Goal: Task Accomplishment & Management: Complete application form

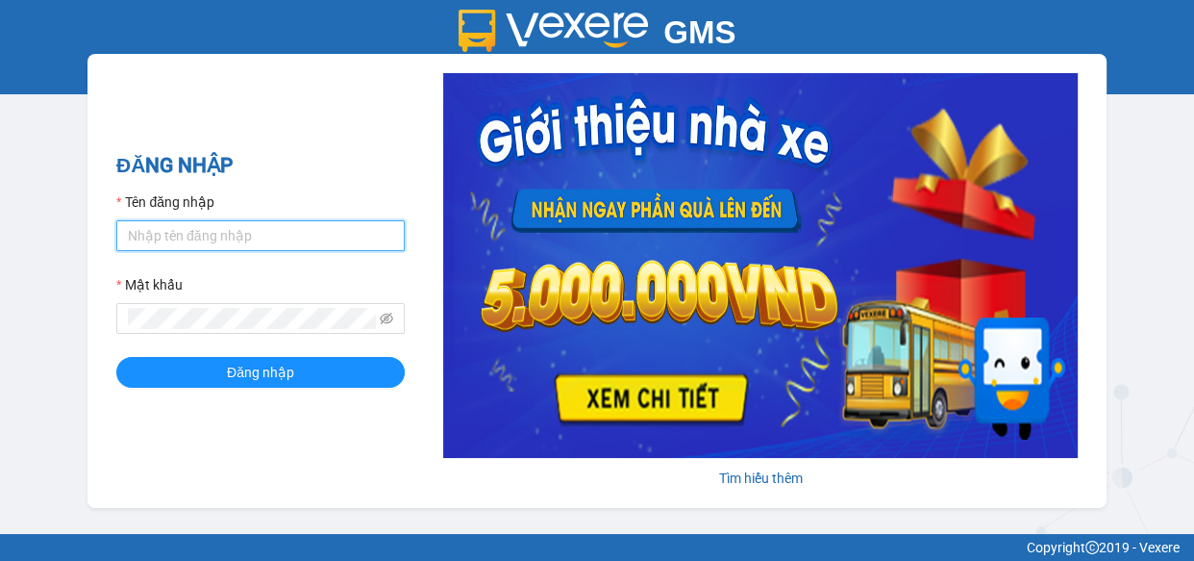
click at [234, 221] on input "Tên đăng nhập" at bounding box center [260, 235] width 289 height 31
click at [7, 205] on div "GMS Hệ thống quản lý hàng hóa ĐĂNG NHẬP Tên đăng nhập Mật khẩu Đăng nhập Tìm hi…" at bounding box center [597, 267] width 1194 height 534
click at [170, 246] on input "Tên đăng nhập" at bounding box center [260, 235] width 289 height 31
type input "khanhcr.giaphuc"
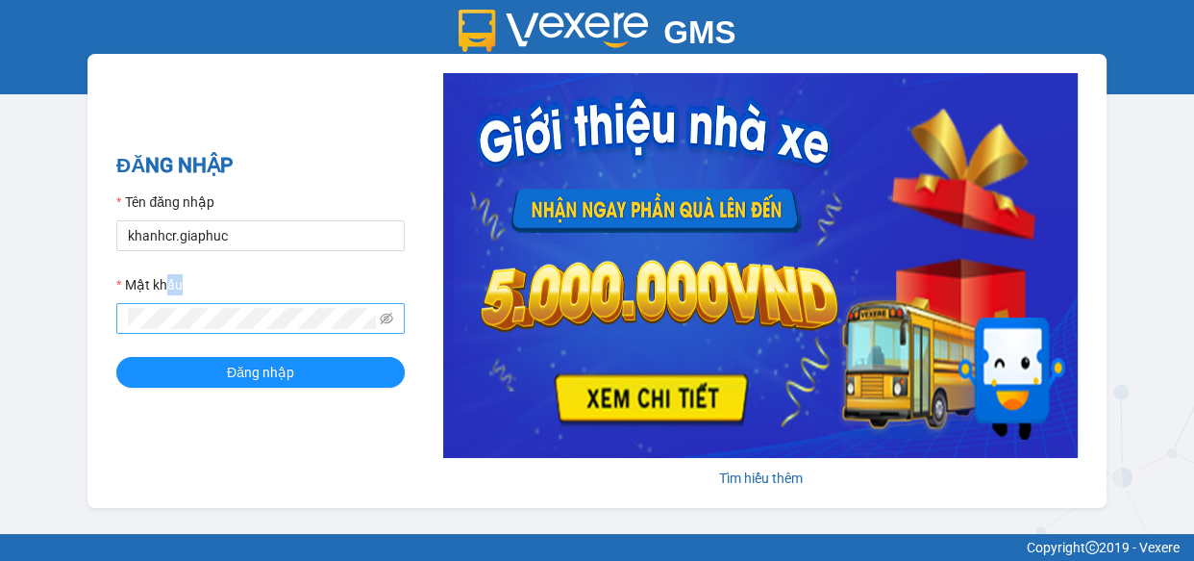
click at [188, 311] on div "Mật khẩu" at bounding box center [260, 304] width 289 height 60
click at [116, 357] on button "Đăng nhập" at bounding box center [260, 372] width 289 height 31
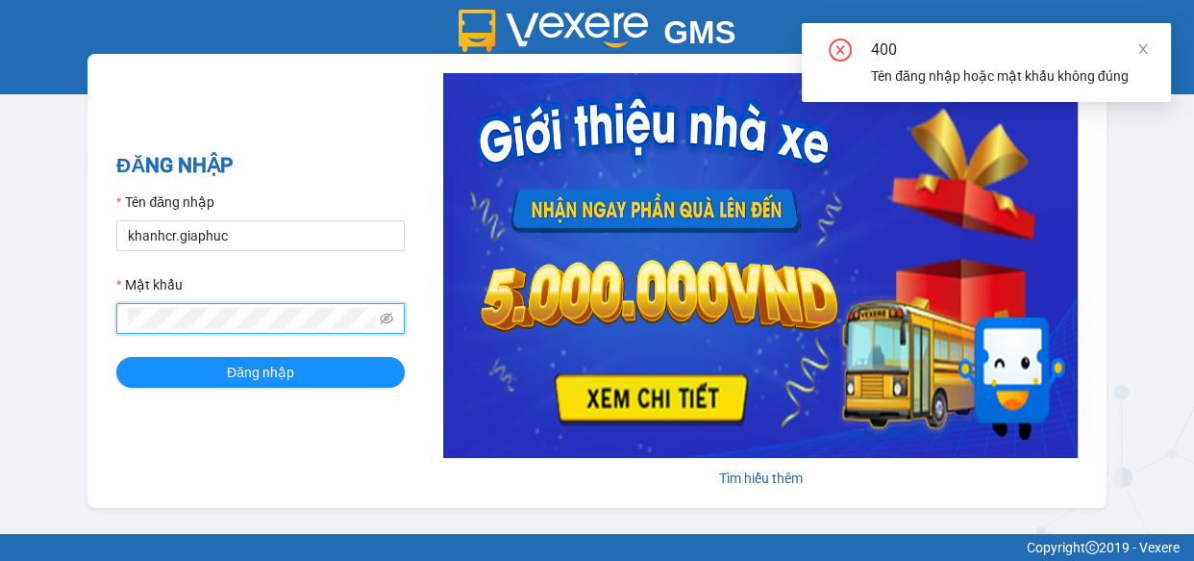
click at [116, 357] on button "Đăng nhập" at bounding box center [260, 372] width 289 height 31
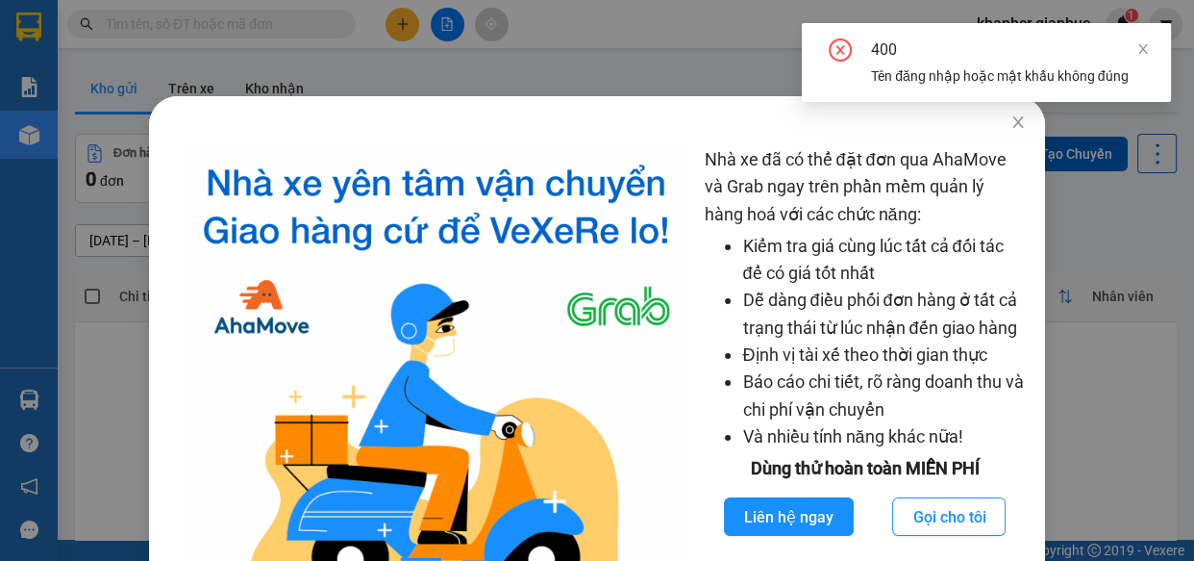
click at [535, 39] on div "Nhà xe đã có thể đặt đơn qua AhaMove và Grab ngay trên phần mềm quản lý hàng ho…" at bounding box center [597, 280] width 1194 height 561
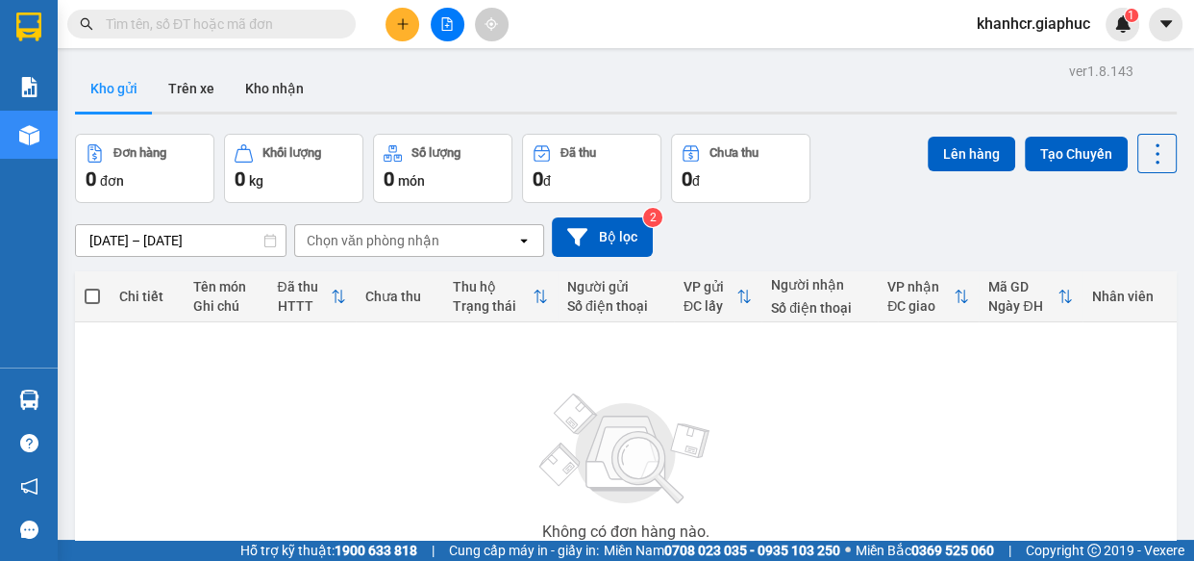
click at [121, 32] on input "text" at bounding box center [219, 23] width 227 height 21
type input "1"
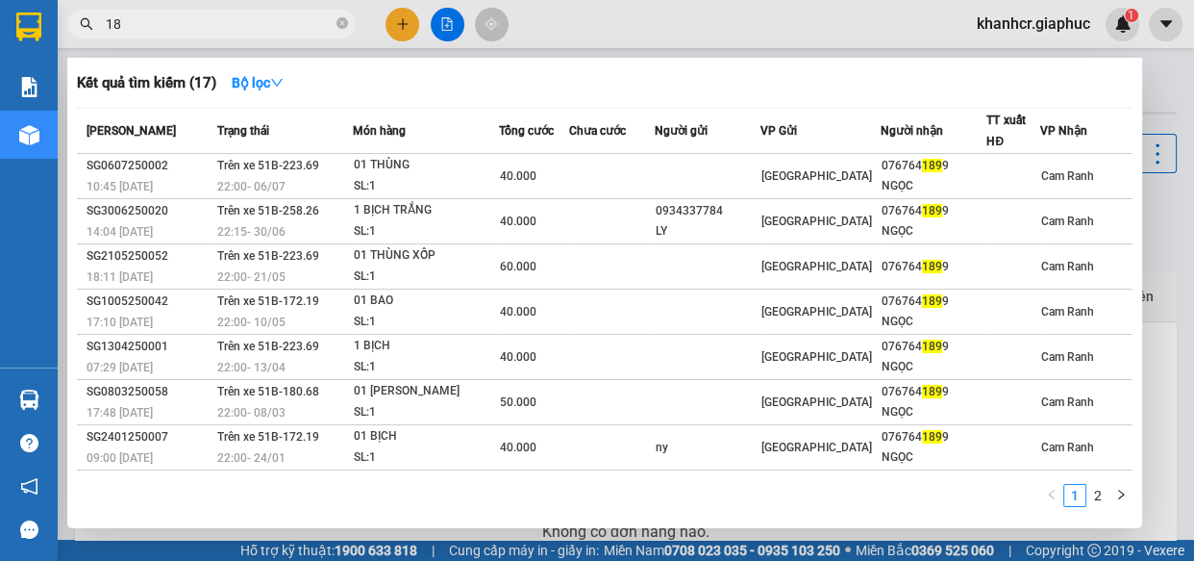
type input "1"
type input "thắng"
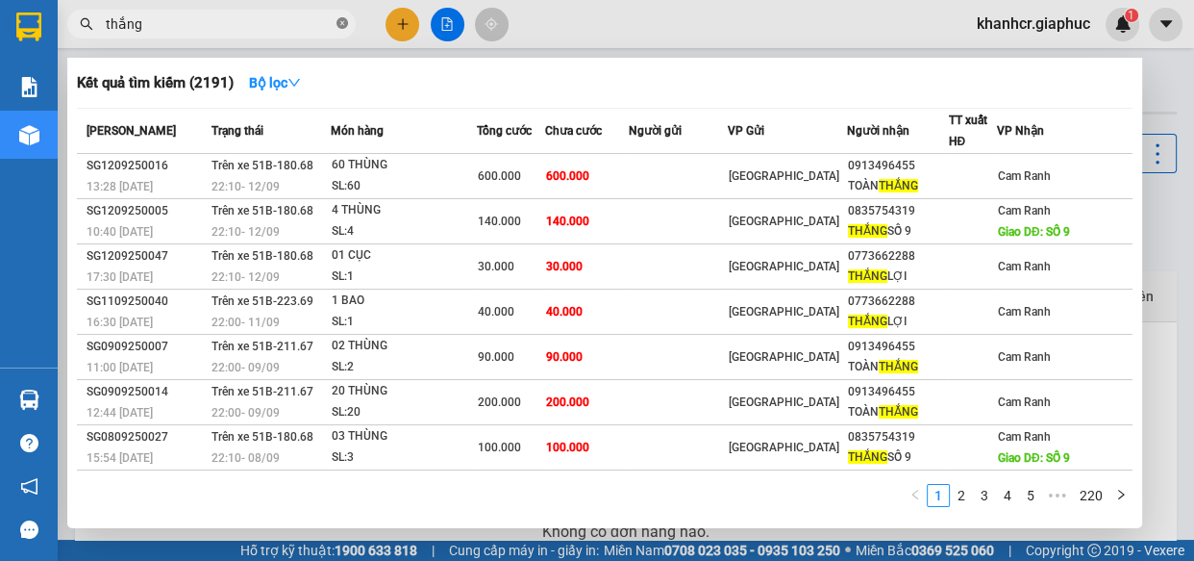
click at [339, 23] on icon "close-circle" at bounding box center [343, 23] width 12 height 12
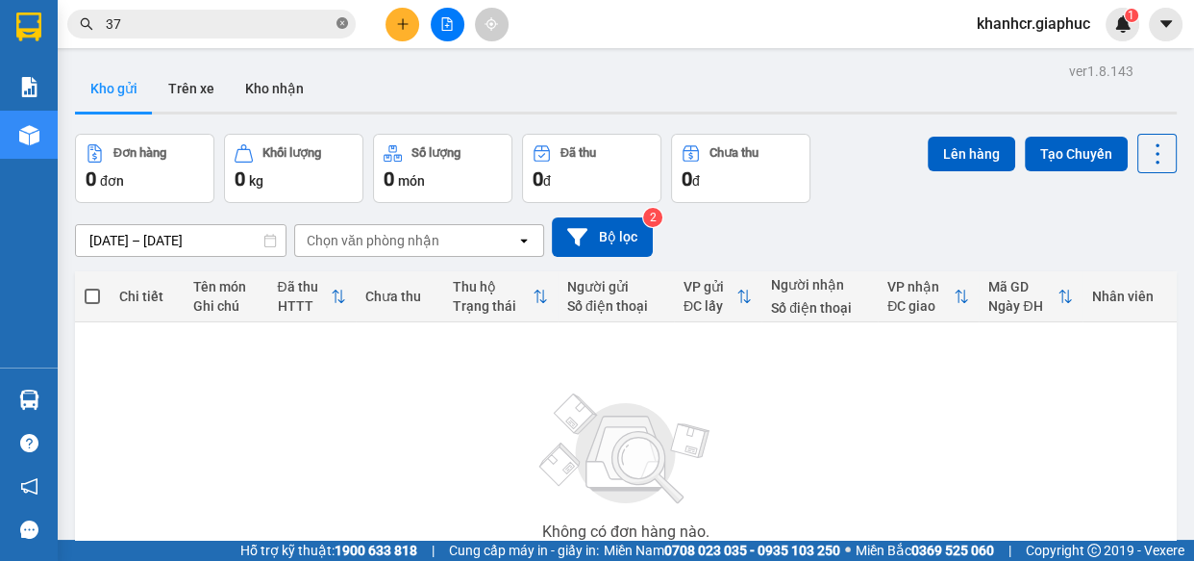
type input "379"
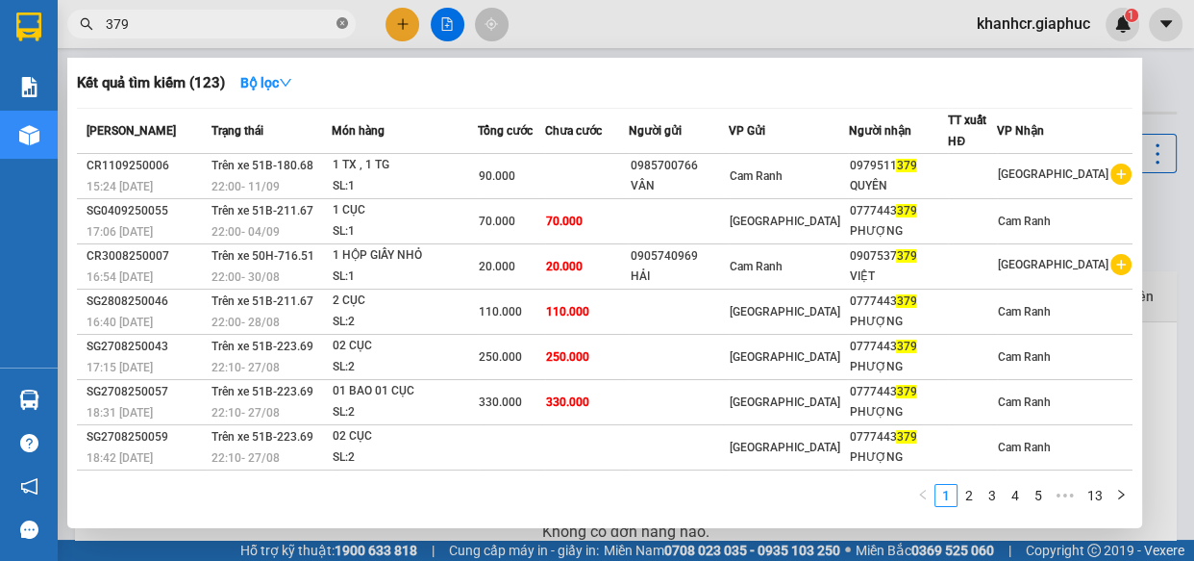
click at [337, 18] on icon "close-circle" at bounding box center [343, 23] width 12 height 12
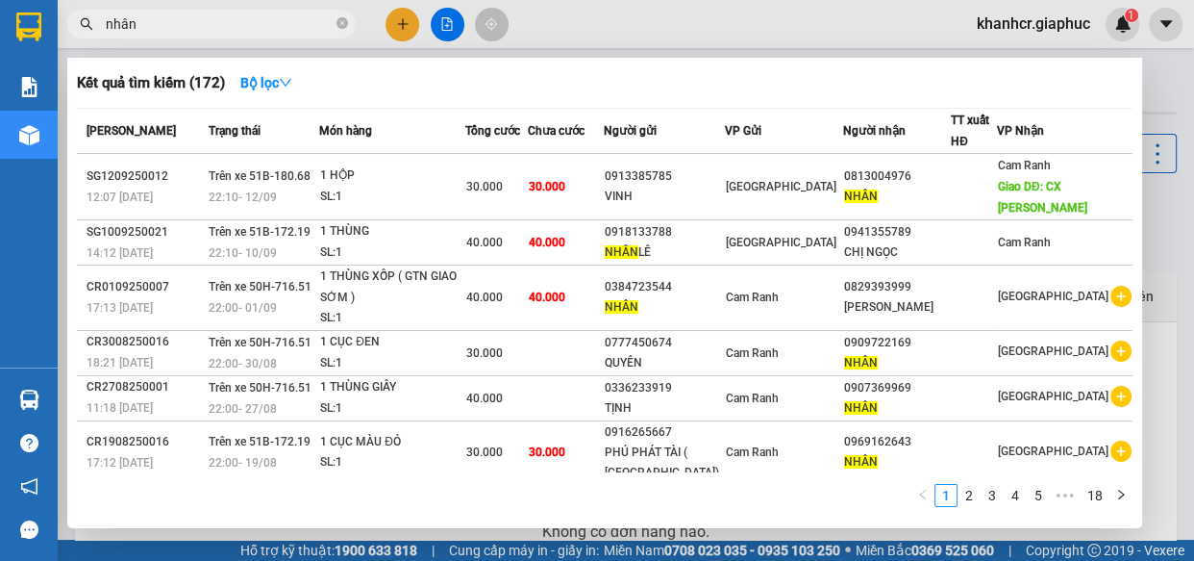
type input "nhân"
click at [339, 30] on span at bounding box center [343, 24] width 12 height 18
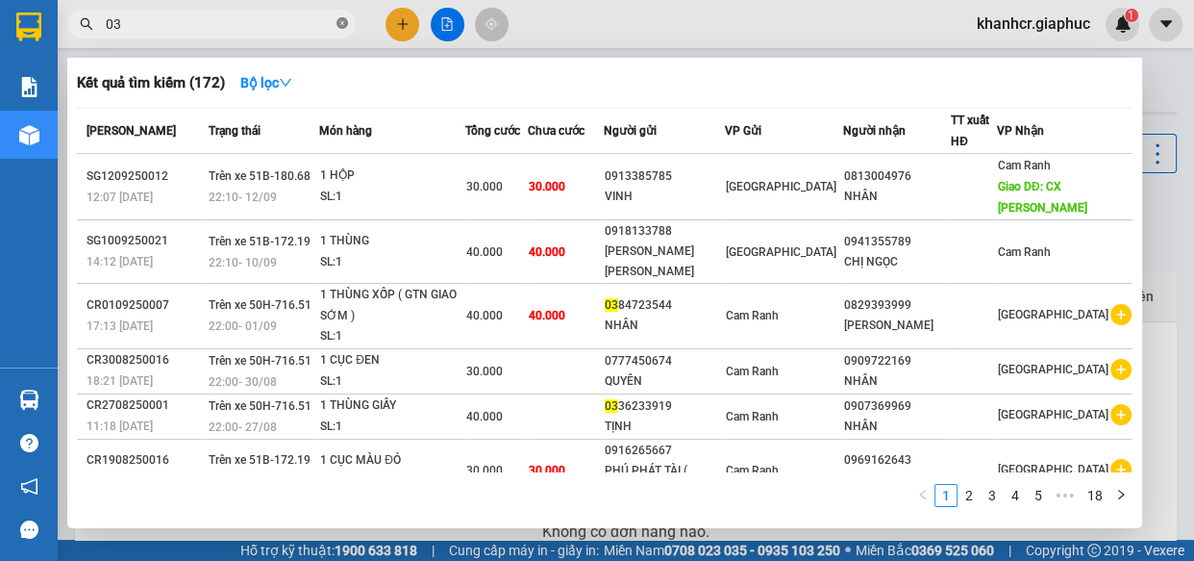
type input "034"
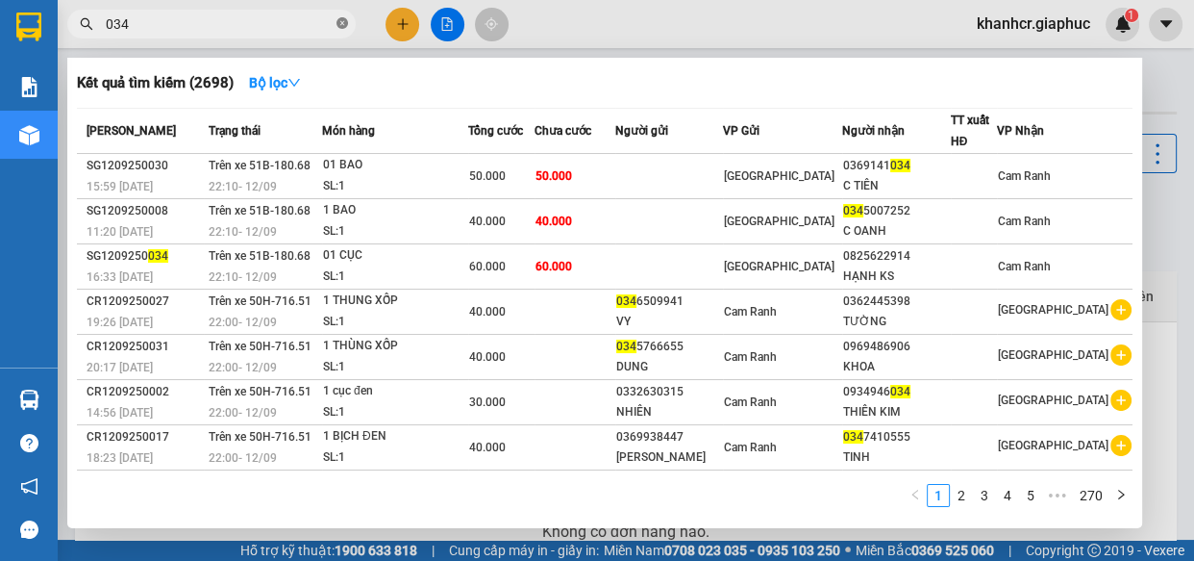
click at [346, 25] on icon "close-circle" at bounding box center [343, 23] width 12 height 12
type input "4648"
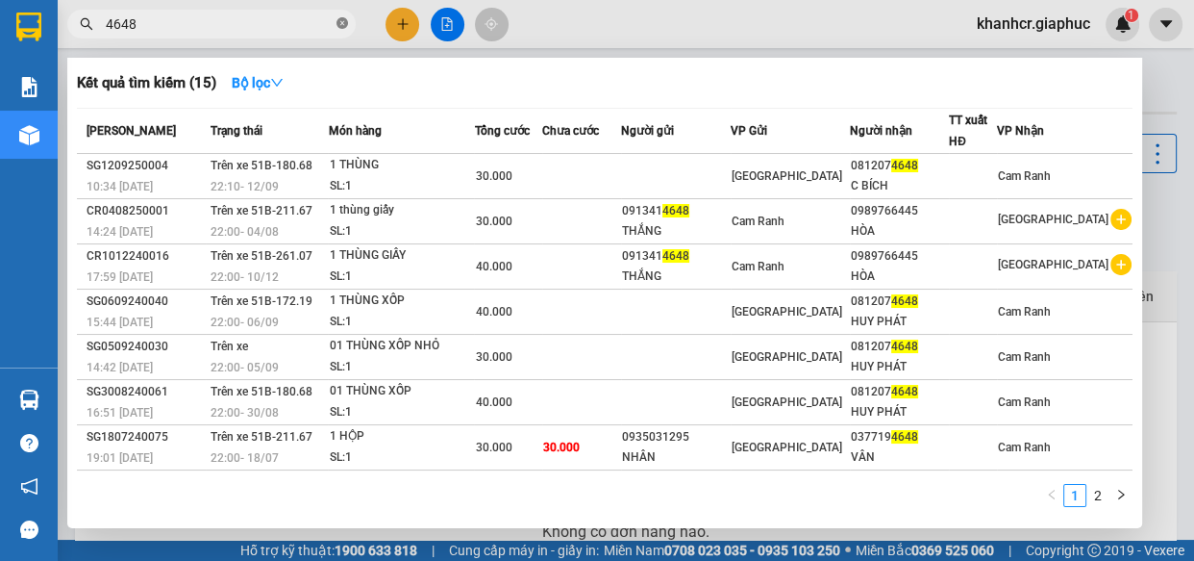
click at [345, 20] on icon "close-circle" at bounding box center [343, 23] width 12 height 12
type input "9"
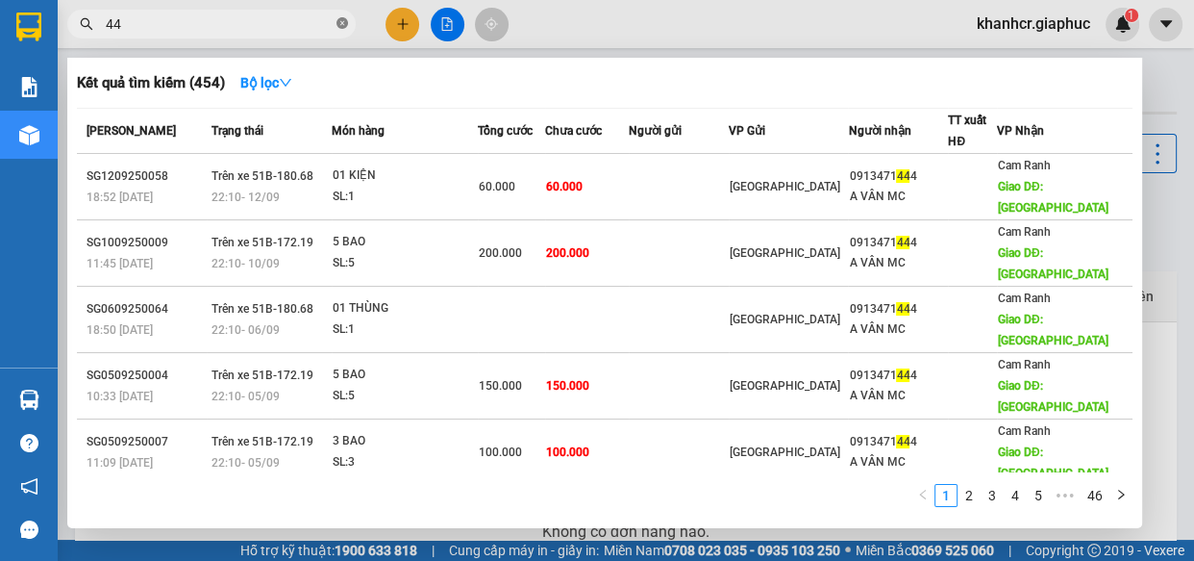
type input "4"
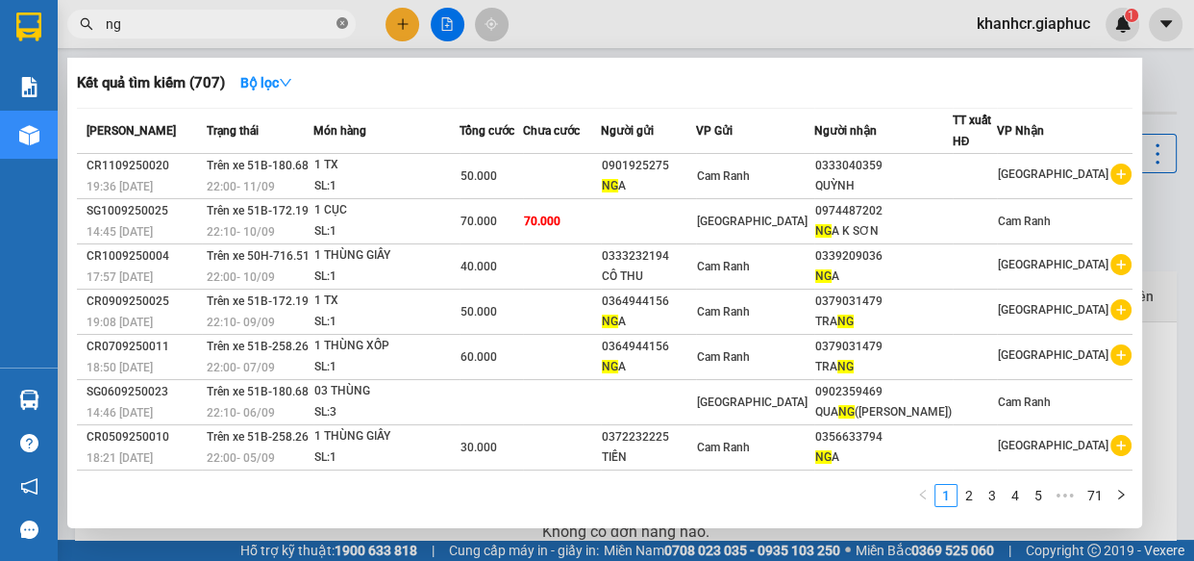
type input "n"
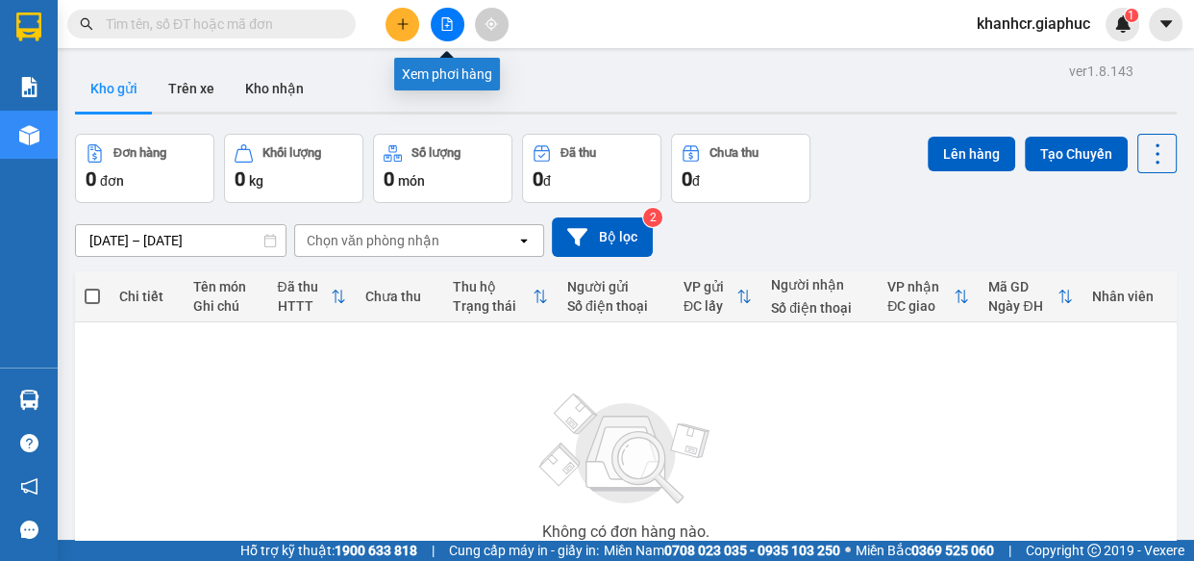
click at [444, 28] on icon "file-add" at bounding box center [446, 23] width 13 height 13
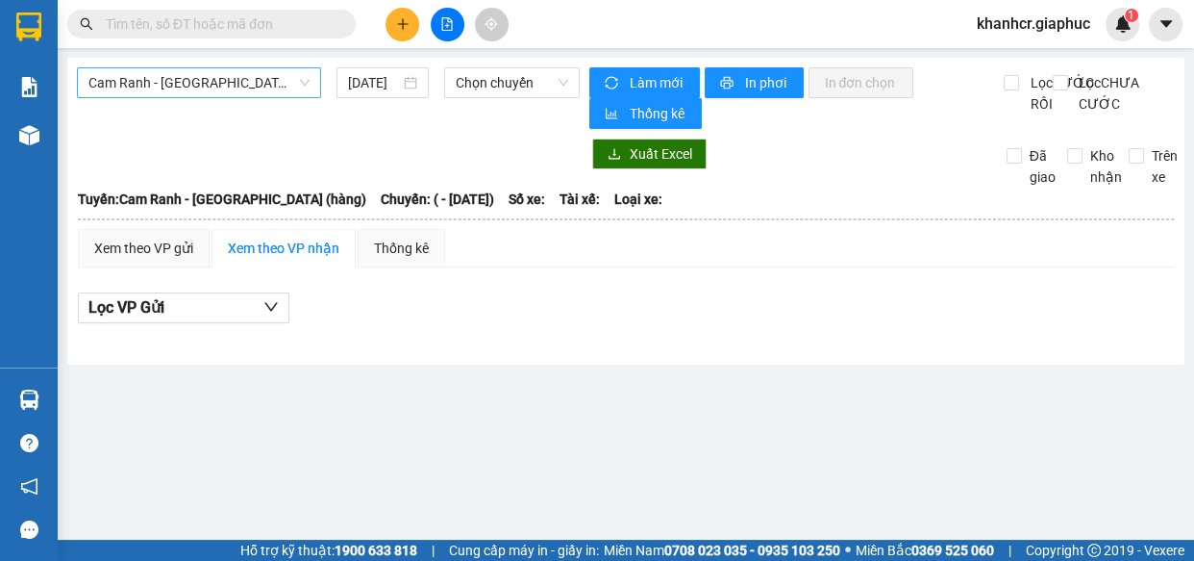
click at [182, 96] on span "Cam Ranh - Sài Gòn (hàng)" at bounding box center [198, 82] width 221 height 29
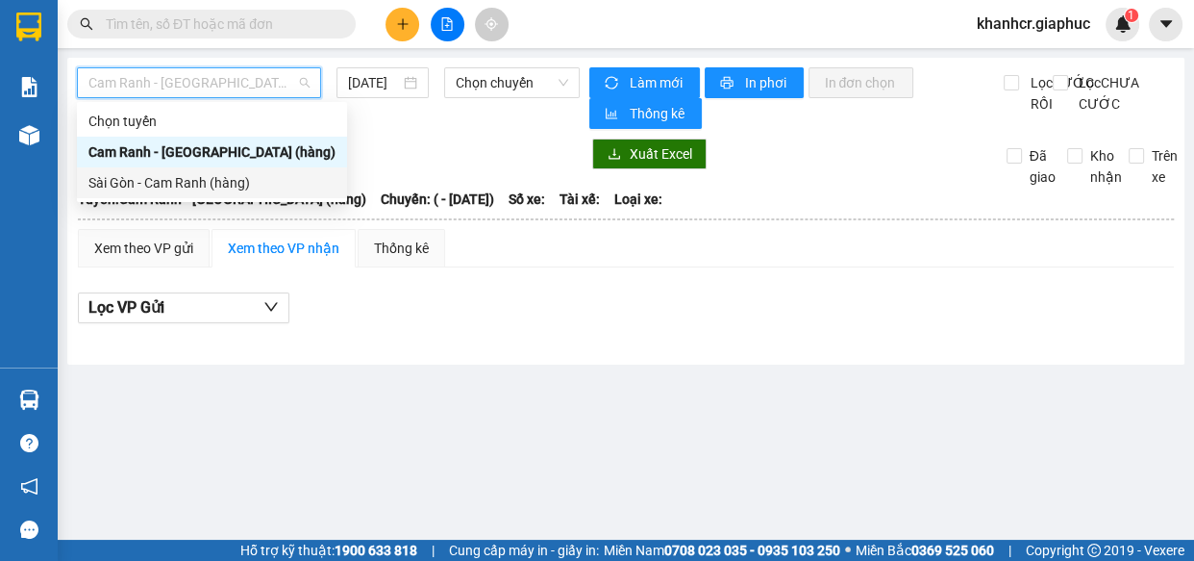
click at [183, 176] on div "Sài Gòn - Cam Ranh (hàng)" at bounding box center [211, 182] width 247 height 21
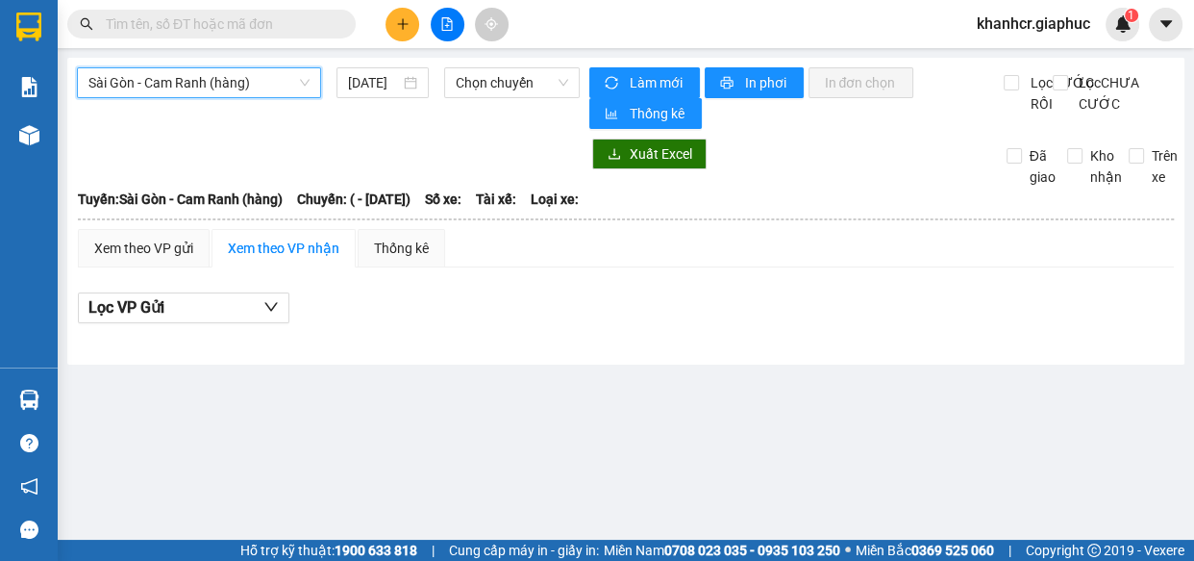
click at [358, 106] on div "Sài Gòn - Cam Ranh (hàng) Sài Gòn - Cam Ranh (hàng) 13/09/2025 Chọn chuyến" at bounding box center [328, 98] width 503 height 62
click at [373, 80] on input "13/09/2025" at bounding box center [374, 82] width 52 height 21
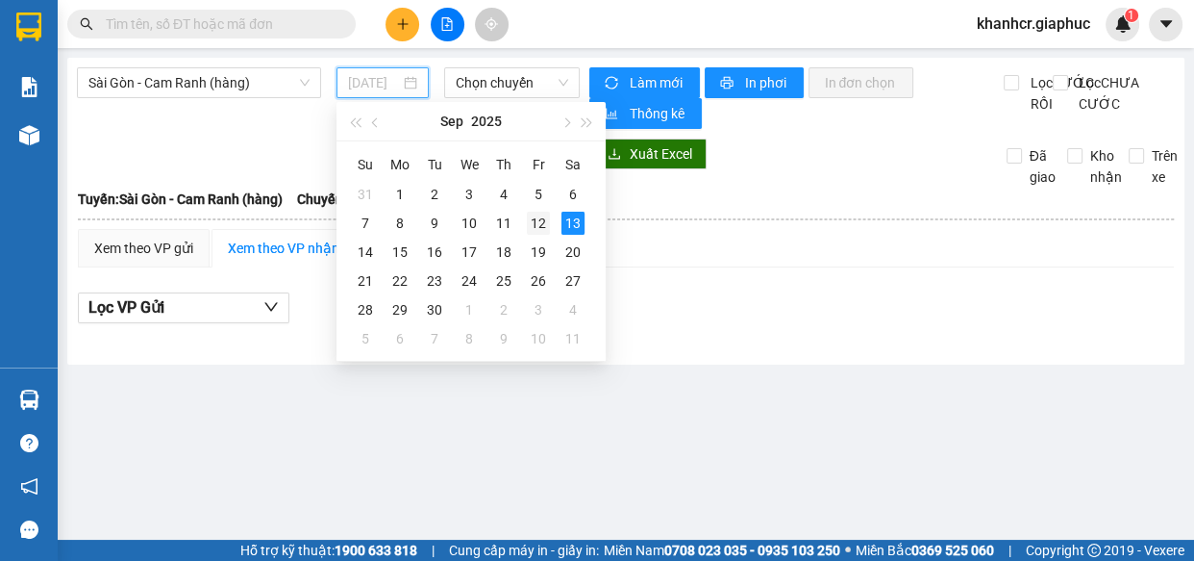
click at [534, 230] on div "12" at bounding box center [538, 223] width 23 height 23
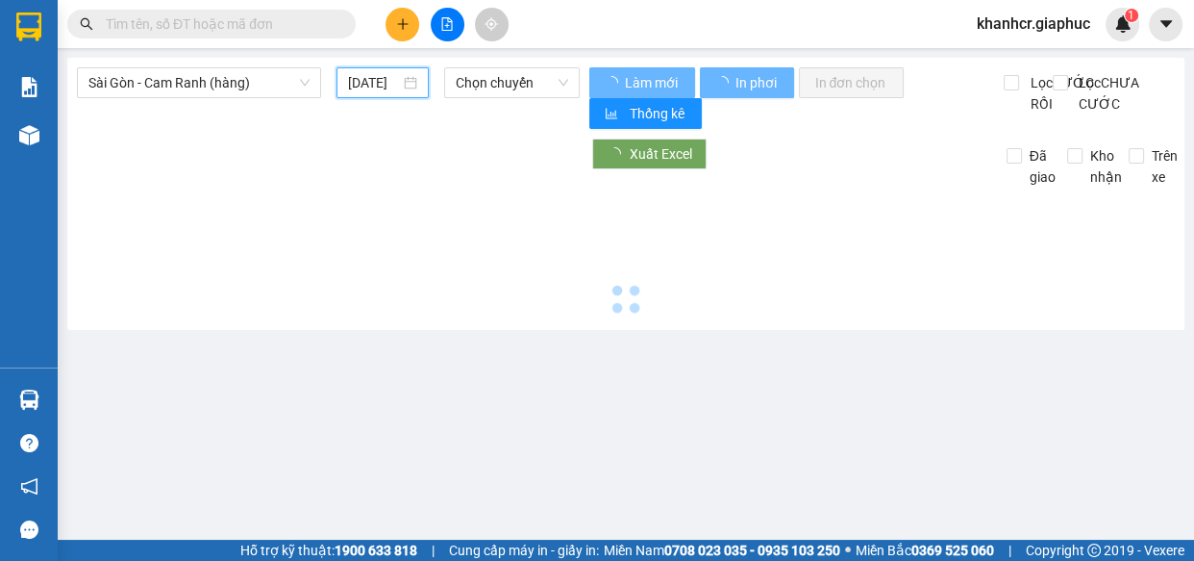
type input "12/09/2025"
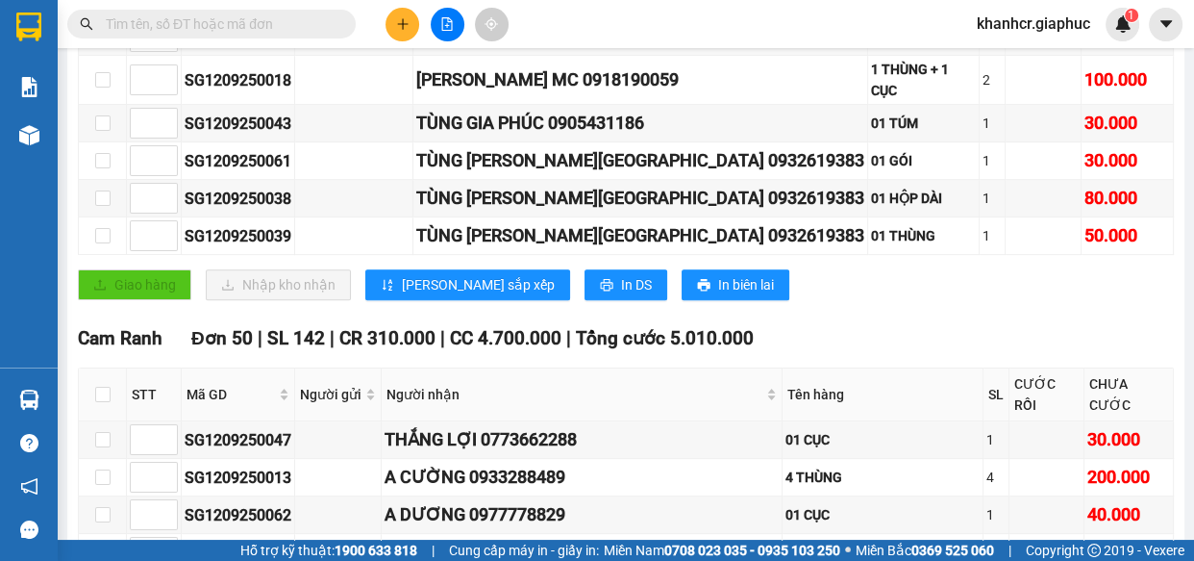
scroll to position [283, 0]
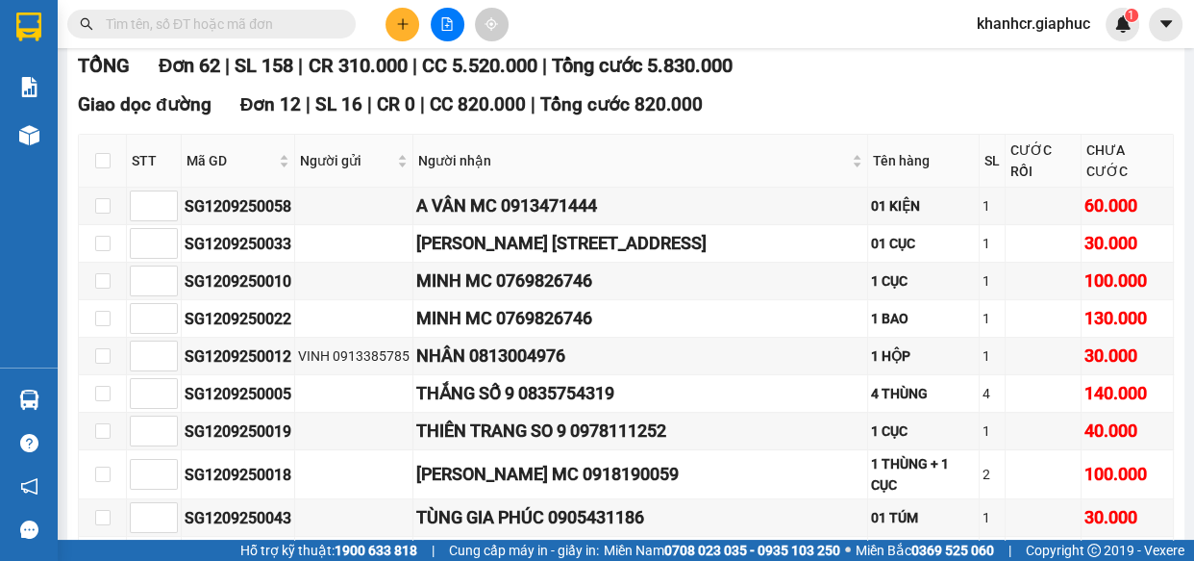
click at [211, 29] on input "text" at bounding box center [219, 23] width 227 height 21
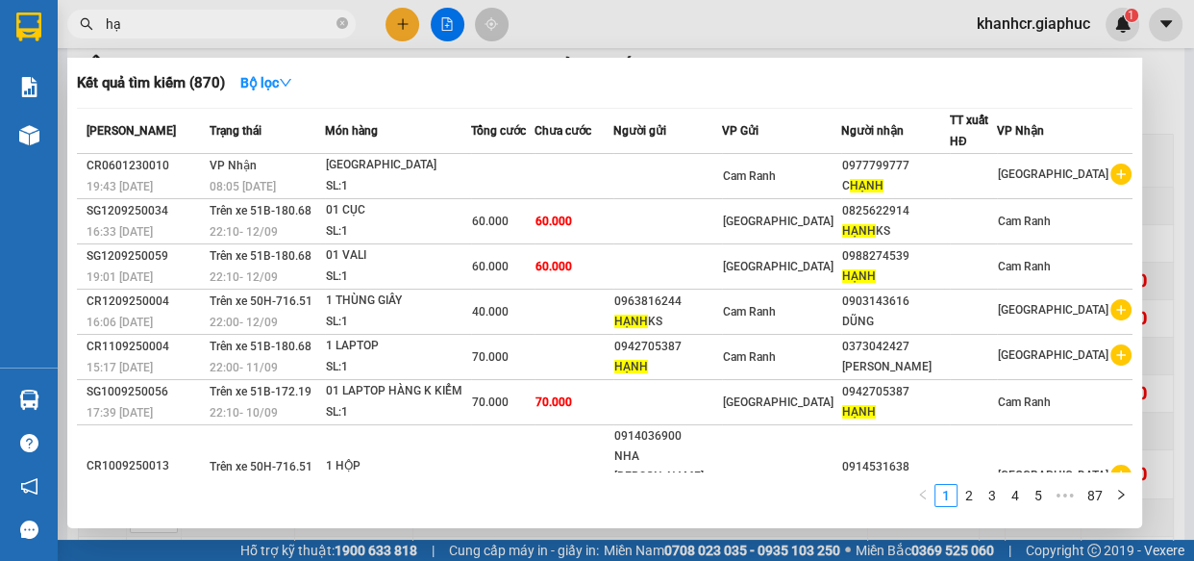
type input "h"
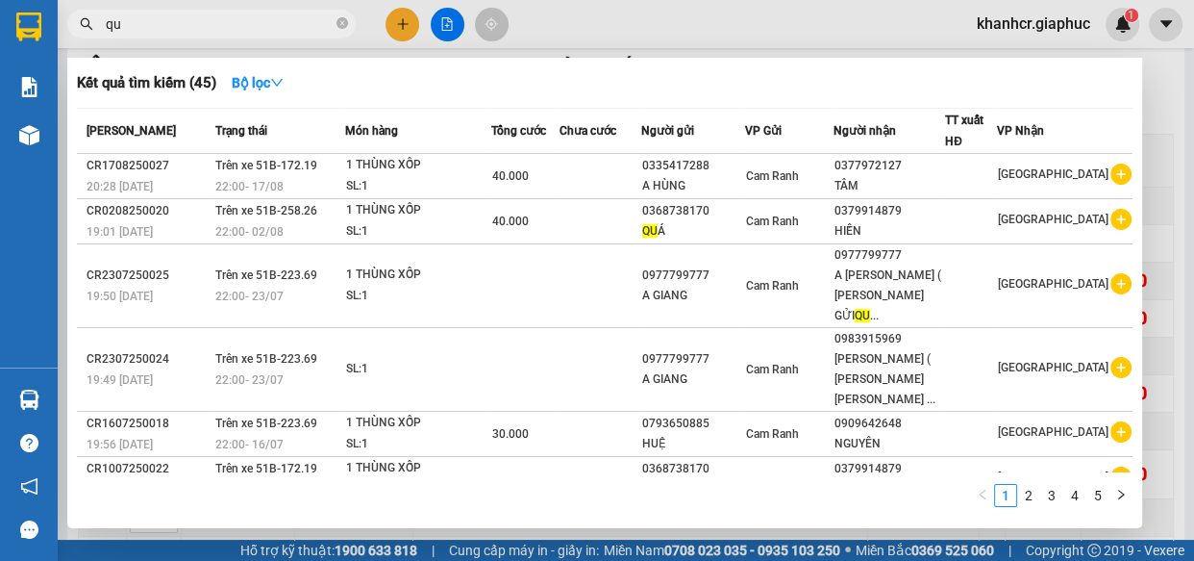
type input "q"
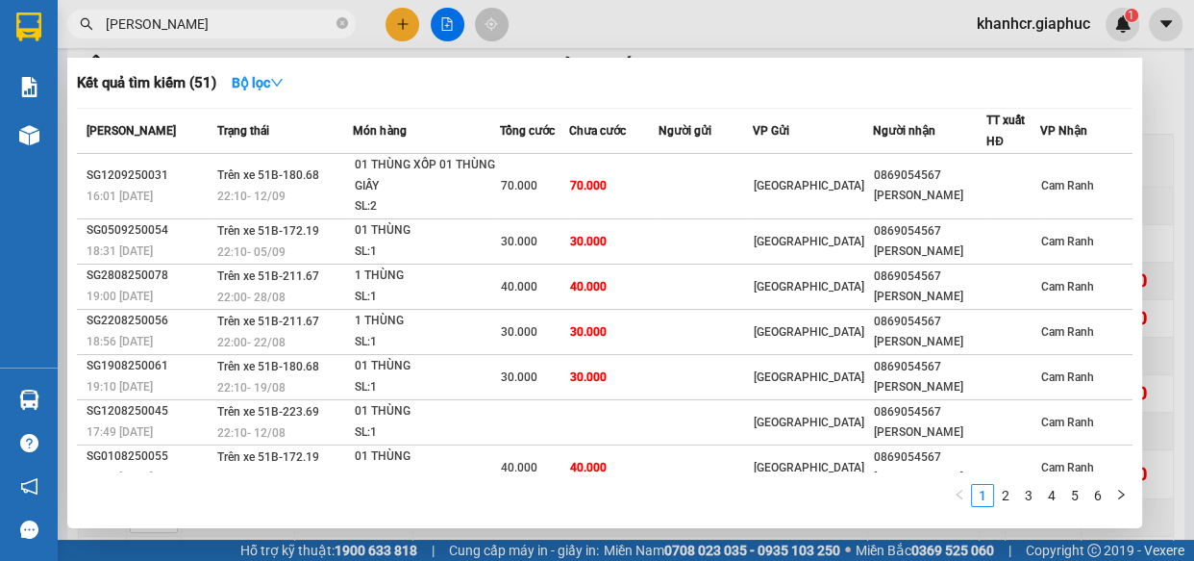
type input "quang diệu"
click at [340, 21] on icon "close-circle" at bounding box center [343, 23] width 12 height 12
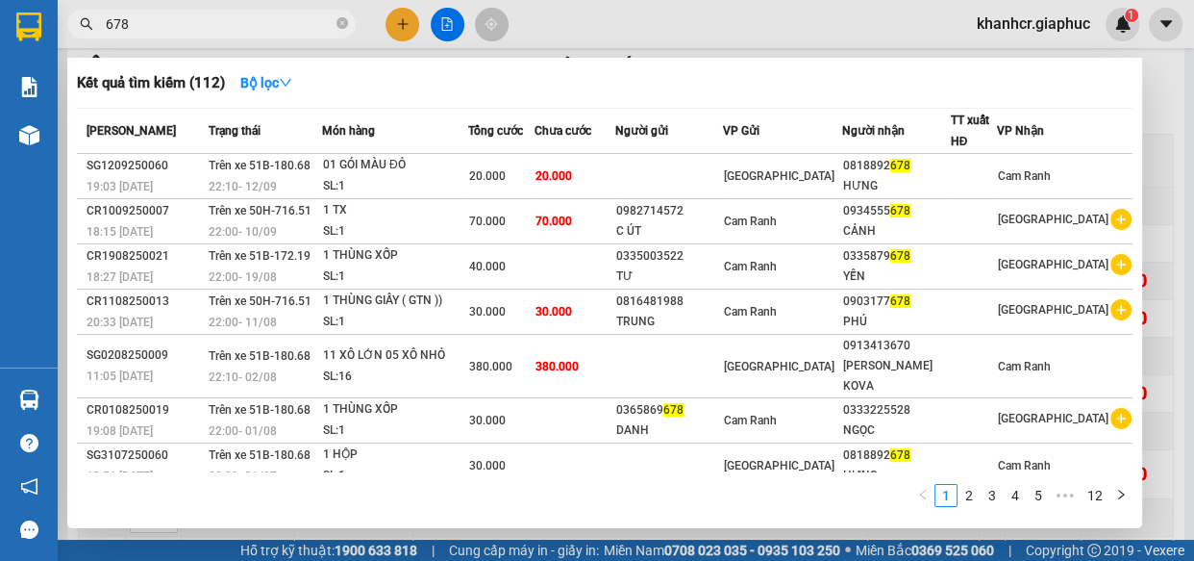
type input "678"
click at [339, 17] on icon "close-circle" at bounding box center [343, 23] width 12 height 12
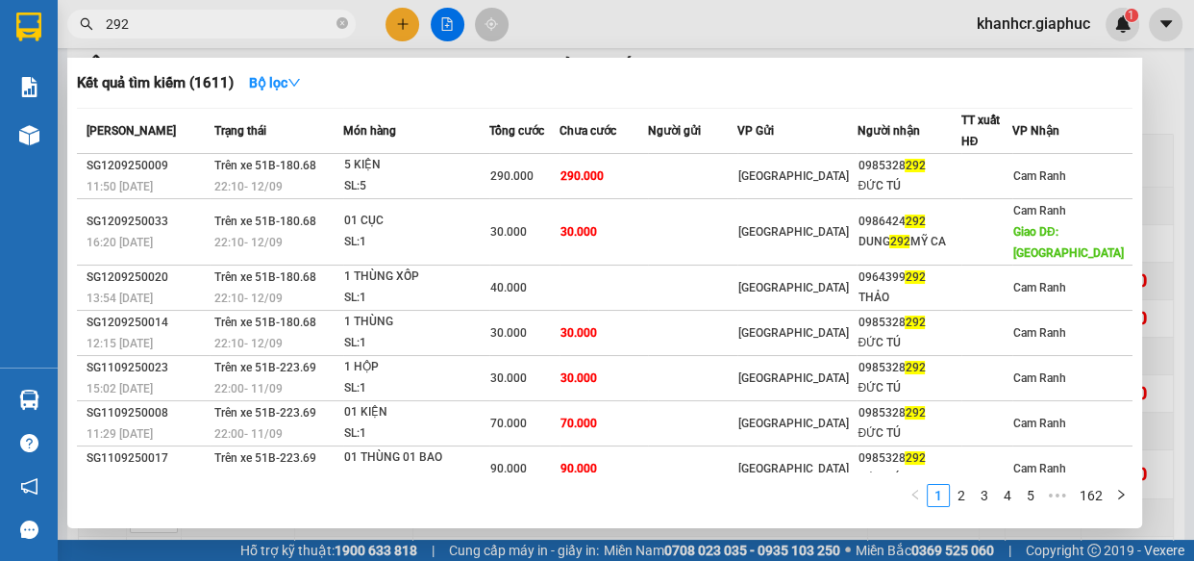
type input "292"
click at [403, 10] on div at bounding box center [597, 280] width 1194 height 561
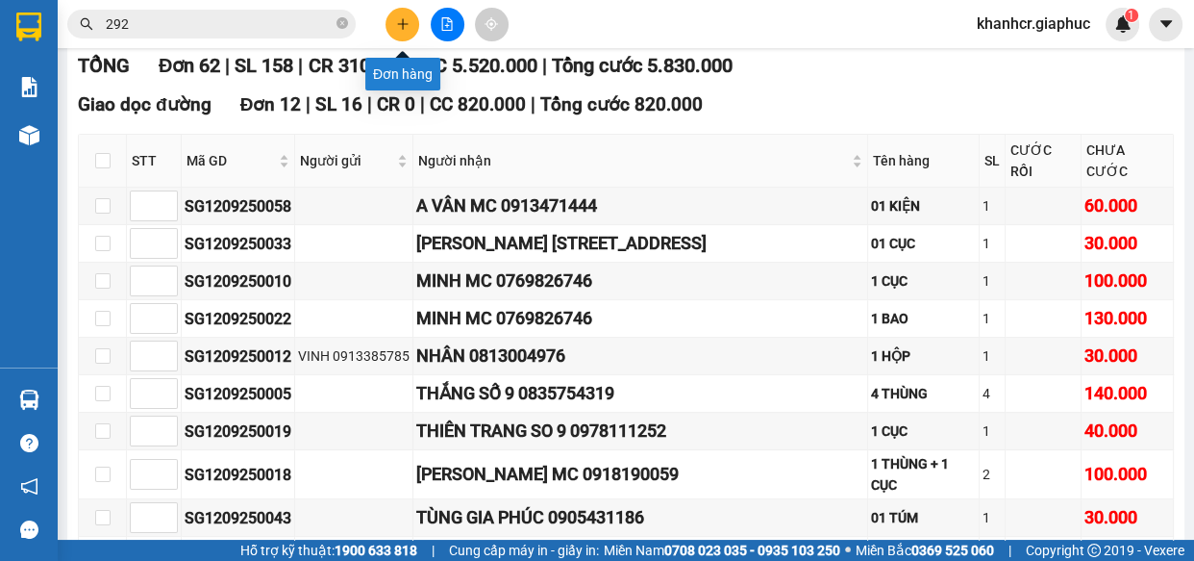
click at [401, 13] on button at bounding box center [403, 25] width 34 height 34
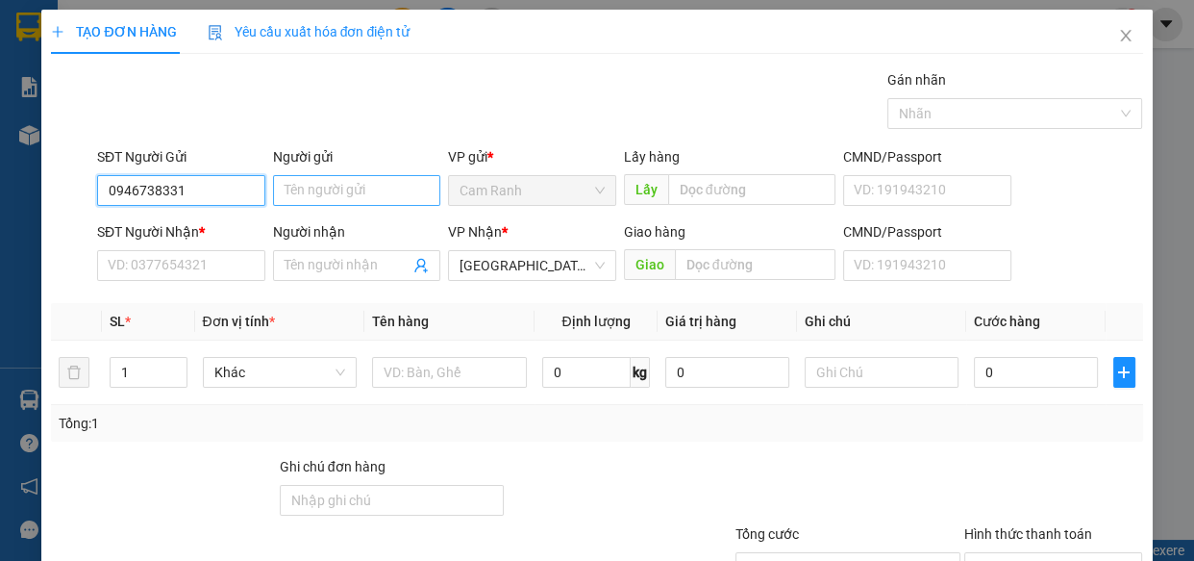
type input "0946738331"
click at [326, 193] on input "Người gửi" at bounding box center [357, 190] width 168 height 31
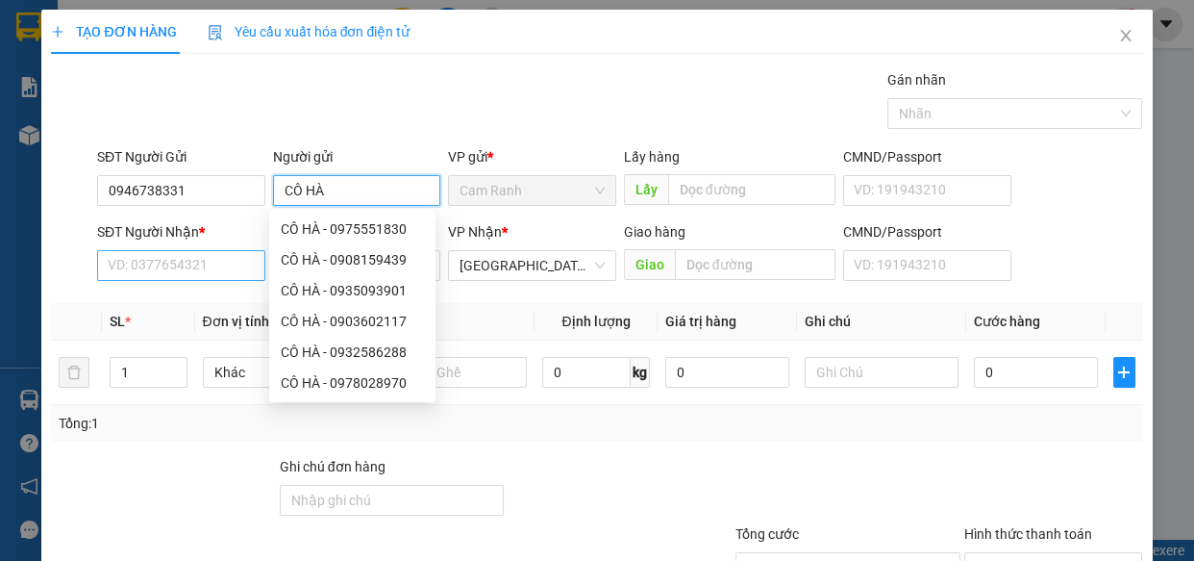
type input "CÔ HÀ"
click at [122, 255] on input "SĐT Người Nhận *" at bounding box center [181, 265] width 168 height 31
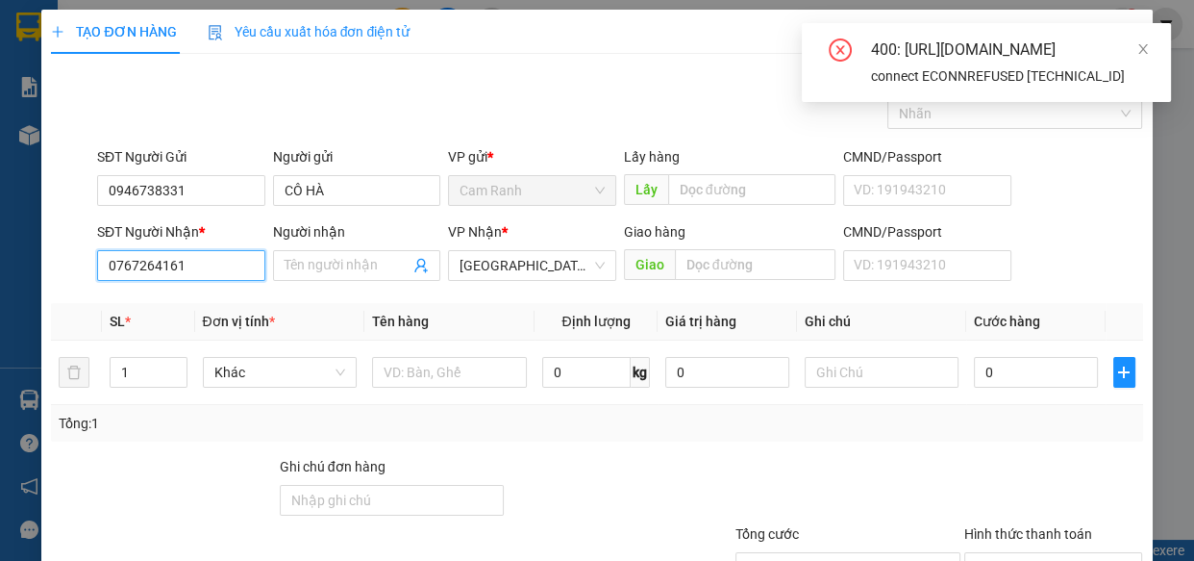
click at [222, 273] on input "0767264161" at bounding box center [181, 265] width 168 height 31
type input "0767264161"
click at [335, 263] on input "Người nhận" at bounding box center [348, 265] width 126 height 21
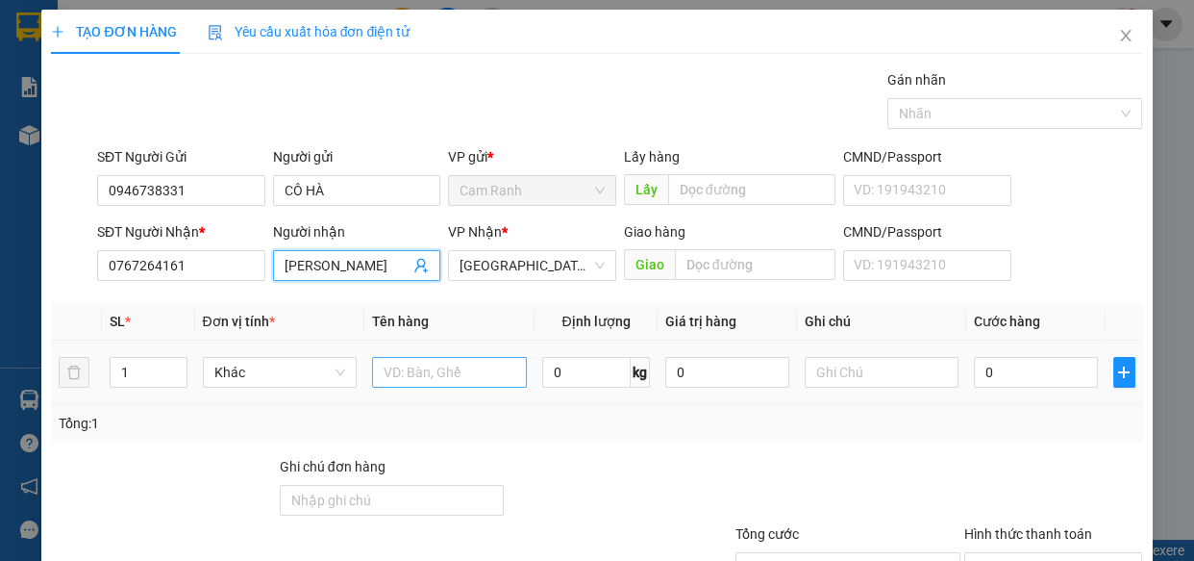
type input "MINH TUYỀN"
click at [416, 364] on input "text" at bounding box center [449, 372] width 155 height 31
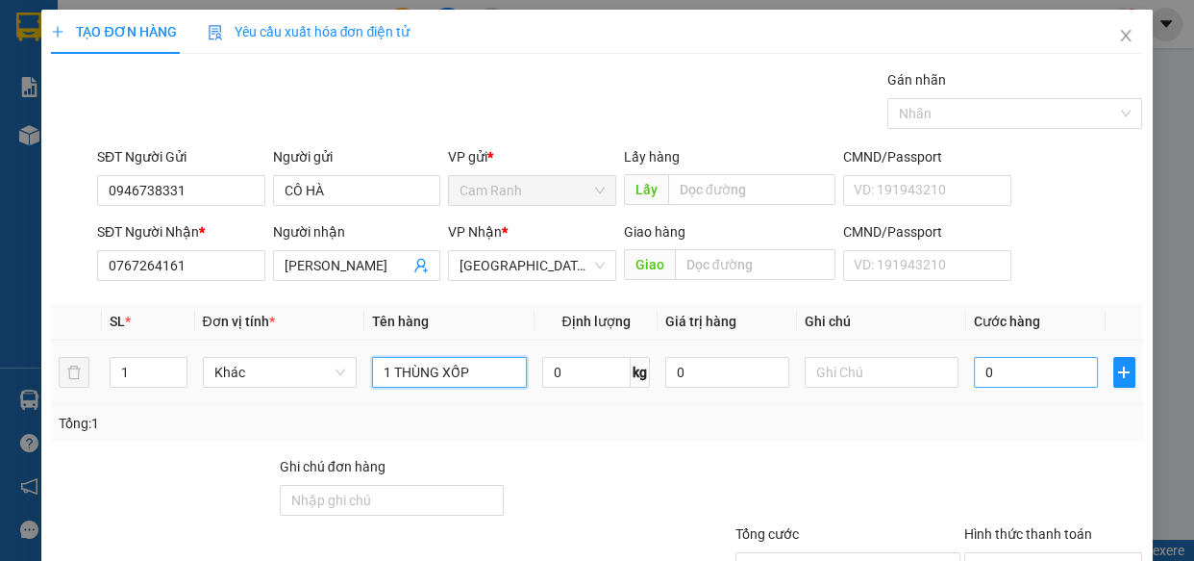
type input "1 THÙNG XỐP"
click at [1017, 359] on input "0" at bounding box center [1036, 372] width 124 height 31
type input "5"
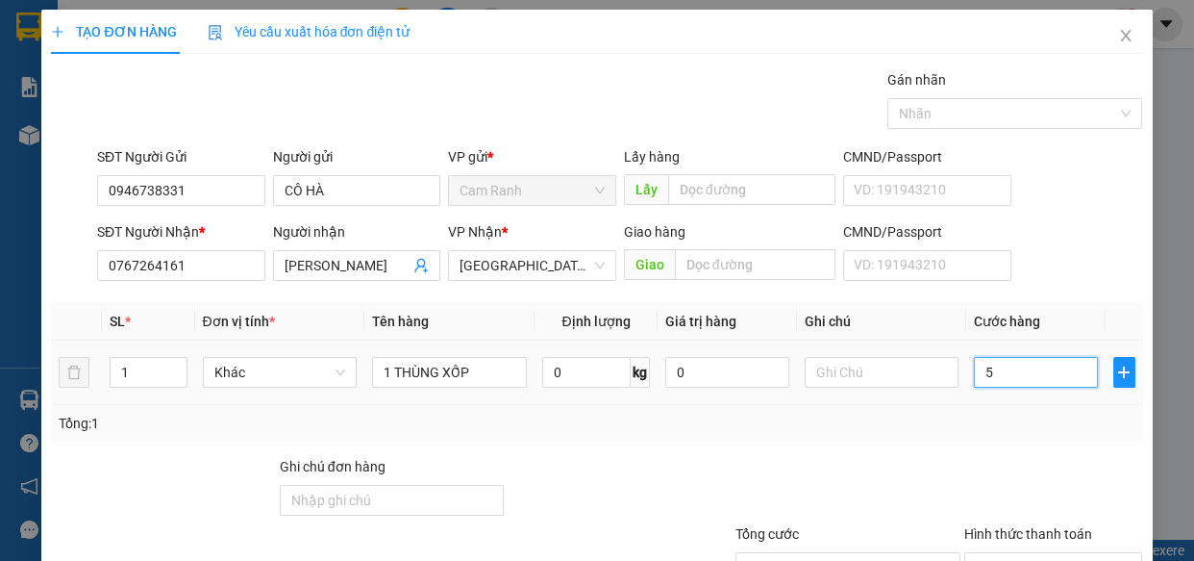
type input "50"
type input "50.000"
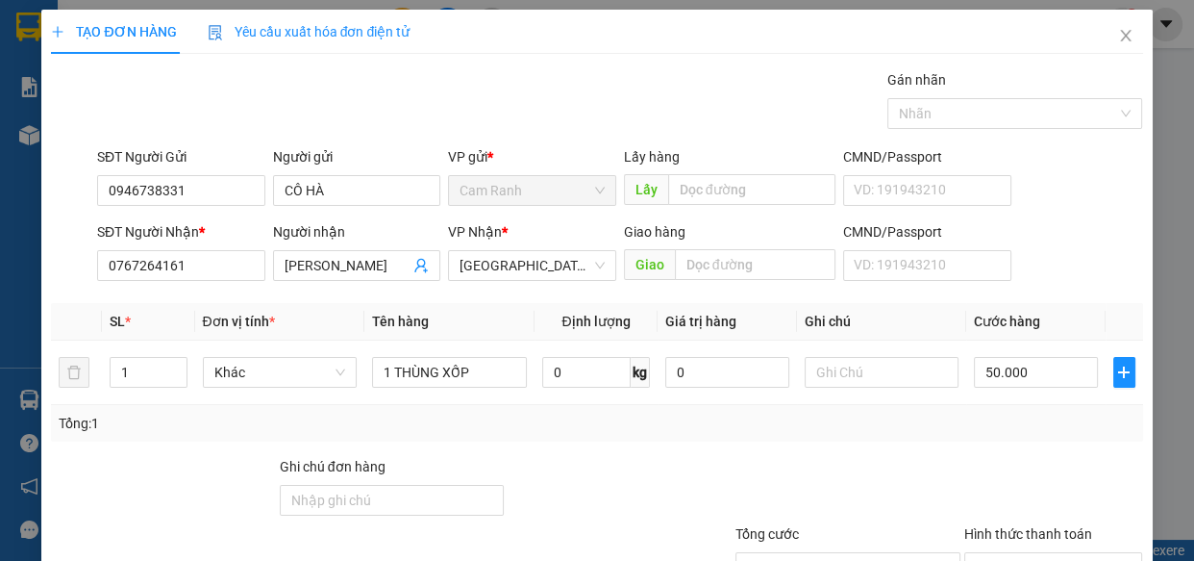
click at [979, 410] on div "Tổng: 1" at bounding box center [597, 423] width 1092 height 37
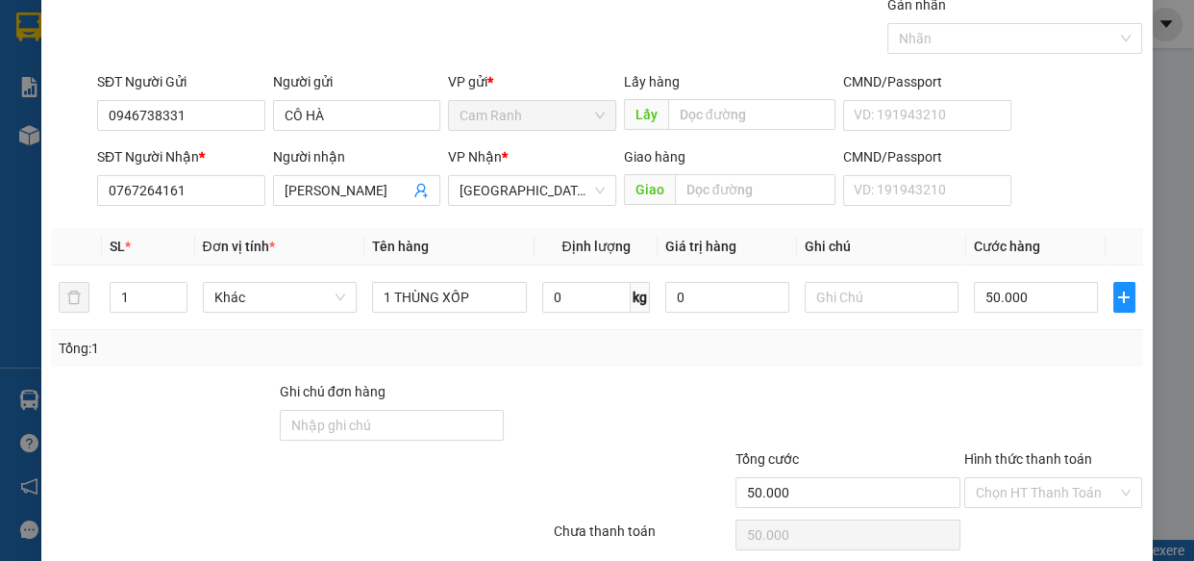
scroll to position [150, 0]
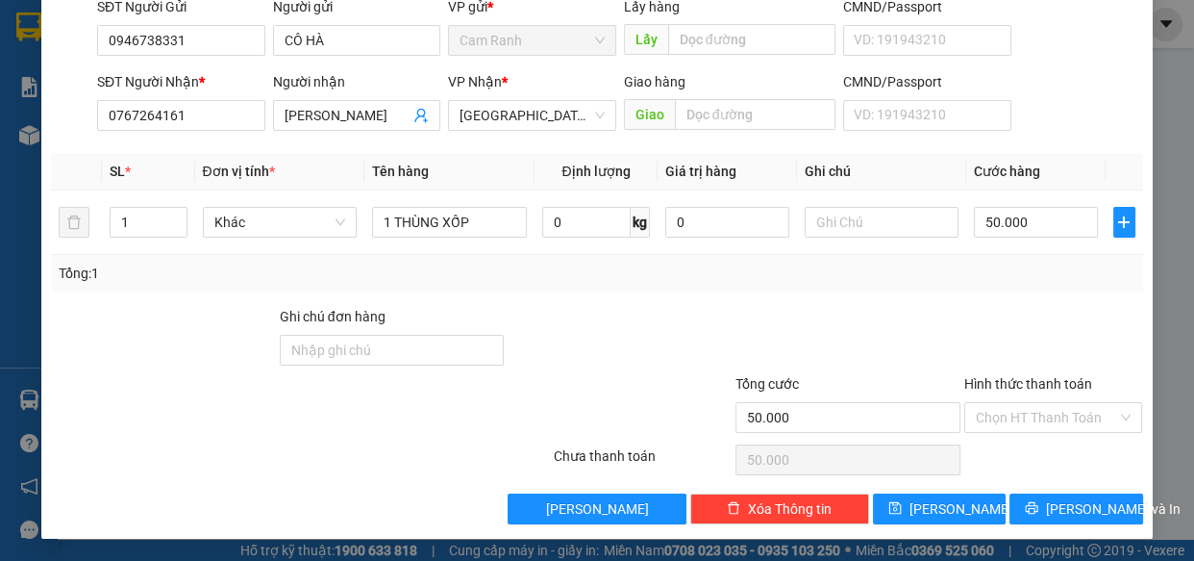
drag, startPoint x: 1000, startPoint y: 413, endPoint x: 1006, endPoint y: 433, distance: 21.0
click at [1003, 419] on input "Hình thức thanh toán" at bounding box center [1047, 417] width 142 height 29
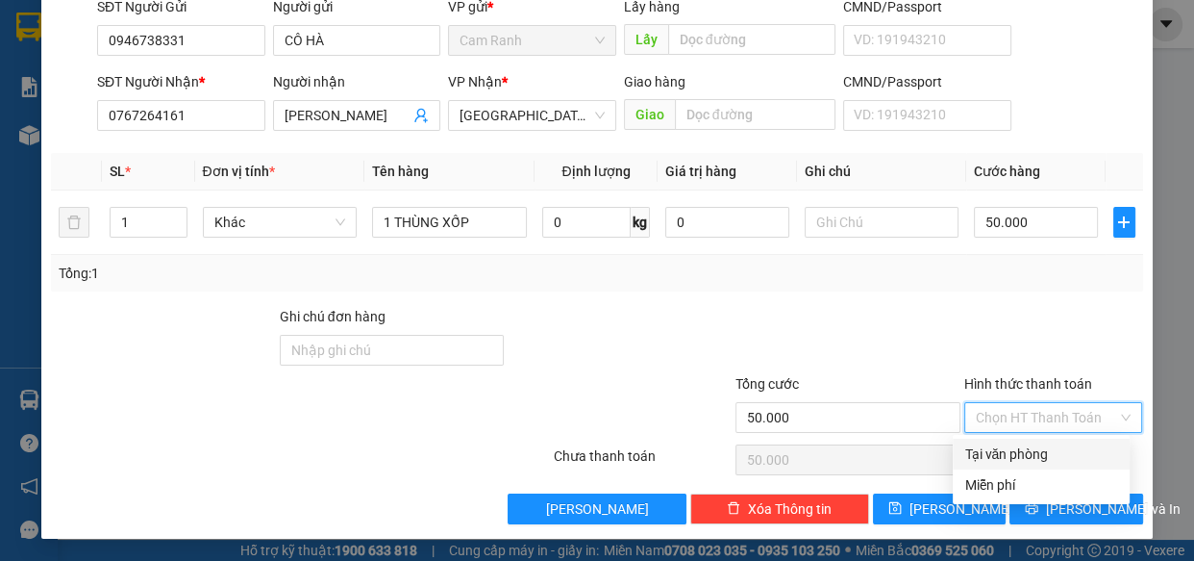
click at [1013, 456] on div "Tại văn phòng" at bounding box center [1042, 453] width 154 height 21
type input "0"
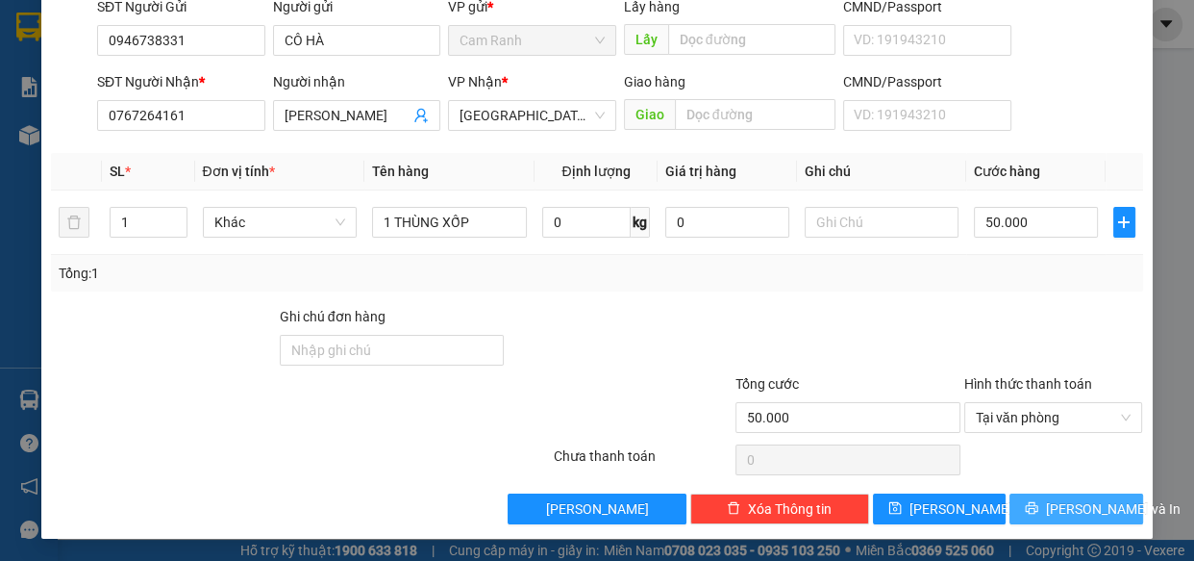
click at [1066, 521] on div "TẠO ĐƠN HÀNG Yêu cầu xuất hóa đơn điện tử Transit Pickup Surcharge Ids Transit …" at bounding box center [596, 199] width 1111 height 679
click at [1072, 510] on span "Lưu và In" at bounding box center [1113, 508] width 135 height 21
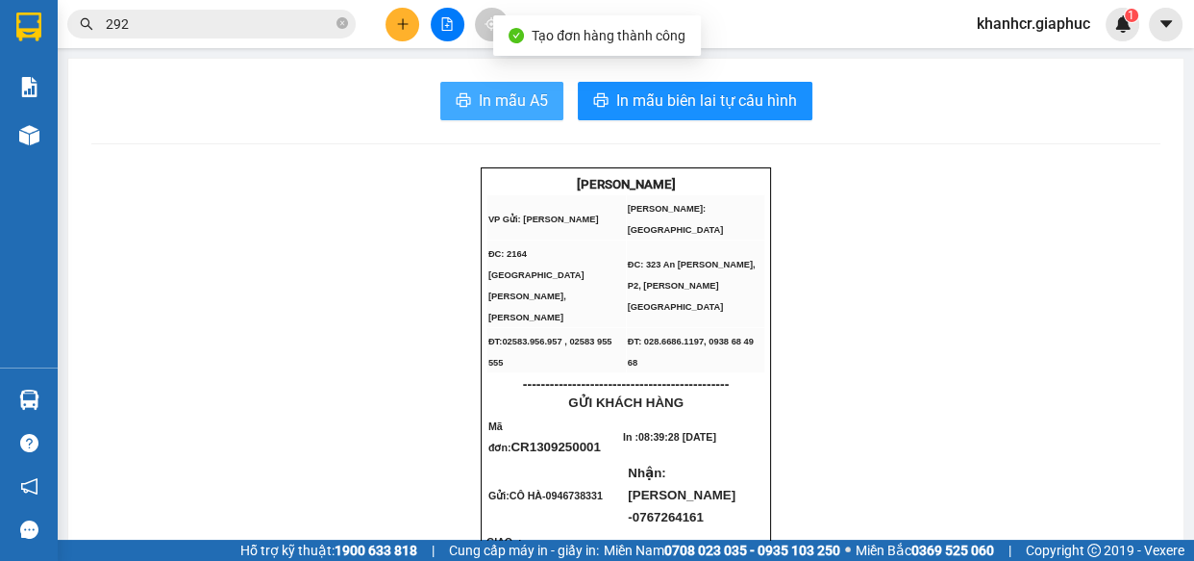
click at [450, 84] on button "In mẫu A5" at bounding box center [501, 101] width 123 height 38
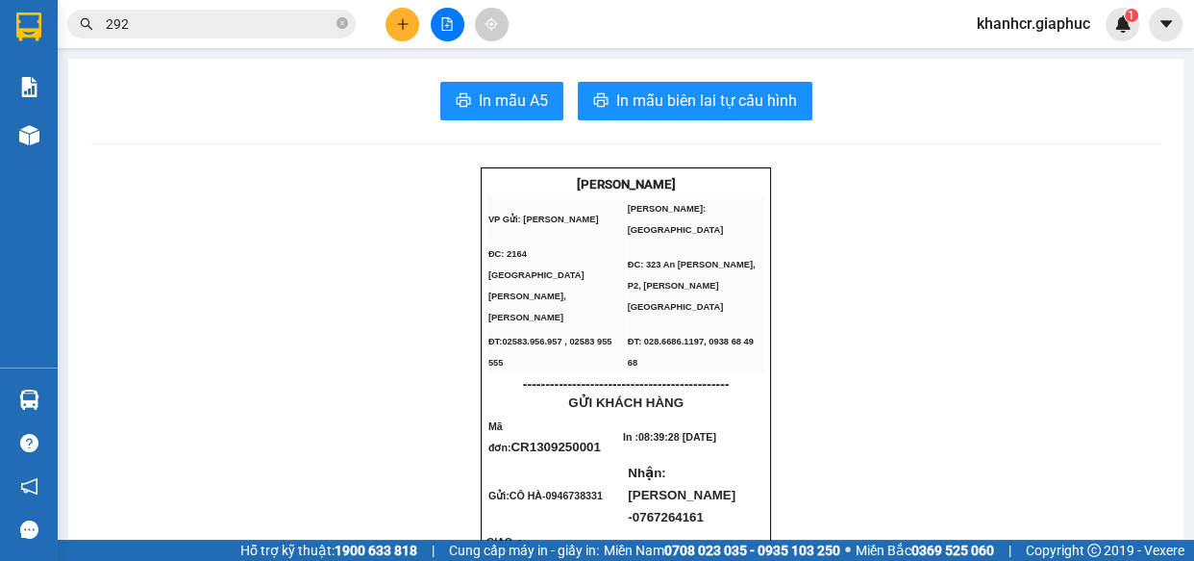
click at [396, 21] on icon "plus" at bounding box center [402, 23] width 13 height 13
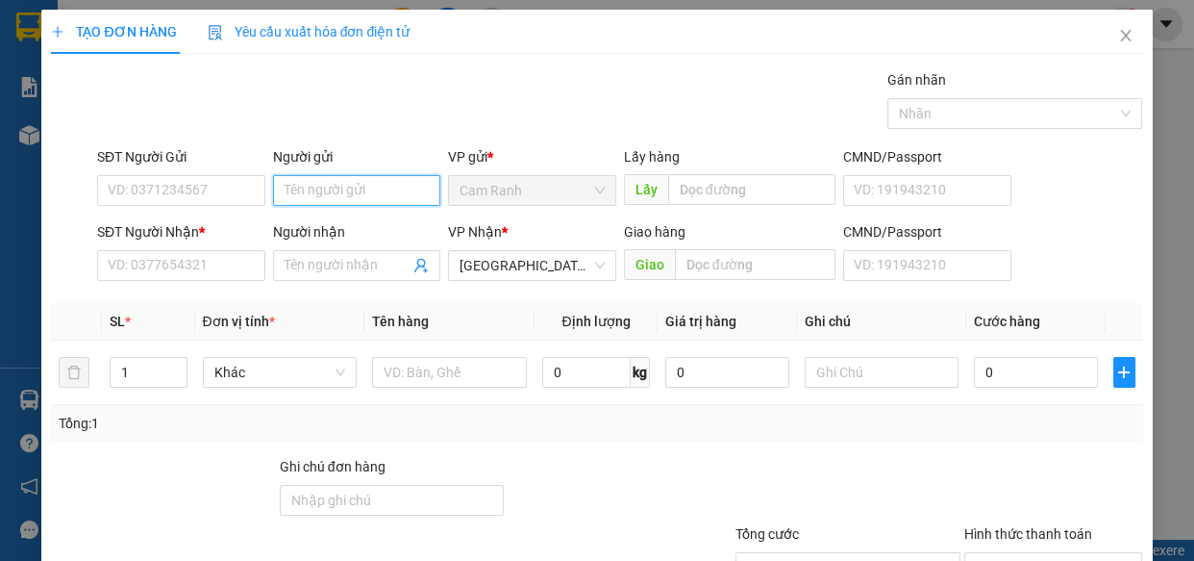
click at [287, 190] on input "Người gửi" at bounding box center [357, 190] width 168 height 31
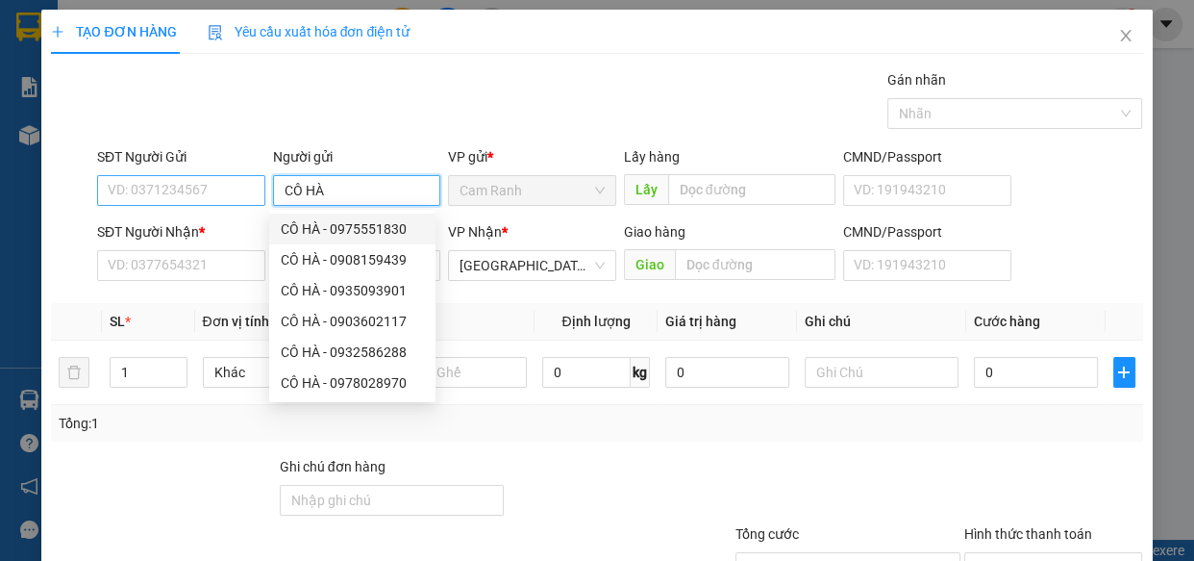
type input "CÔ HÀ"
click at [196, 199] on input "SĐT Người Gửi" at bounding box center [181, 190] width 168 height 31
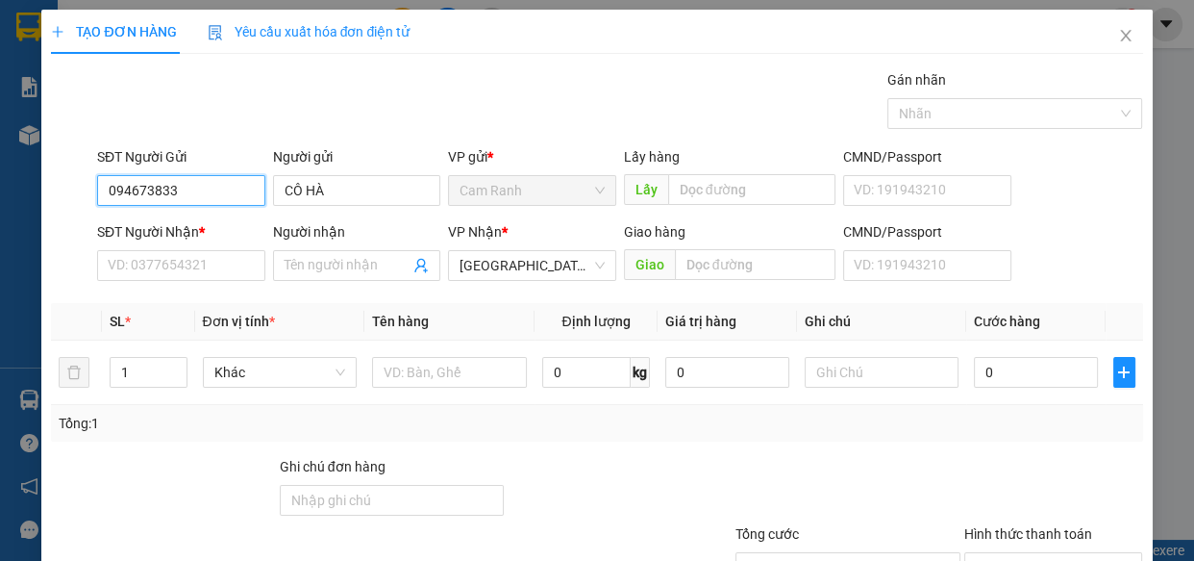
type input "0946738331"
click at [226, 235] on div "0946738331 - MẸ HÀ" at bounding box center [214, 228] width 212 height 21
type input "MẸ HÀ"
type input "0946738331"
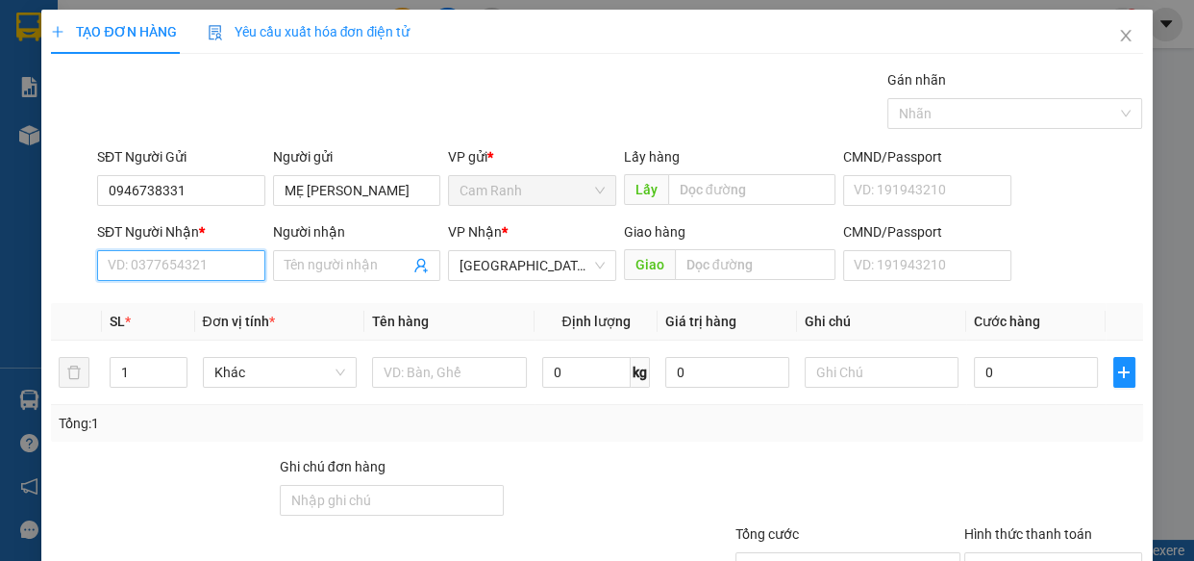
click at [216, 258] on input "SĐT Người Nhận *" at bounding box center [181, 265] width 168 height 31
type input "0704416964"
click at [273, 263] on span at bounding box center [357, 265] width 168 height 31
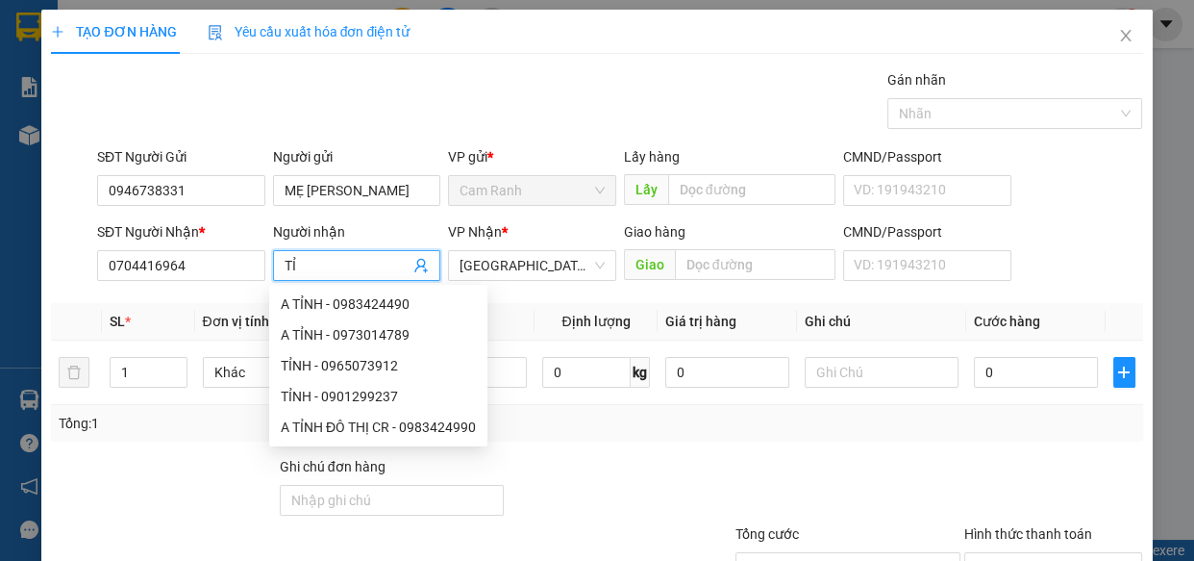
type input "T"
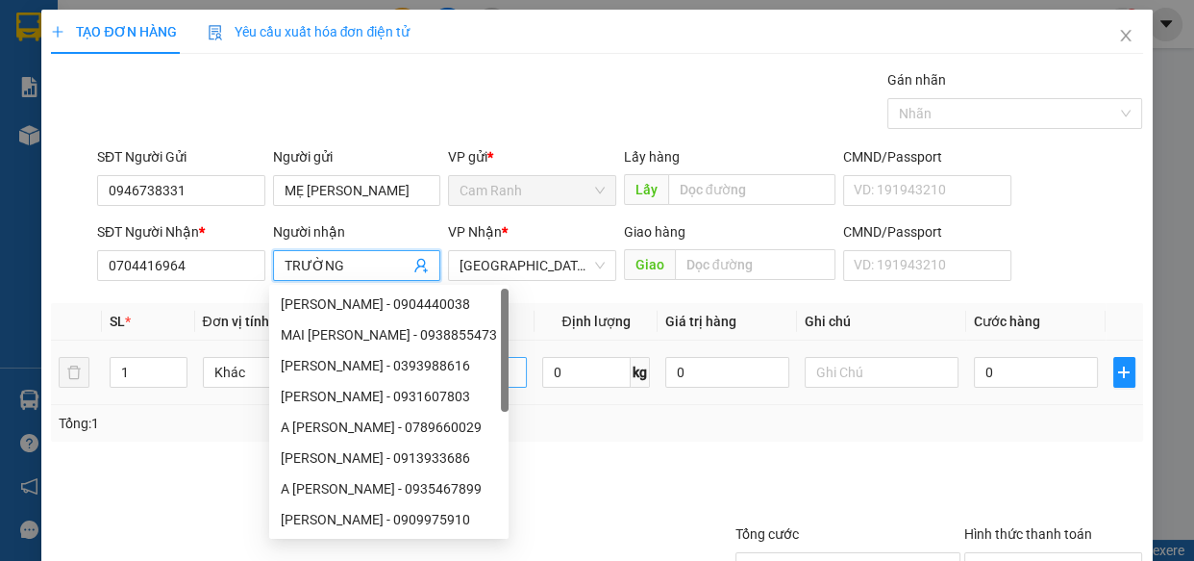
type input "TRƯỜNG"
click at [510, 373] on input "text" at bounding box center [449, 372] width 155 height 31
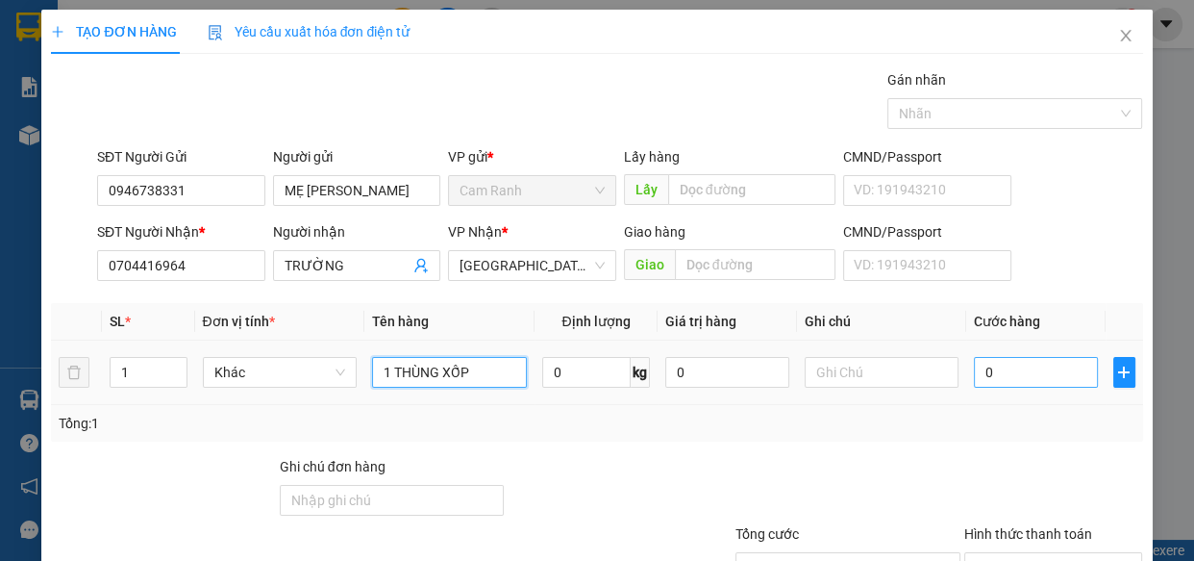
type input "1 THÙNG XỐP"
click at [991, 380] on input "0" at bounding box center [1036, 372] width 124 height 31
type input "4"
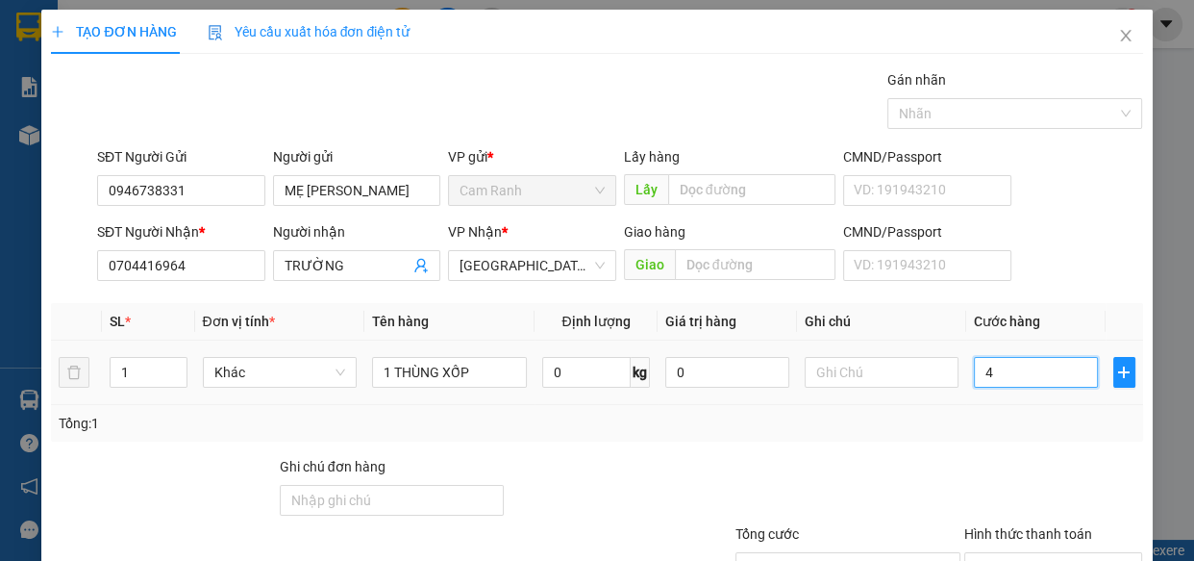
type input "40"
type input "40.000"
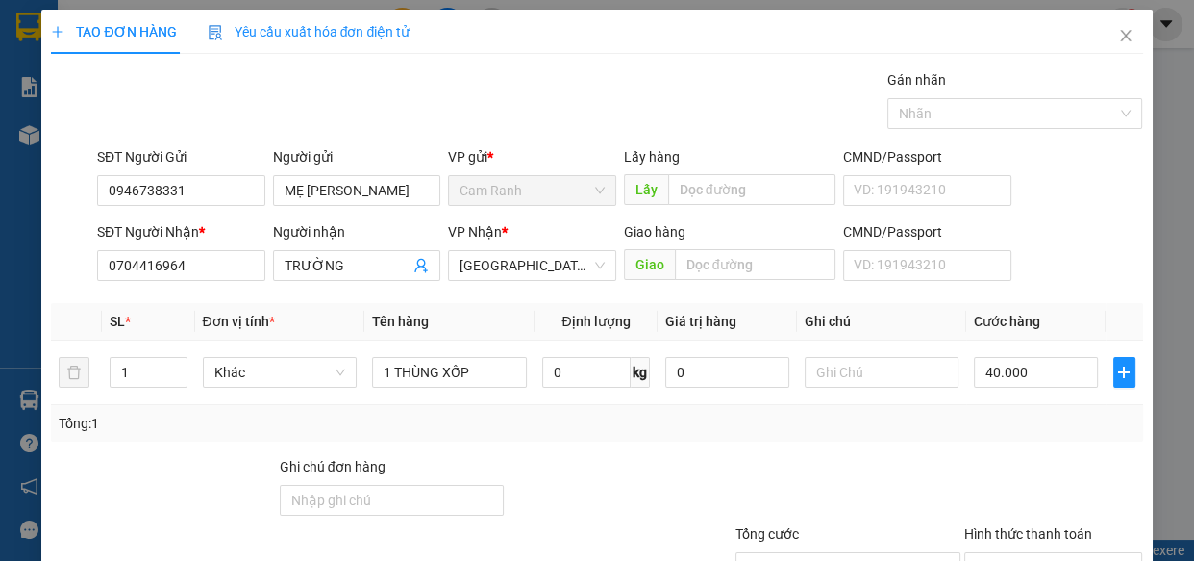
click at [967, 461] on div at bounding box center [1054, 489] width 183 height 67
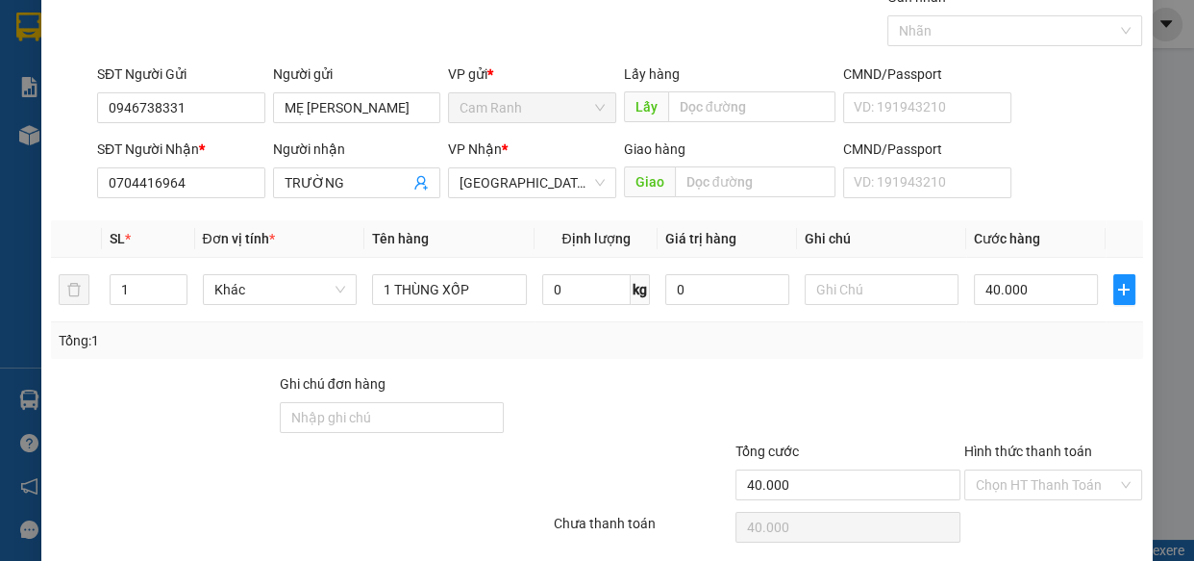
scroll to position [150, 0]
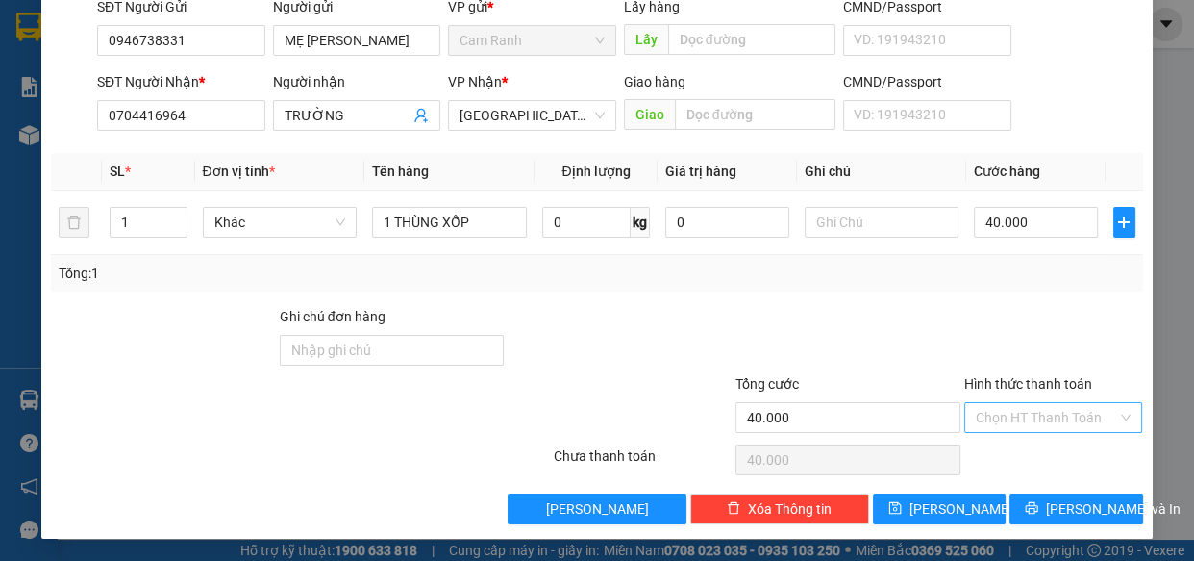
click at [984, 416] on input "Hình thức thanh toán" at bounding box center [1047, 417] width 142 height 29
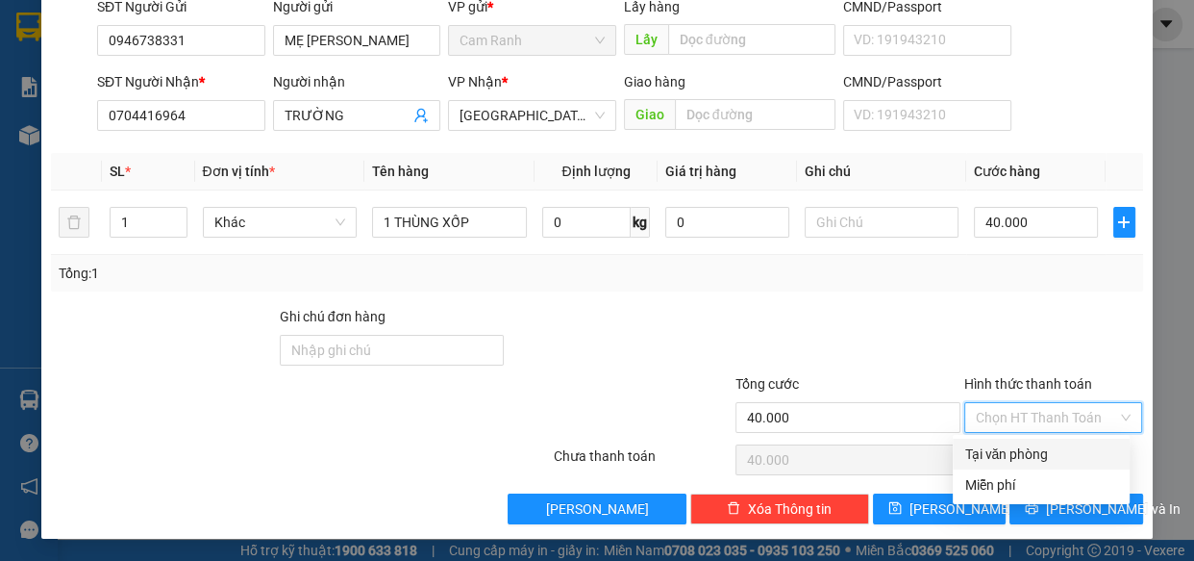
click at [997, 446] on div "Tại văn phòng" at bounding box center [1042, 453] width 154 height 21
type input "0"
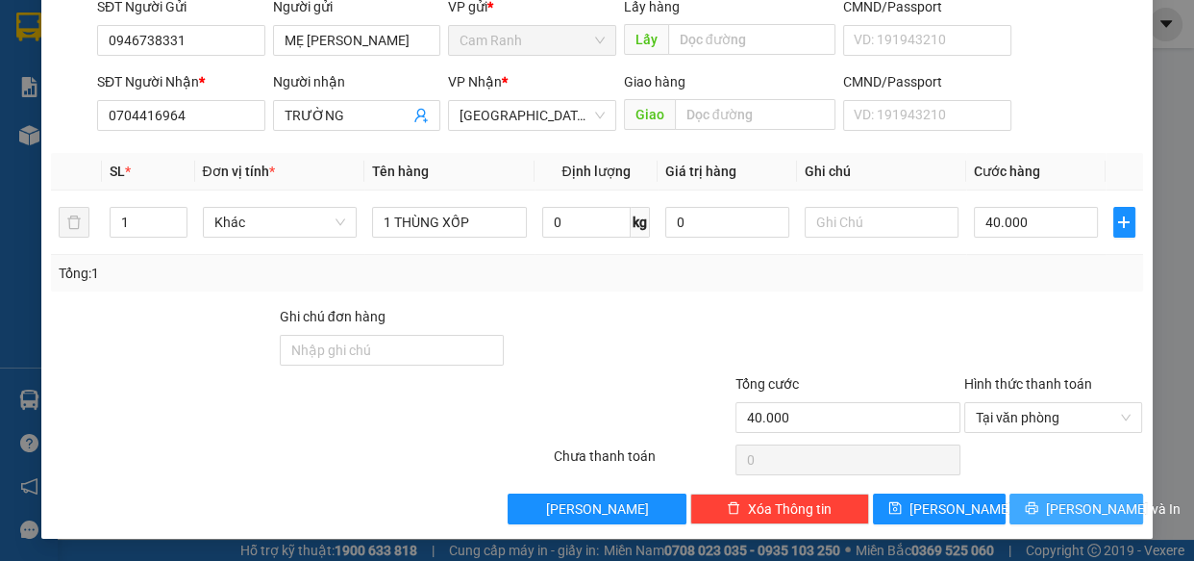
click at [1066, 508] on span "Lưu và In" at bounding box center [1113, 508] width 135 height 21
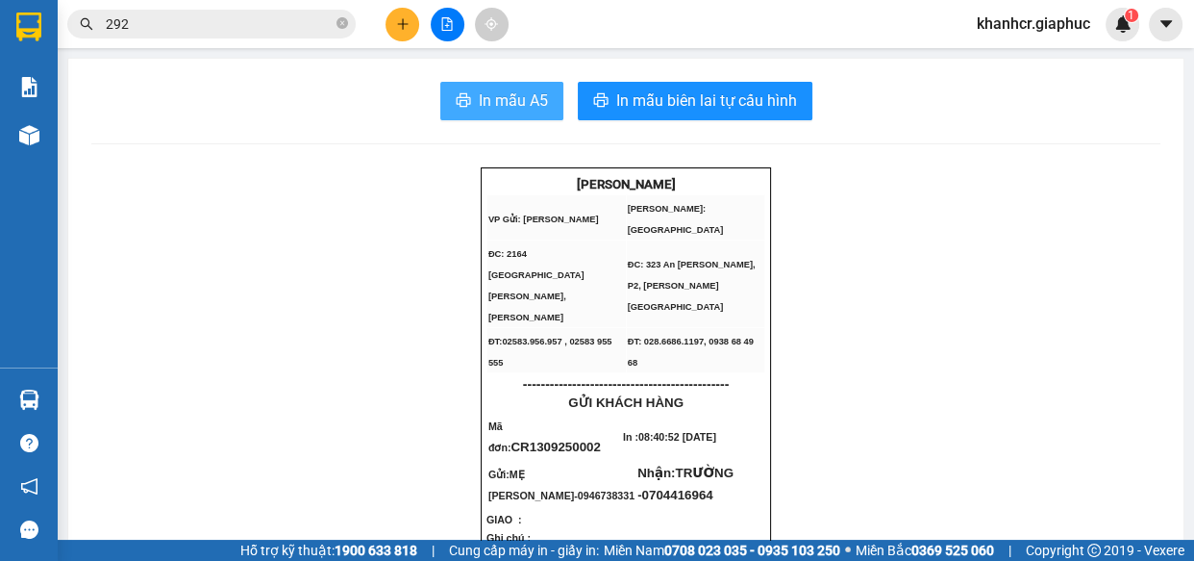
click at [486, 100] on span "In mẫu A5" at bounding box center [513, 100] width 69 height 24
click at [337, 23] on icon "close-circle" at bounding box center [343, 23] width 12 height 12
type input "DUY"
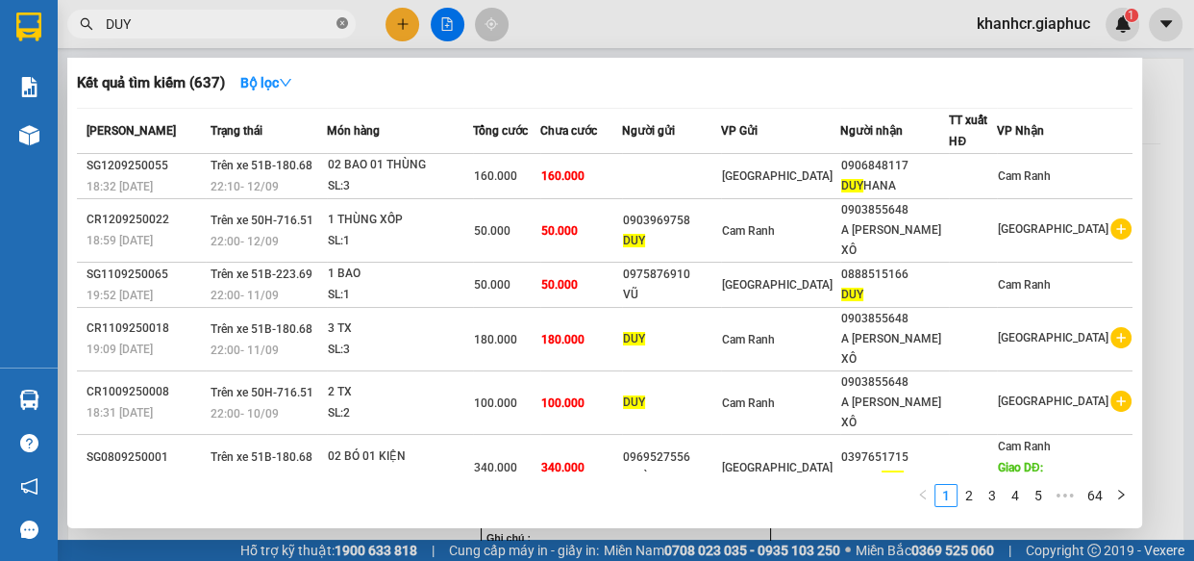
click at [339, 20] on icon "close-circle" at bounding box center [343, 23] width 12 height 12
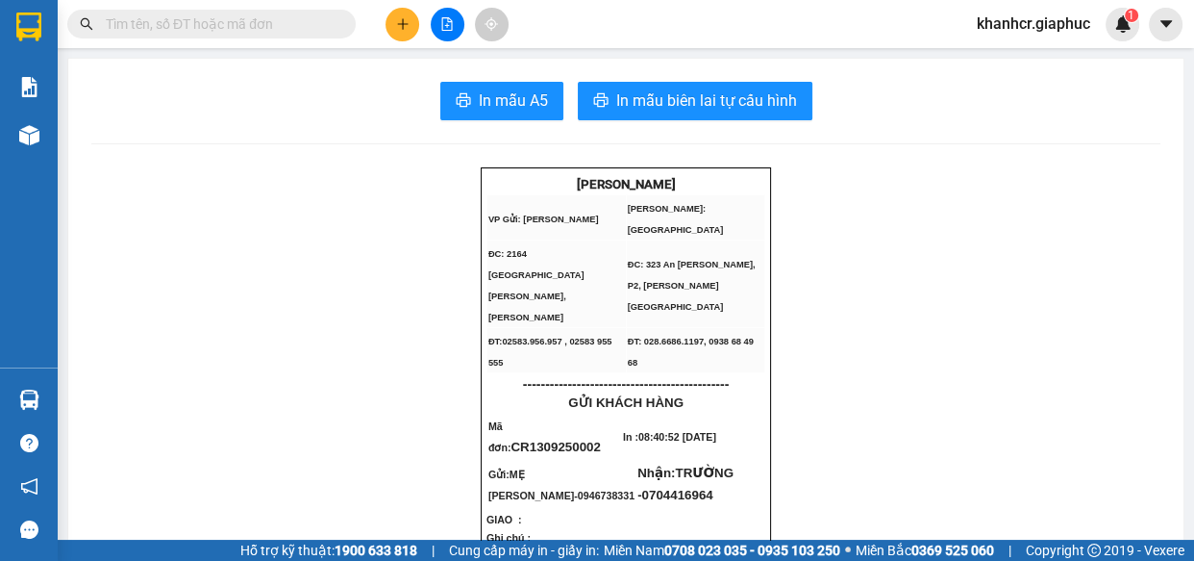
type input "0"
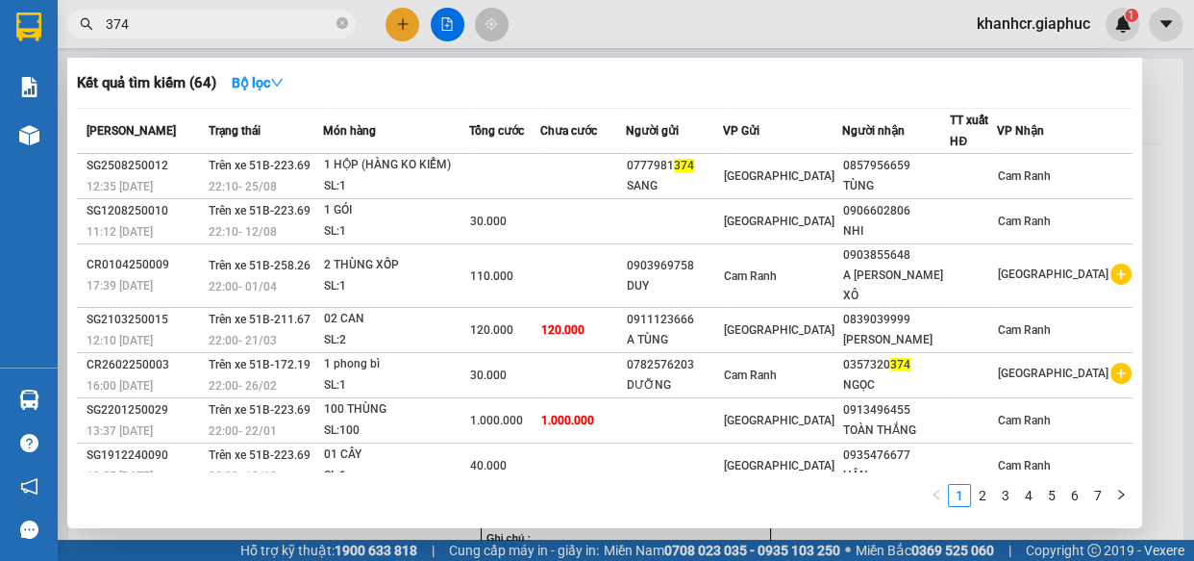
type input "374"
click at [441, 21] on div at bounding box center [597, 280] width 1194 height 561
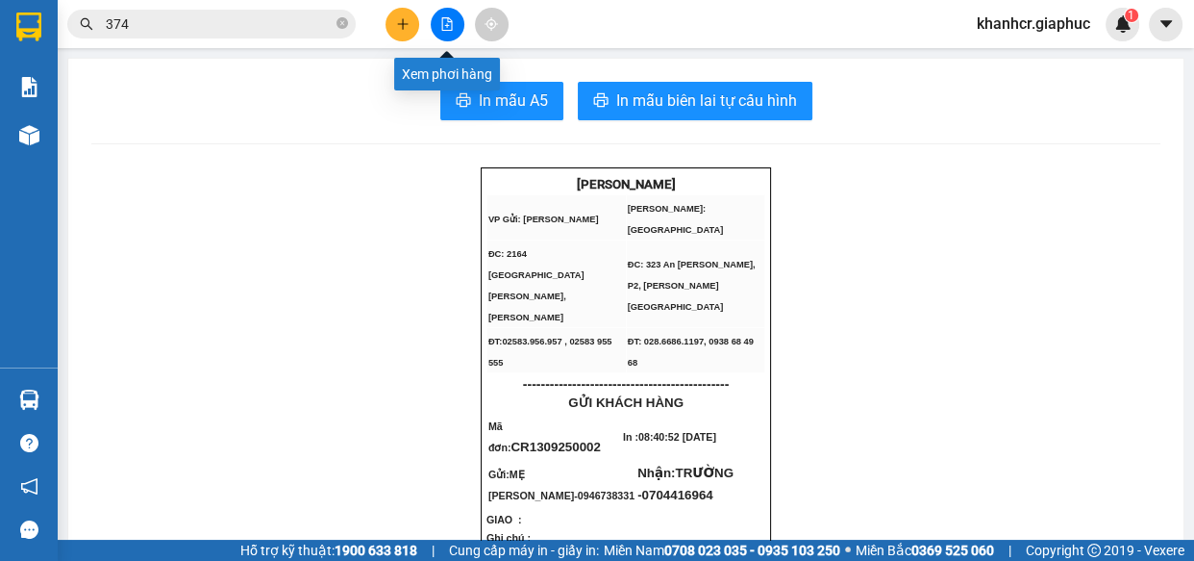
click at [442, 22] on icon "file-add" at bounding box center [446, 23] width 13 height 13
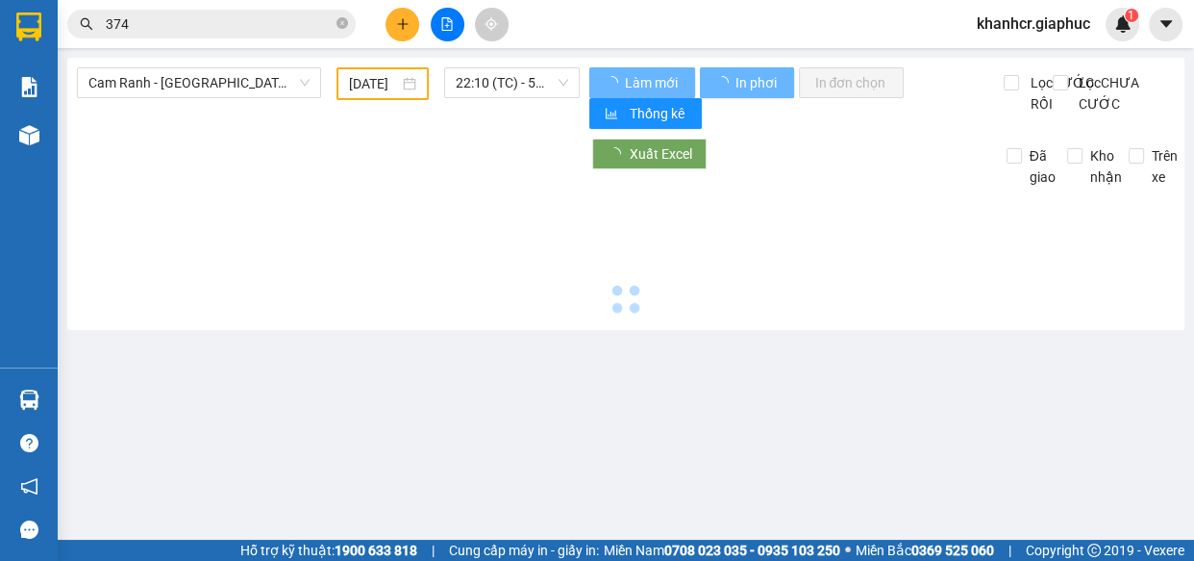
type input "13/09/2025"
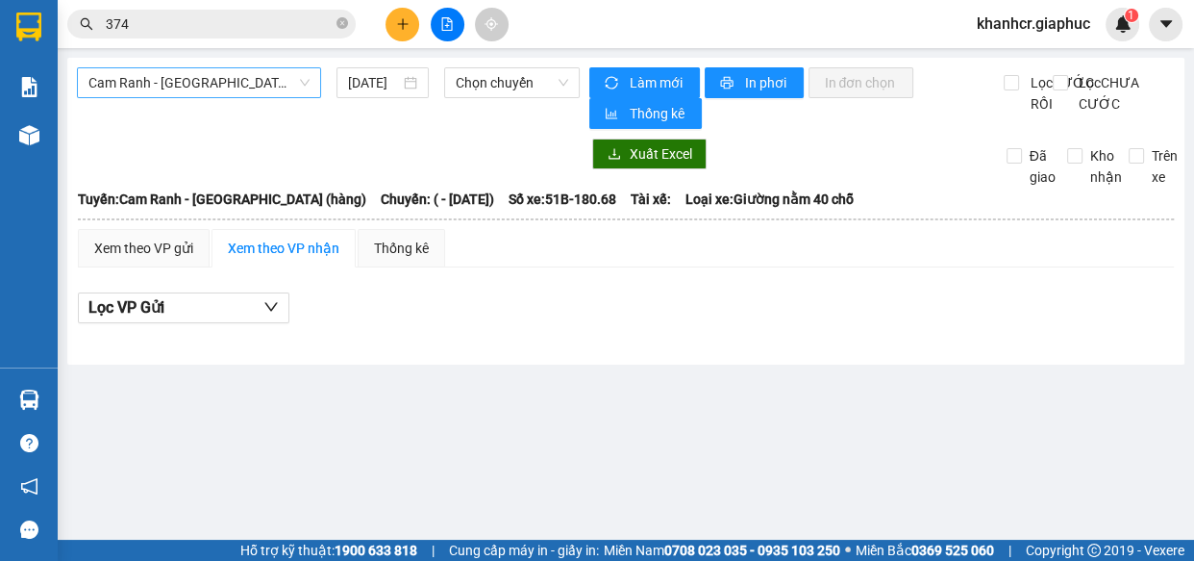
click at [274, 83] on span "Cam Ranh - Sài Gòn (hàng)" at bounding box center [198, 82] width 221 height 29
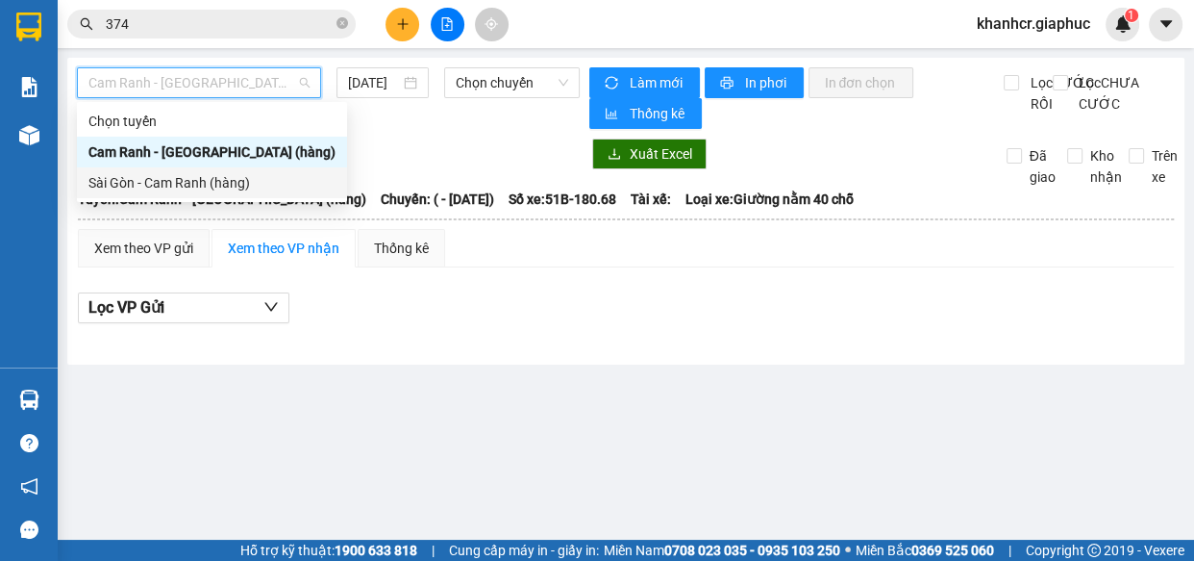
click at [212, 177] on div "Sài Gòn - Cam Ranh (hàng)" at bounding box center [211, 182] width 247 height 21
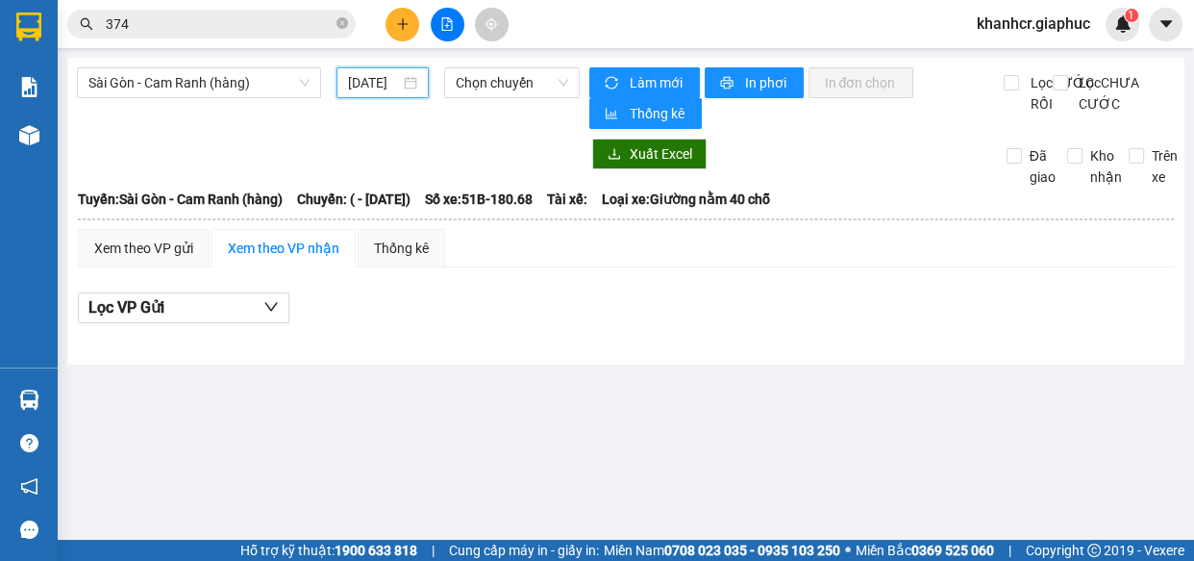
click at [365, 80] on input "13/09/2025" at bounding box center [374, 82] width 52 height 21
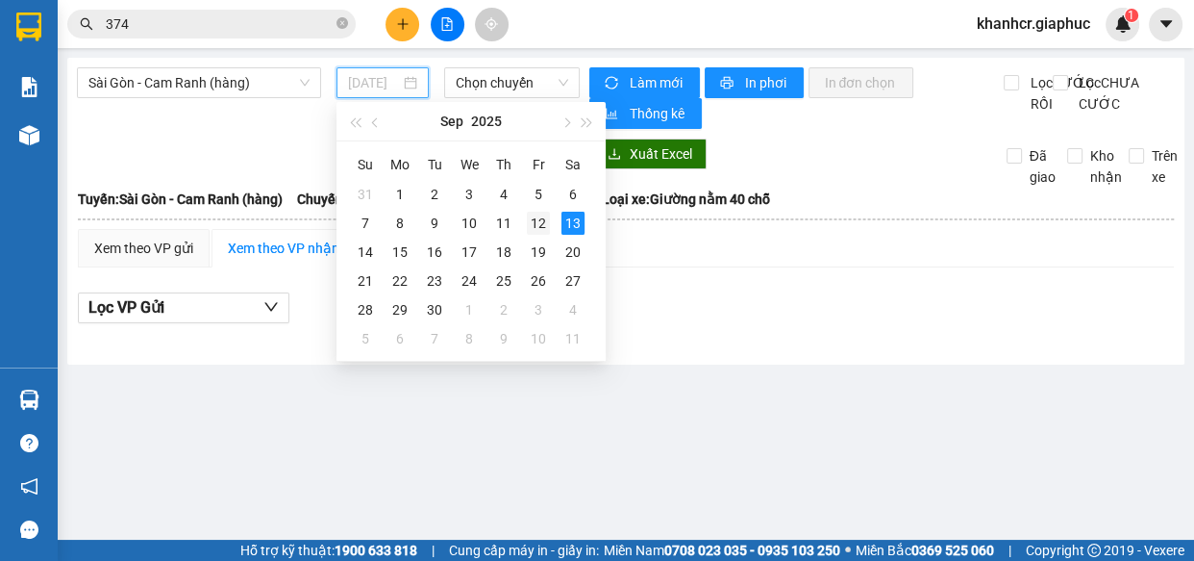
click at [530, 216] on div "12" at bounding box center [538, 223] width 23 height 23
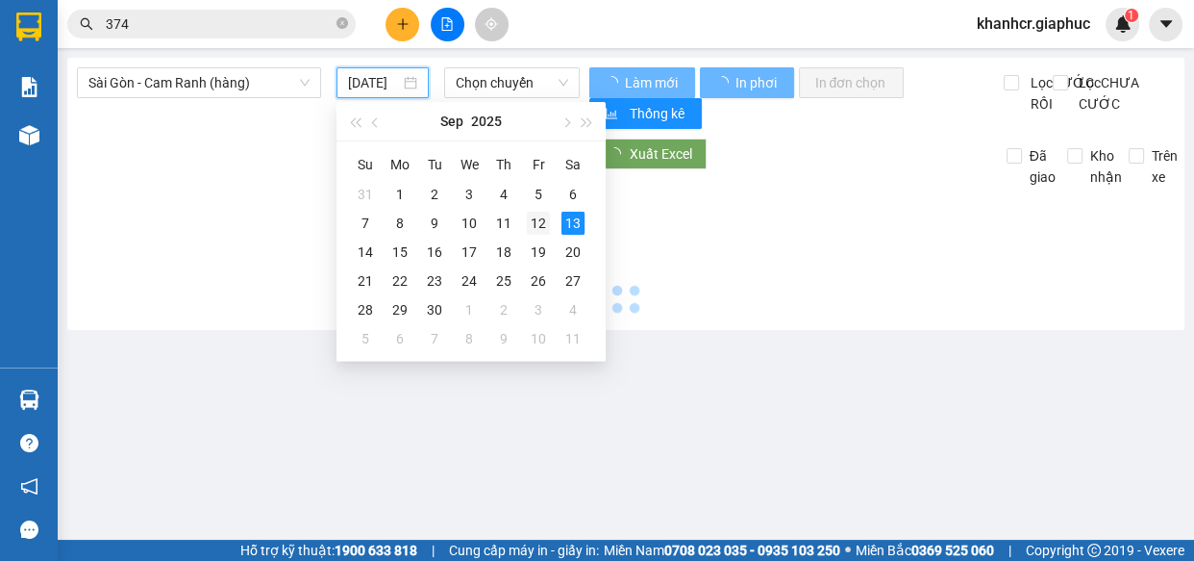
type input "12/09/2025"
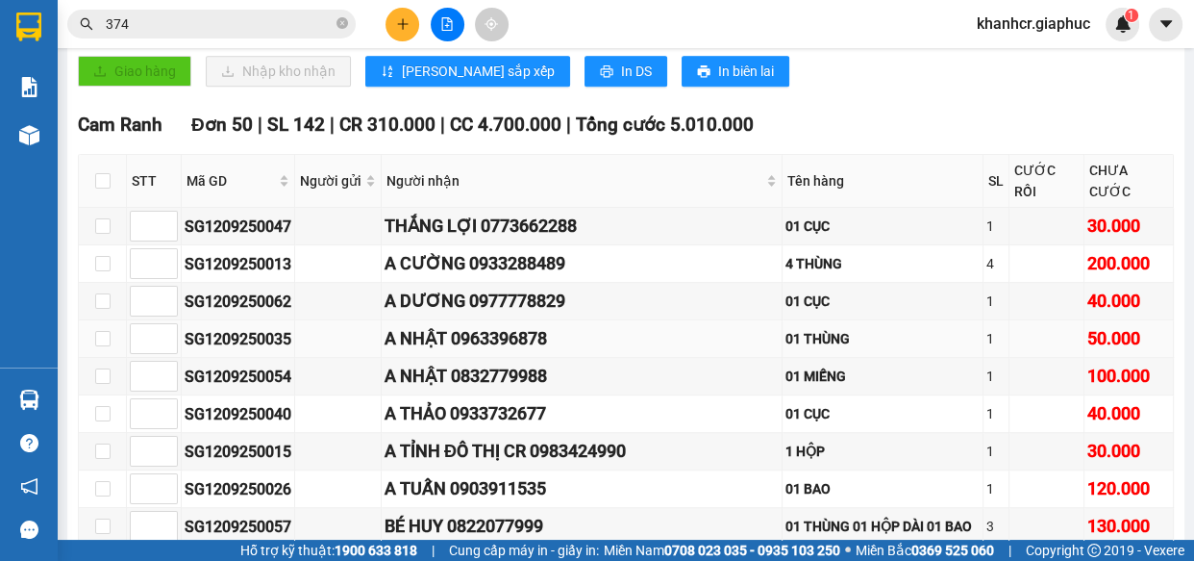
scroll to position [1223, 0]
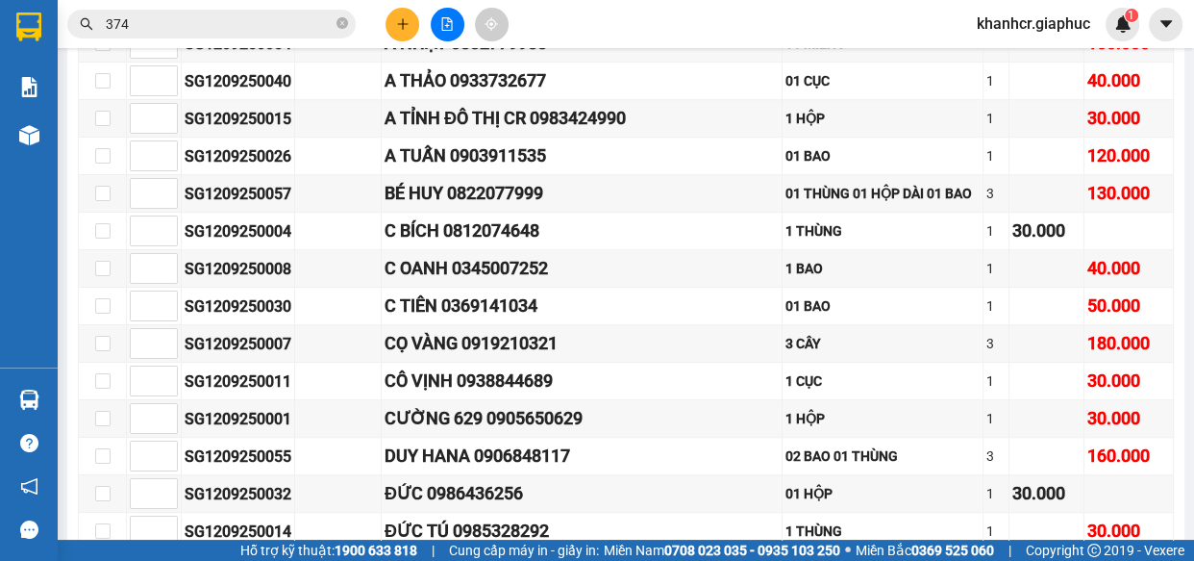
click at [405, 21] on icon "plus" at bounding box center [402, 23] width 13 height 13
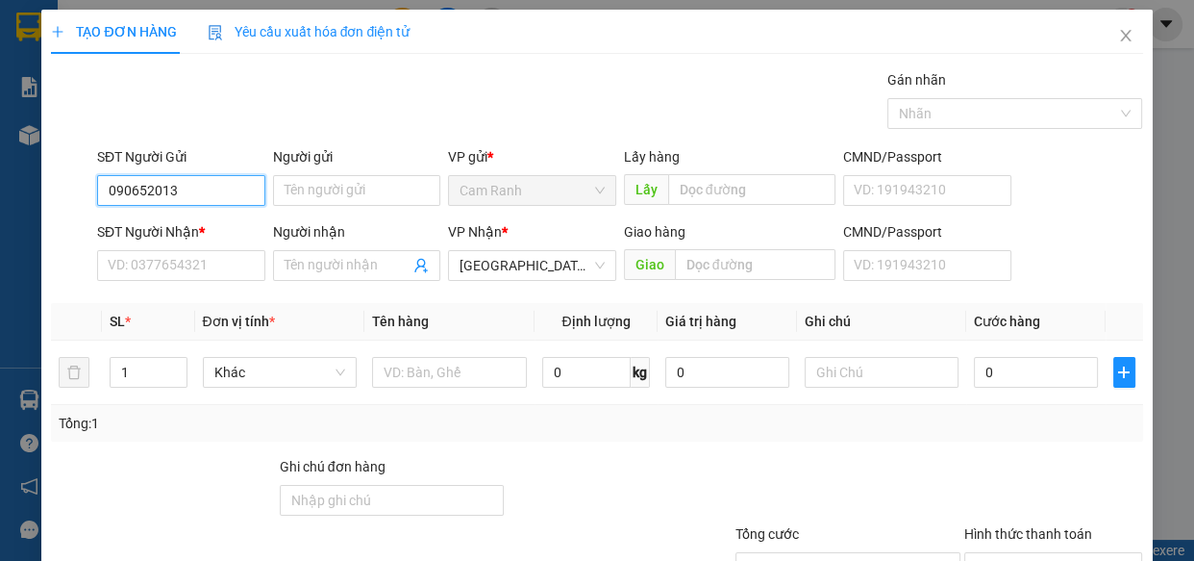
type input "0906520132"
click at [178, 230] on div "0906520132 - THỦY CR" at bounding box center [179, 228] width 143 height 21
type input "THỦY CR"
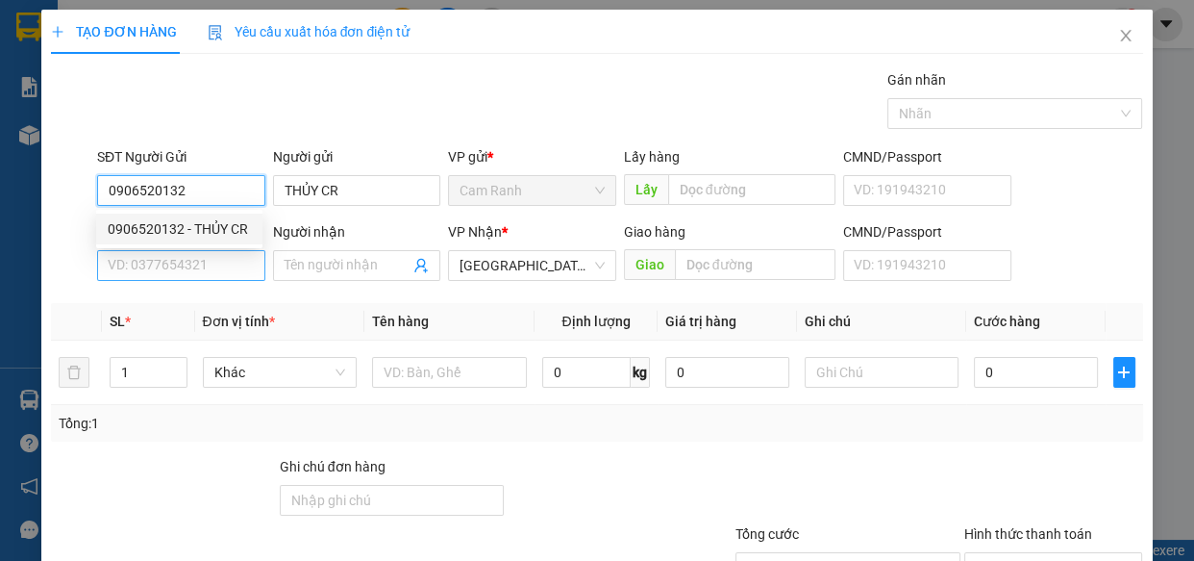
type input "0906520132"
click at [187, 262] on input "SĐT Người Nhận *" at bounding box center [181, 265] width 168 height 31
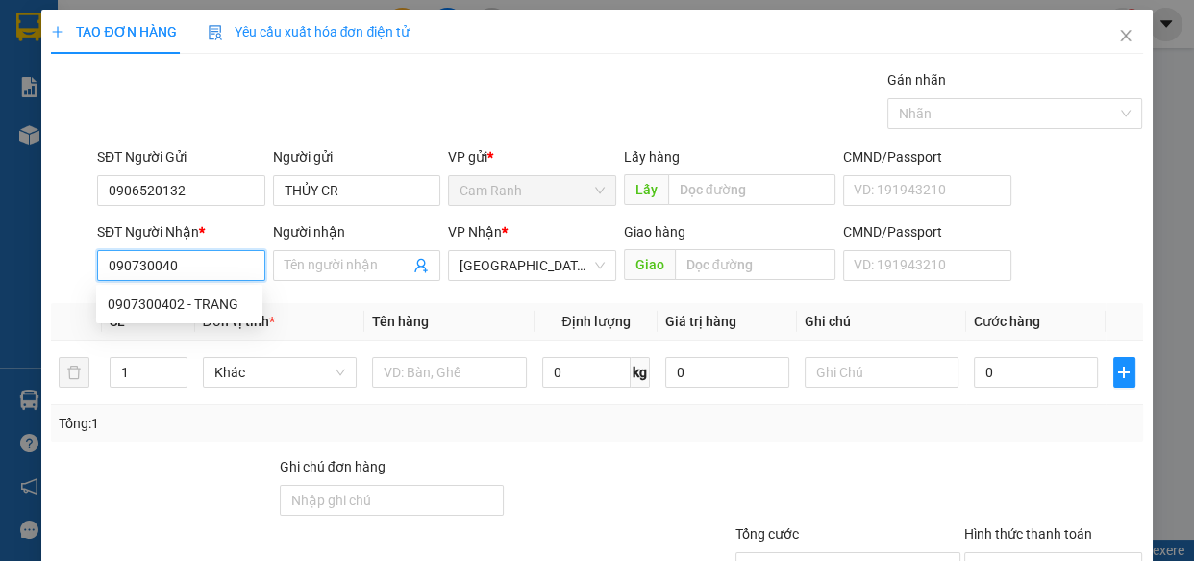
type input "0907300402"
click at [200, 297] on div "0907300402 - TRANG" at bounding box center [179, 303] width 143 height 21
type input "TRANG"
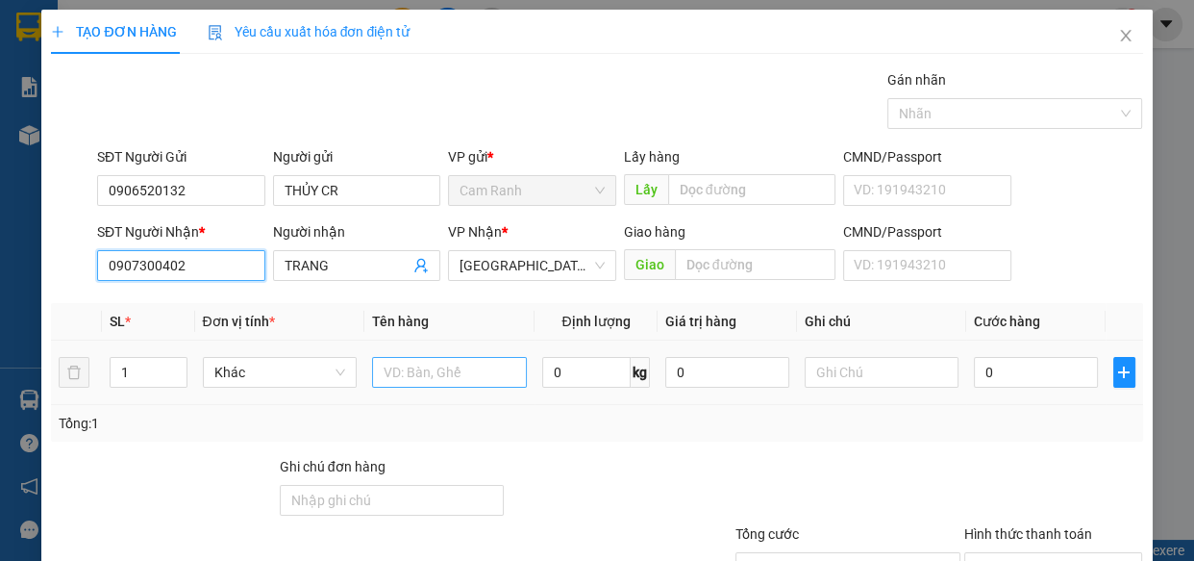
type input "0907300402"
click at [422, 381] on input "text" at bounding box center [449, 372] width 155 height 31
type input "4 BAO"
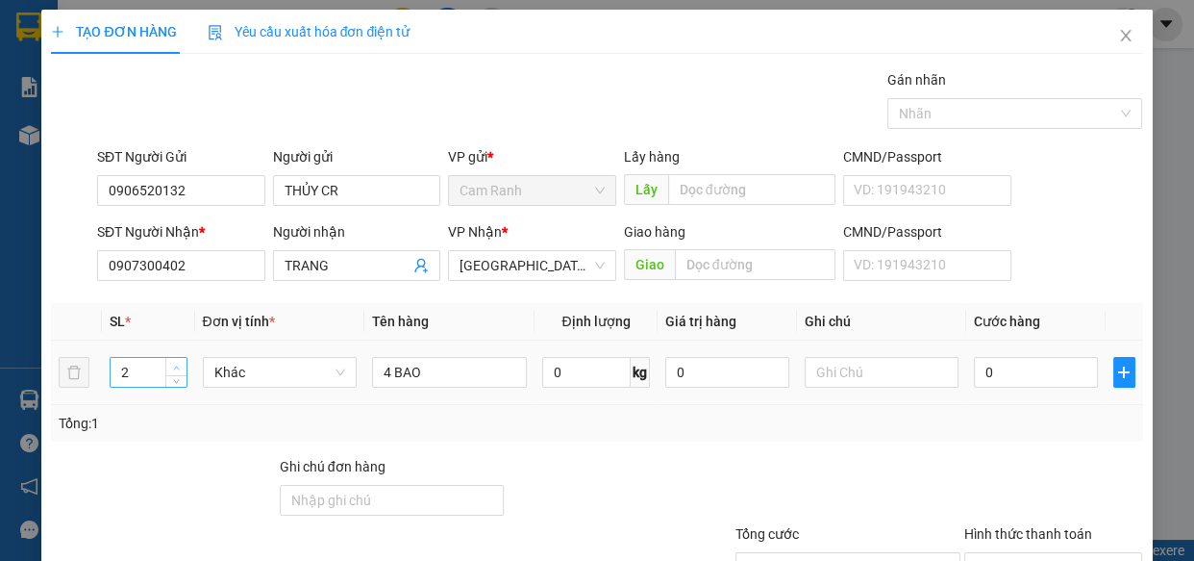
click at [180, 358] on span "Increase Value" at bounding box center [175, 366] width 21 height 17
type input "4"
click at [180, 359] on span "Increase Value" at bounding box center [175, 366] width 21 height 17
click at [1012, 375] on input "0" at bounding box center [1036, 372] width 124 height 31
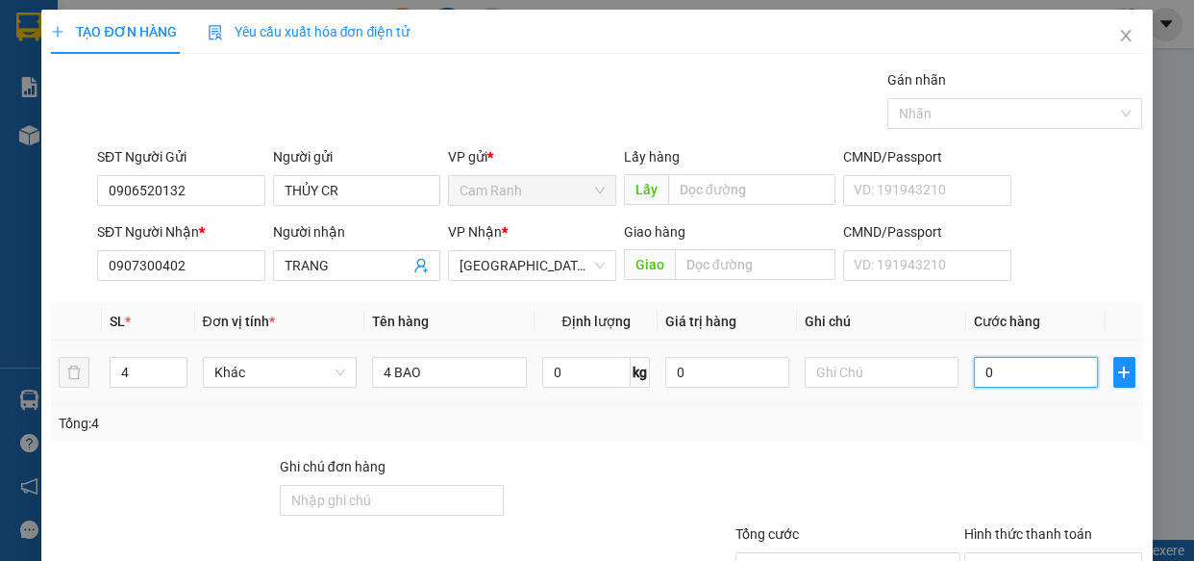
type input "1"
type input "16"
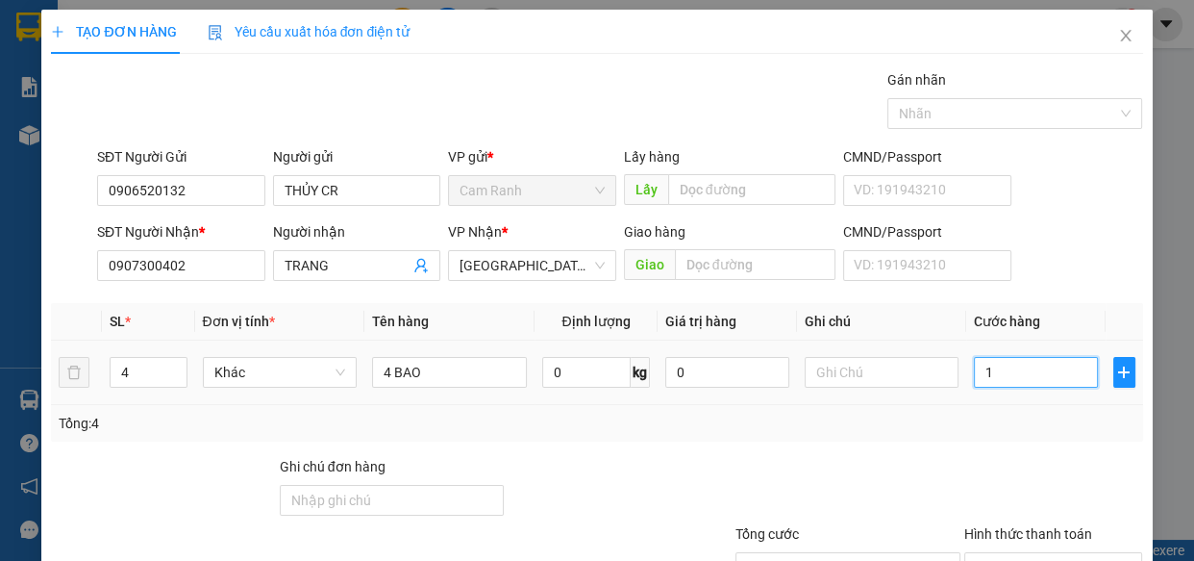
type input "16"
type input "160"
type input "160.000"
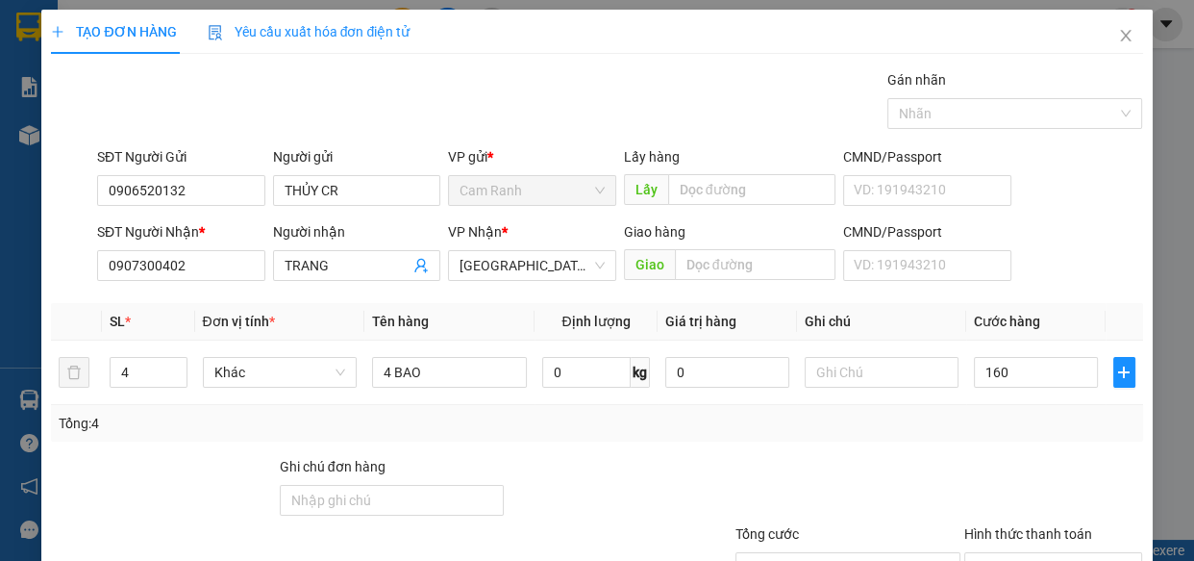
type input "160.000"
click at [1018, 462] on div at bounding box center [1054, 489] width 183 height 67
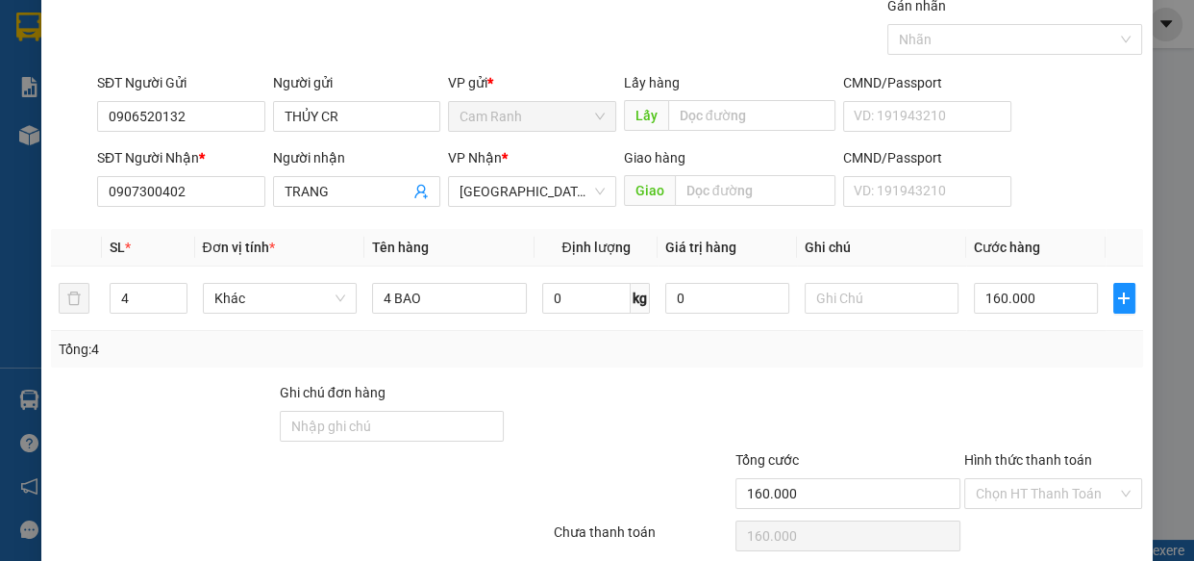
scroll to position [150, 0]
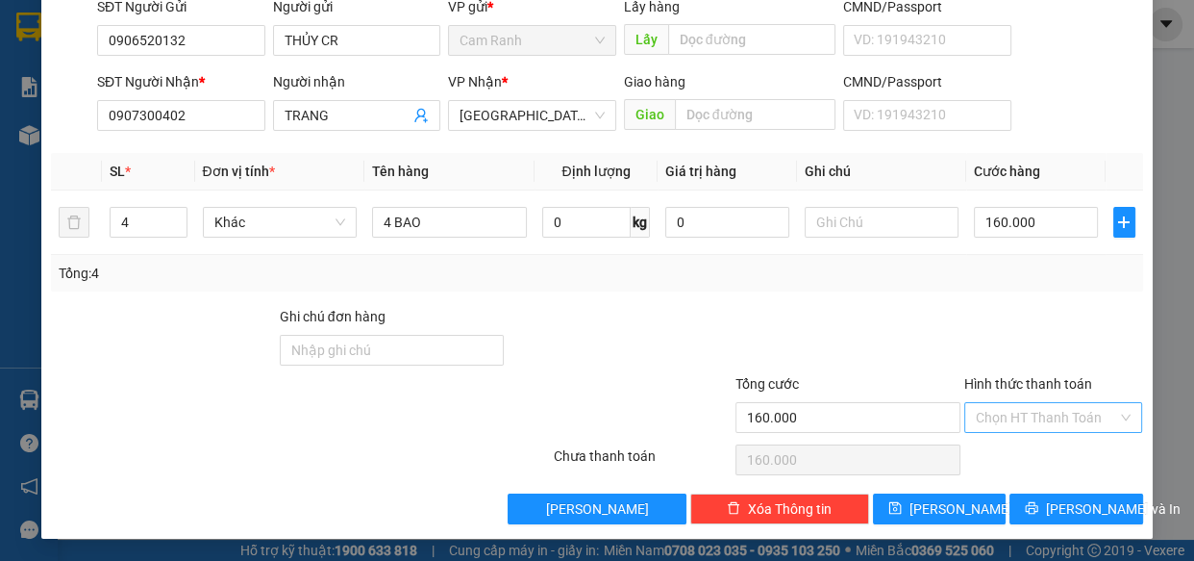
click at [1028, 415] on input "Hình thức thanh toán" at bounding box center [1047, 417] width 142 height 29
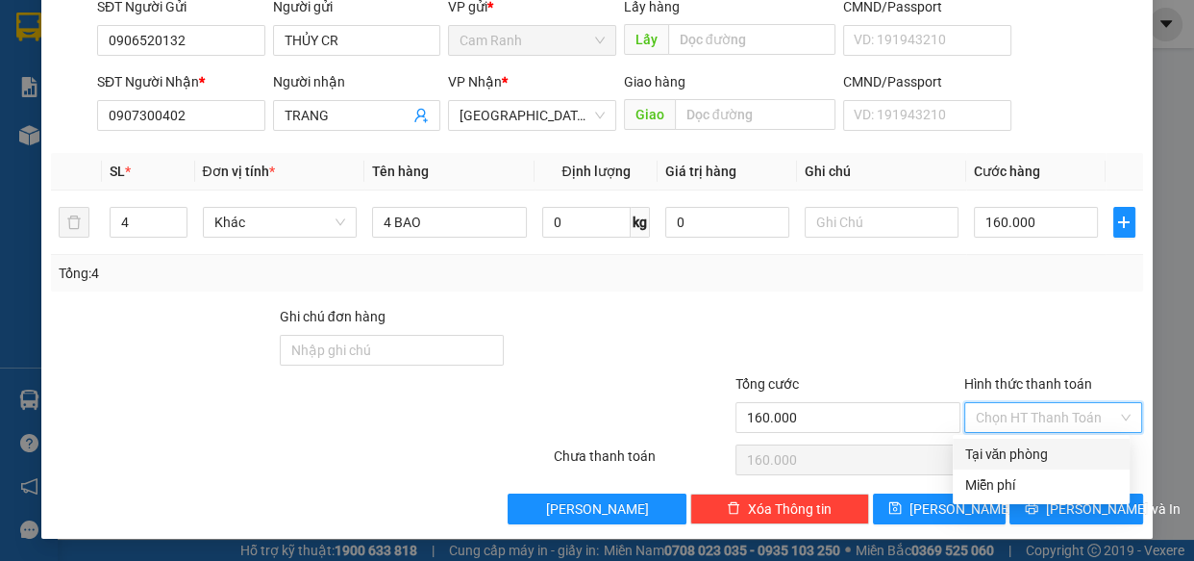
click at [1023, 444] on div "Tại văn phòng" at bounding box center [1042, 453] width 154 height 21
type input "0"
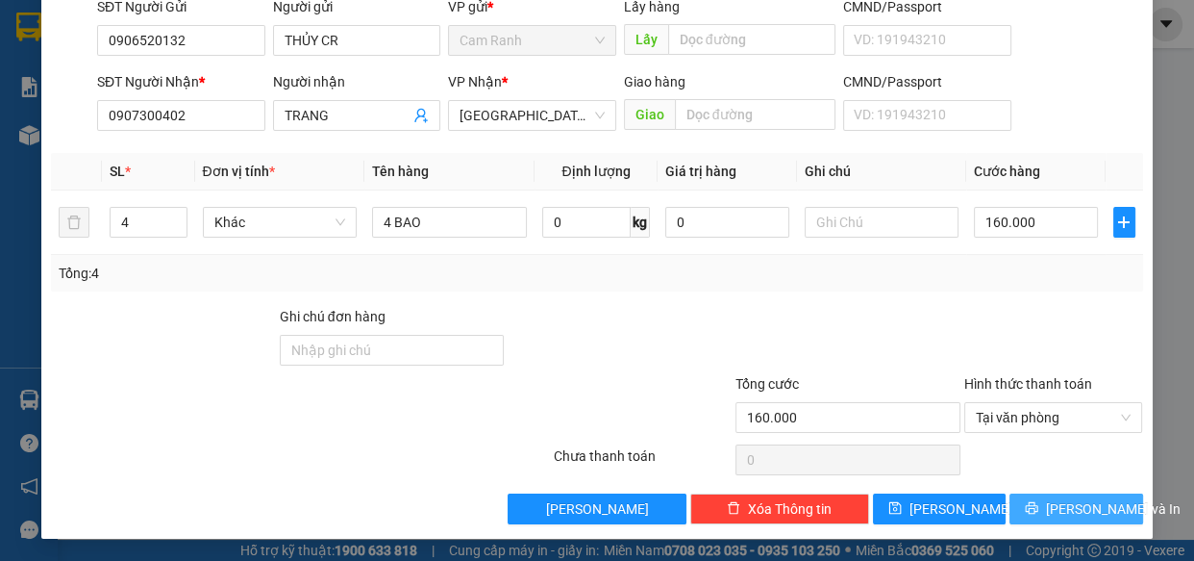
click at [1034, 498] on button "Lưu và In" at bounding box center [1076, 508] width 133 height 31
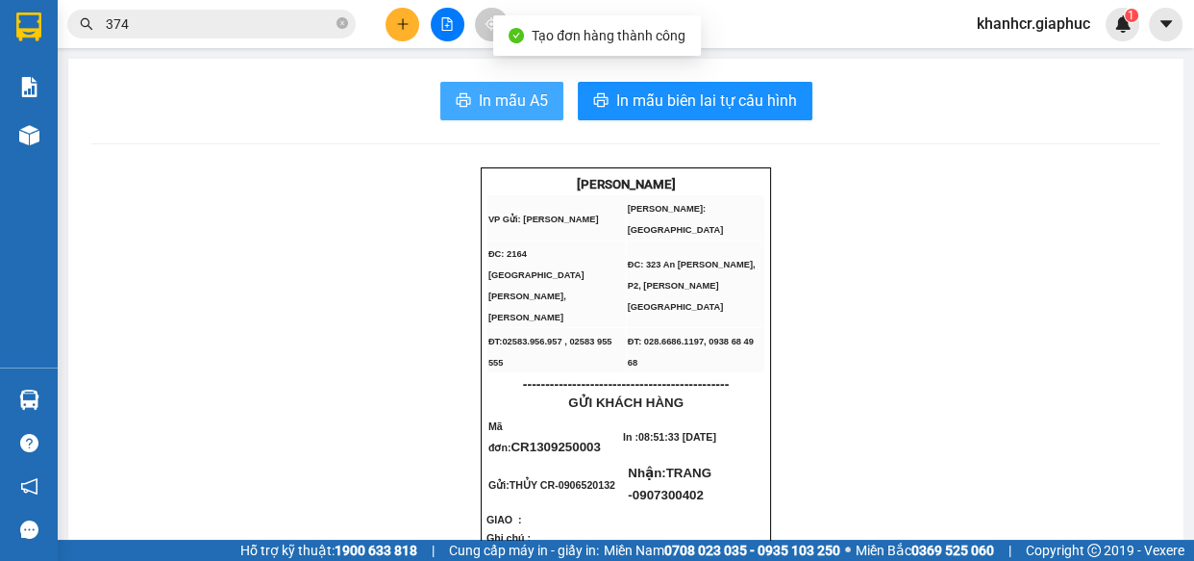
click at [493, 101] on span "In mẫu A5" at bounding box center [513, 100] width 69 height 24
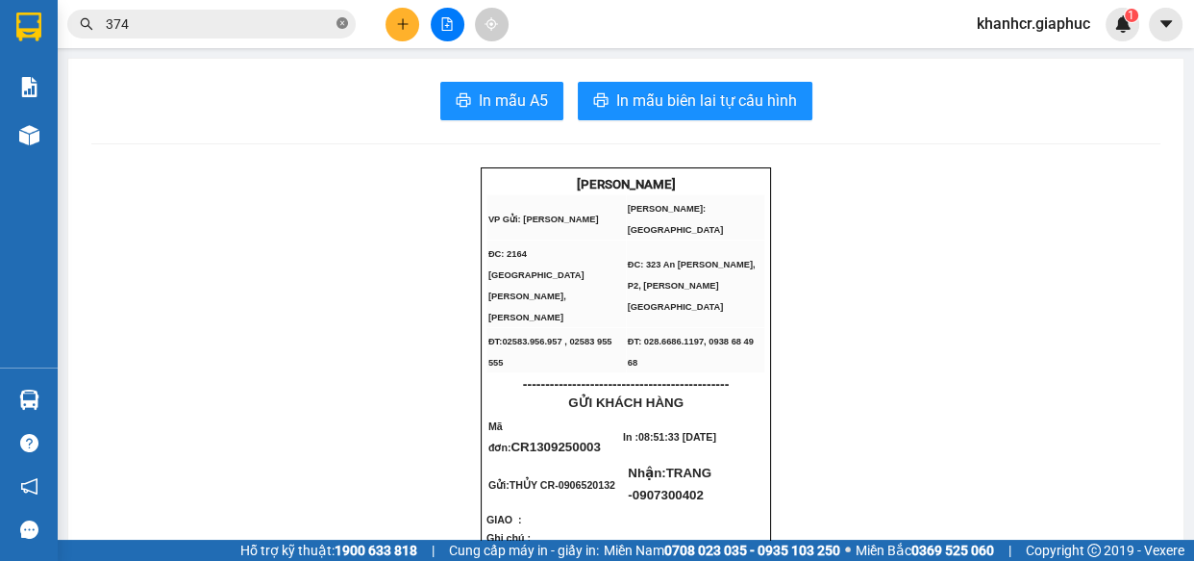
drag, startPoint x: 338, startPoint y: 20, endPoint x: 306, endPoint y: 6, distance: 34.9
click at [338, 21] on icon "close-circle" at bounding box center [343, 23] width 12 height 12
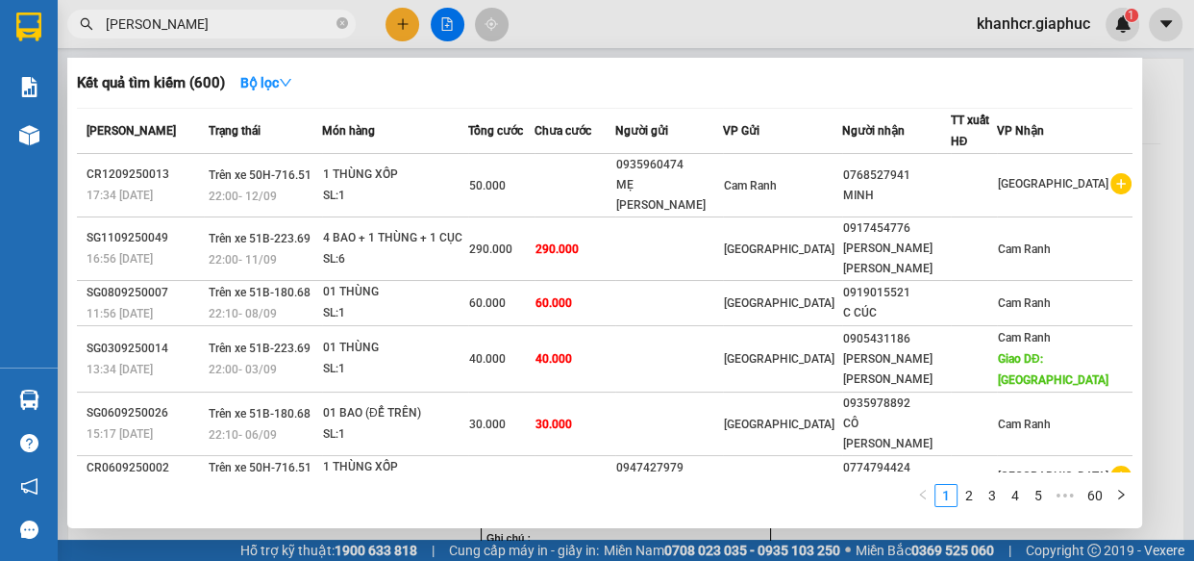
type input "KIM HOÀNG"
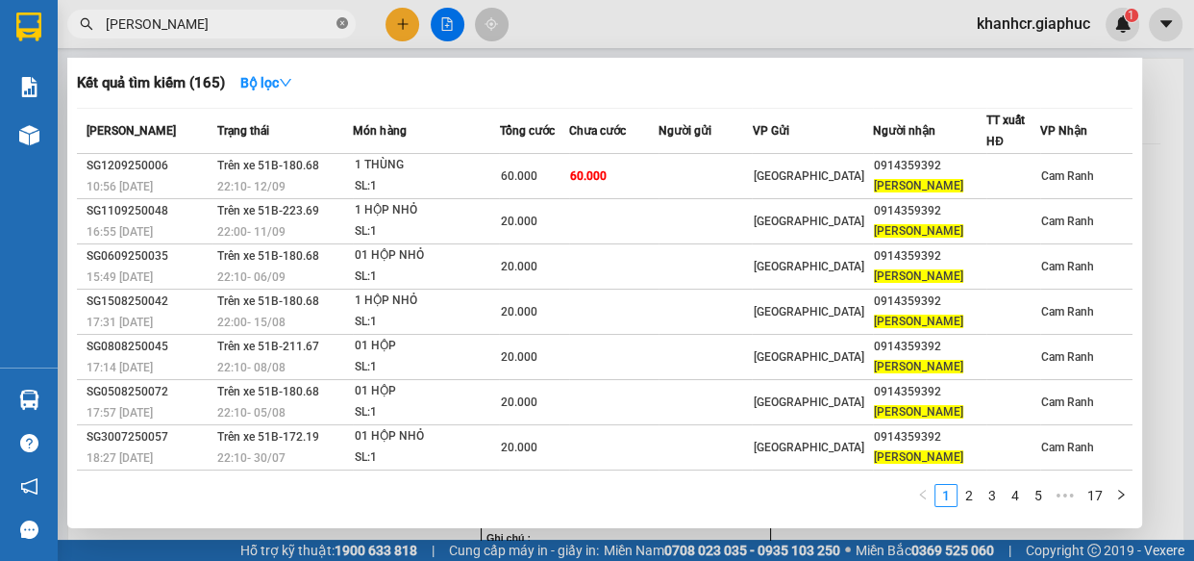
click at [341, 19] on icon "close-circle" at bounding box center [343, 23] width 12 height 12
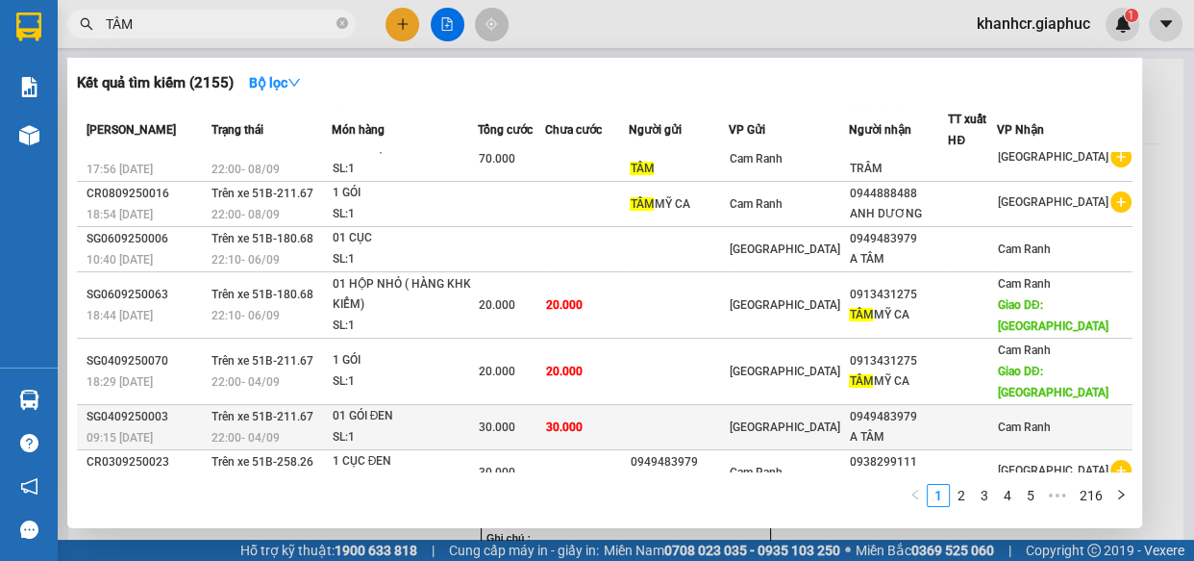
scroll to position [63, 0]
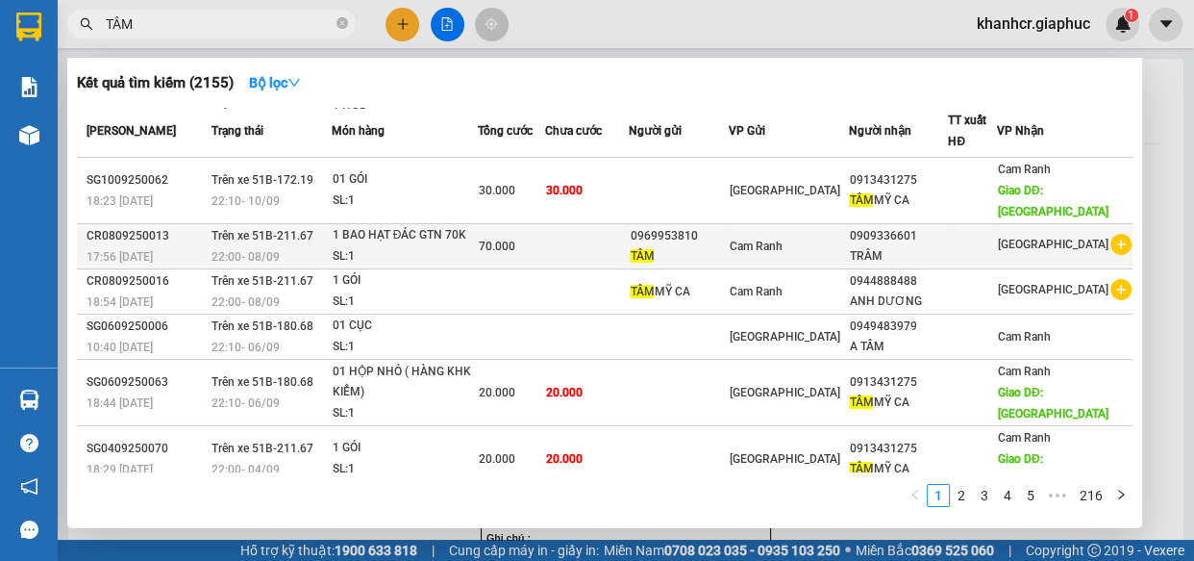
type input "TÂM"
copy tr "0969953810"
drag, startPoint x: 728, startPoint y: 188, endPoint x: 659, endPoint y: 189, distance: 69.3
click at [659, 224] on tr "CR0809250013 17:56 - 08/09 Trên xe 51B-211.67 22:00 - 08/09 1 BAO HẠT ĐÁC GTN 7…" at bounding box center [605, 246] width 1056 height 45
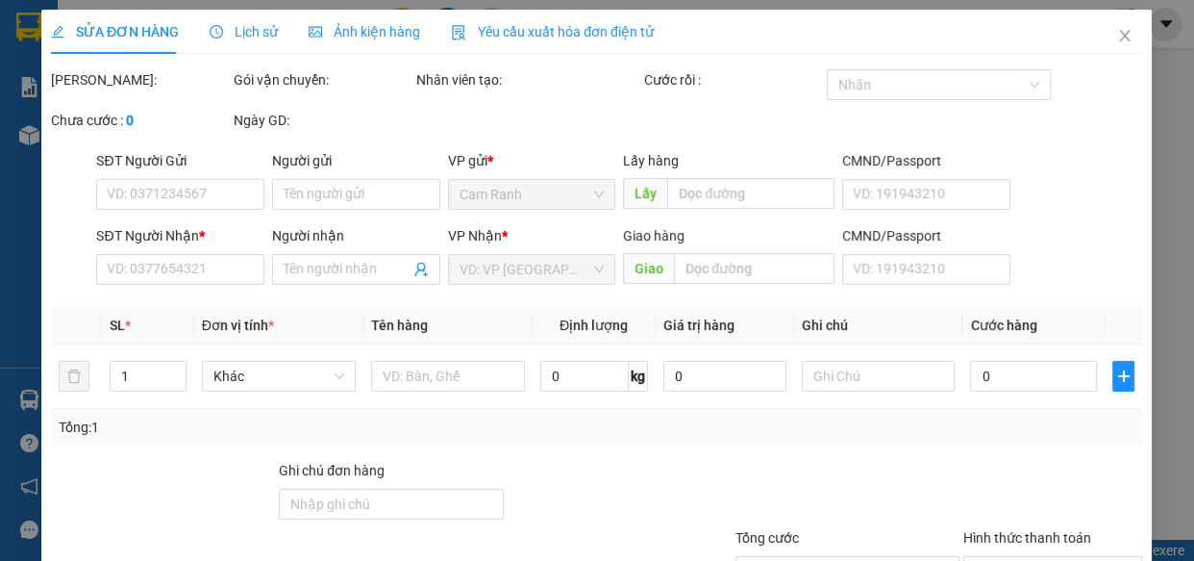
type input "0969953810"
type input "TÂM"
type input "0909336601"
type input "TRÂM"
type input "70.000"
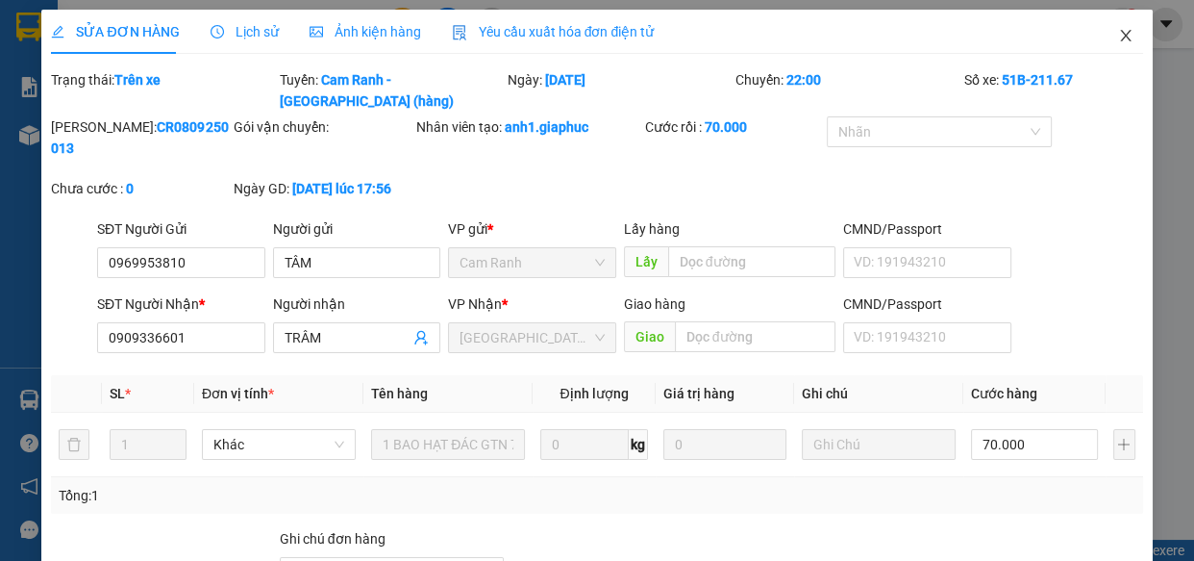
click at [1118, 32] on icon "close" at bounding box center [1125, 35] width 15 height 15
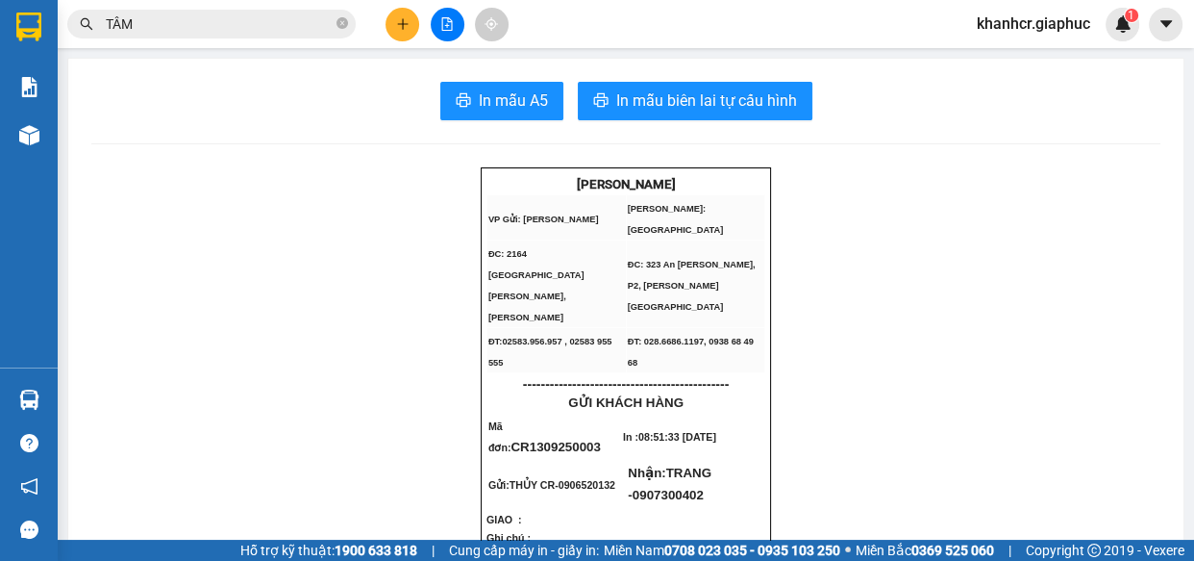
drag, startPoint x: 344, startPoint y: 25, endPoint x: 334, endPoint y: 33, distance: 13.1
click at [340, 27] on icon "close-circle" at bounding box center [343, 23] width 12 height 12
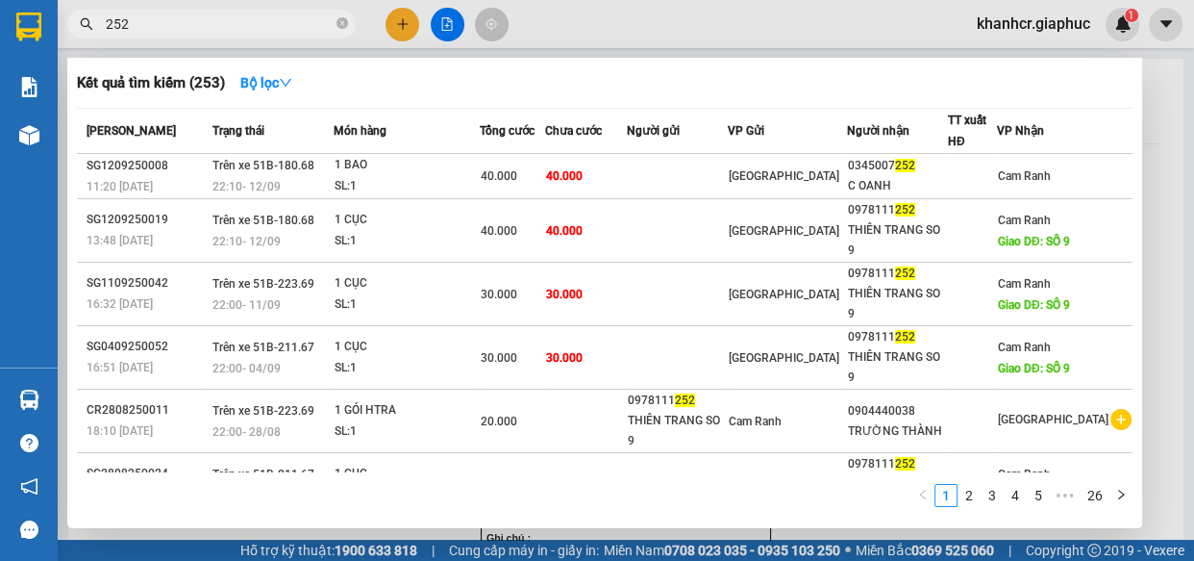
type input "252"
click at [342, 22] on icon "close-circle" at bounding box center [343, 23] width 12 height 12
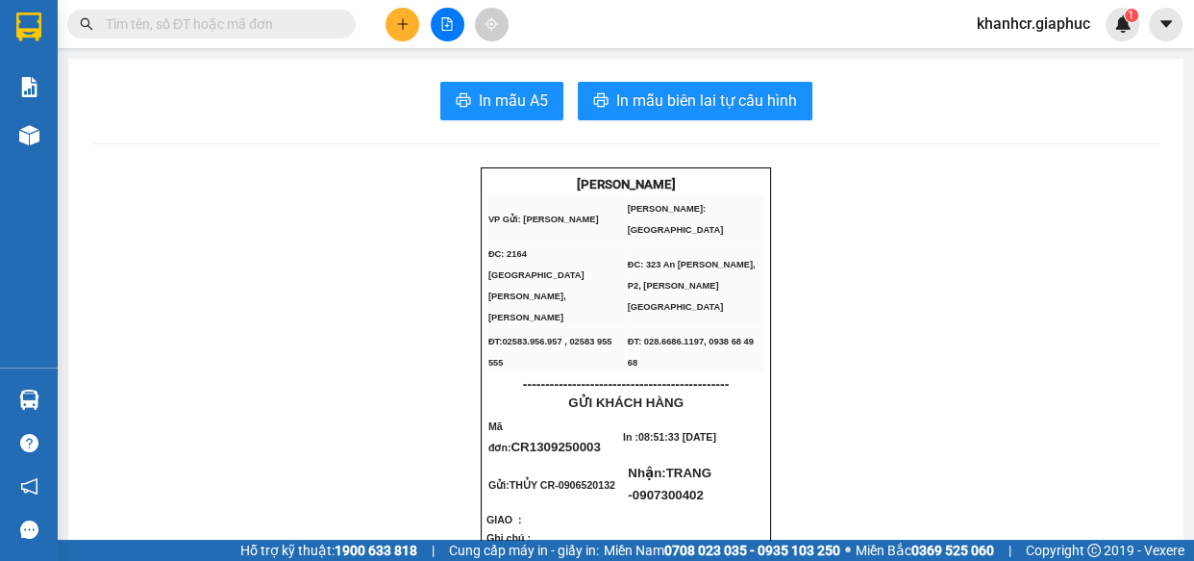
click at [451, 15] on button at bounding box center [448, 25] width 34 height 34
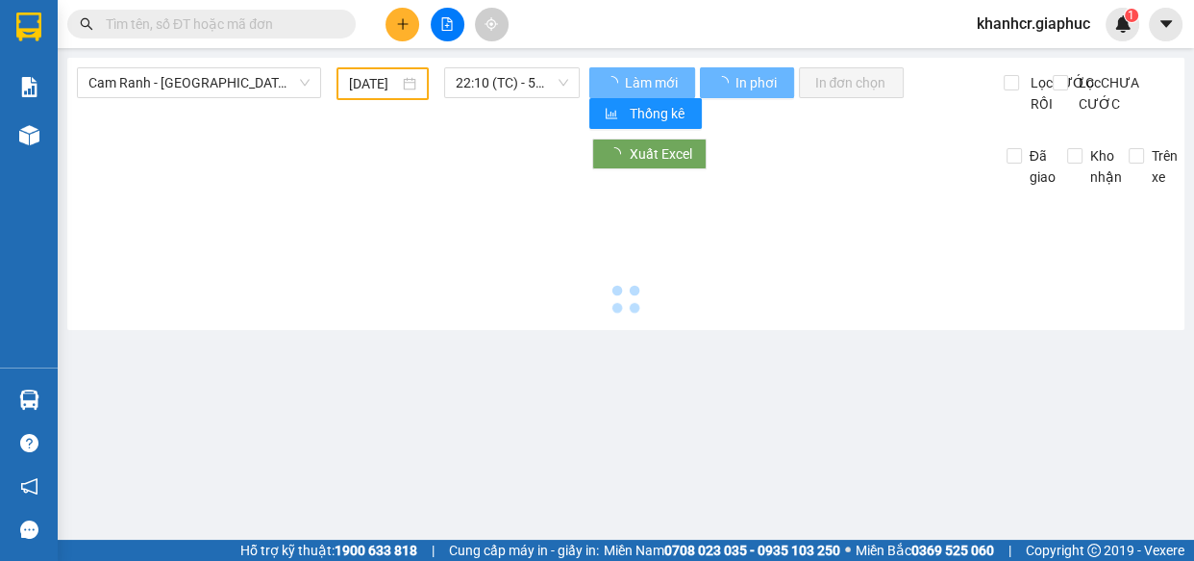
type input "13/09/2025"
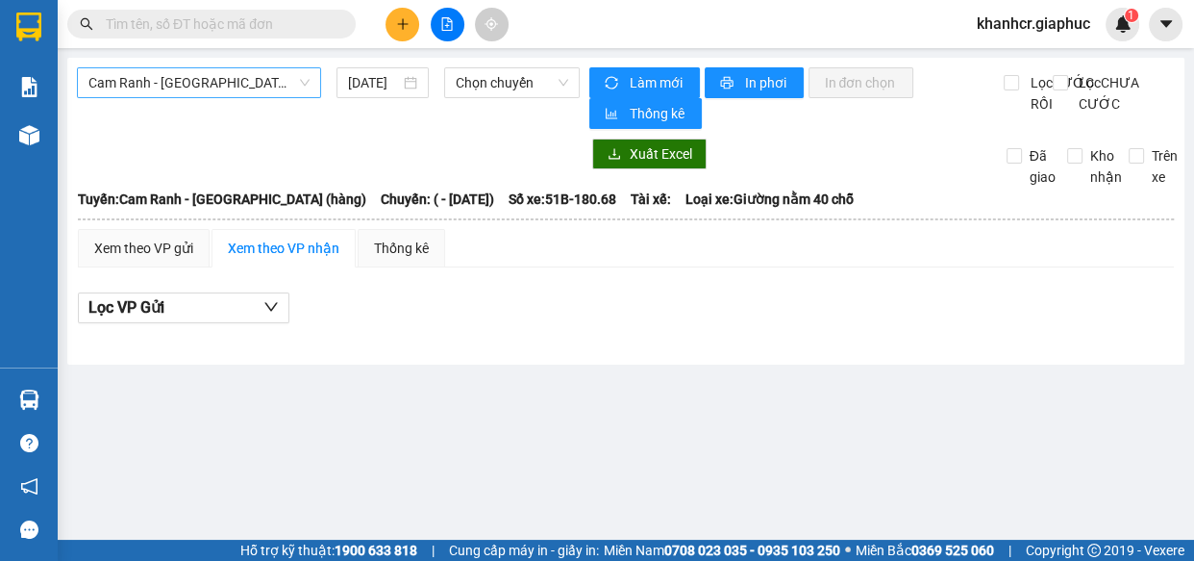
click at [246, 92] on span "Cam Ranh - Sài Gòn (hàng)" at bounding box center [198, 82] width 221 height 29
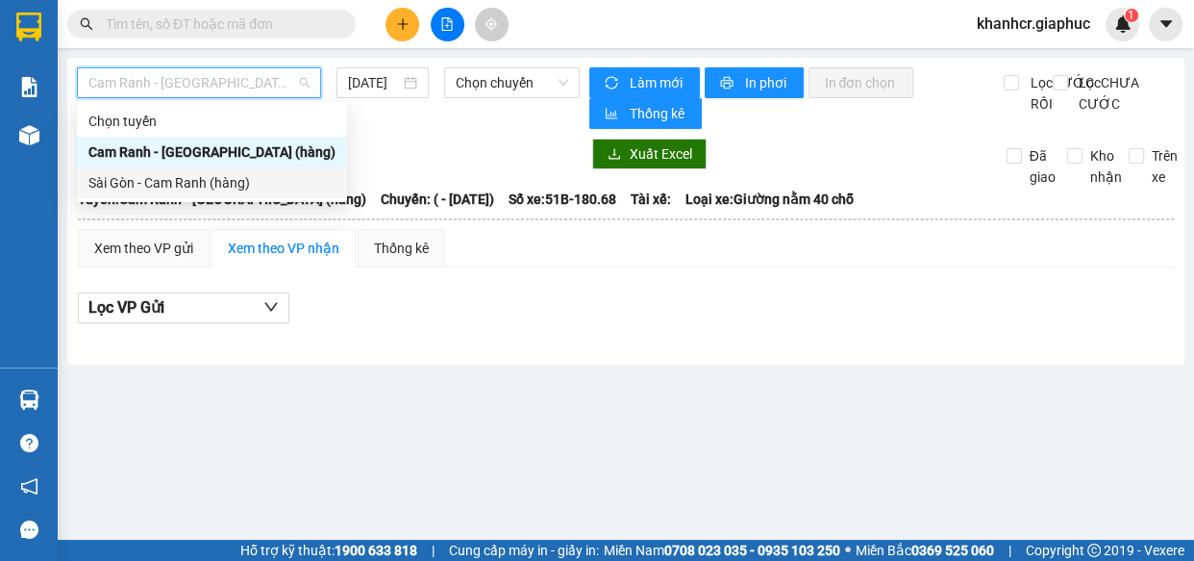
click at [236, 177] on div "Sài Gòn - Cam Ranh (hàng)" at bounding box center [211, 182] width 247 height 21
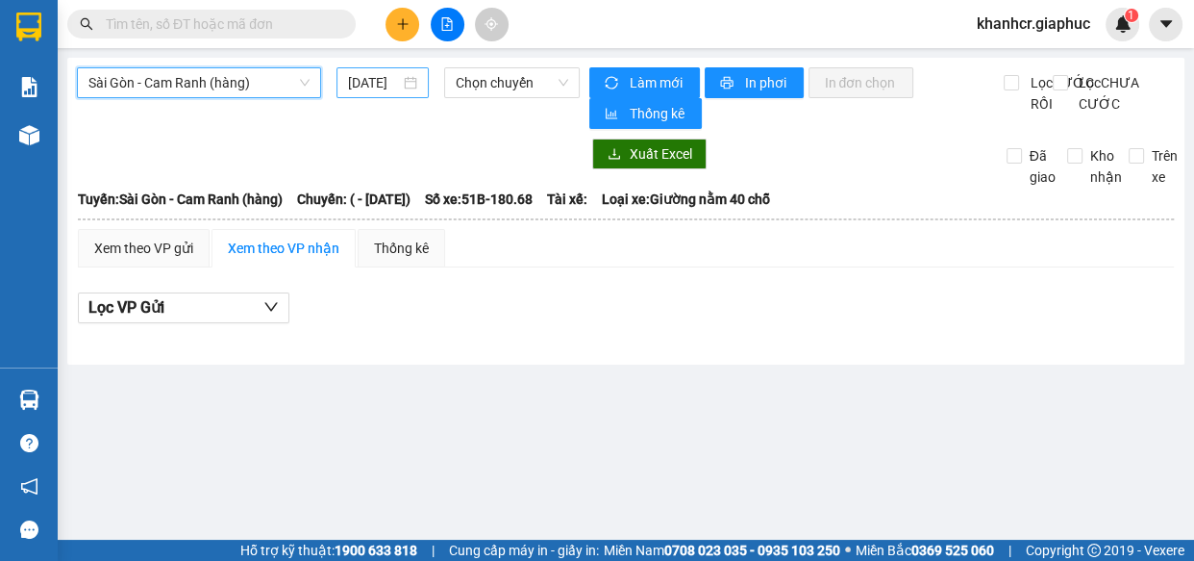
click at [394, 88] on input "13/09/2025" at bounding box center [374, 82] width 52 height 21
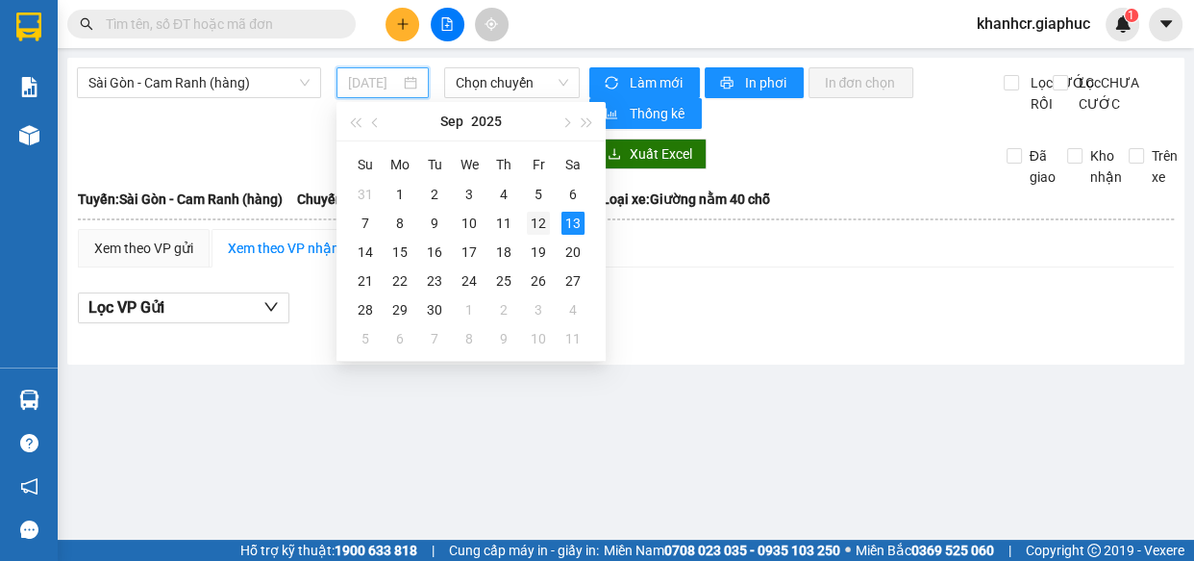
click at [539, 223] on div "12" at bounding box center [538, 223] width 23 height 23
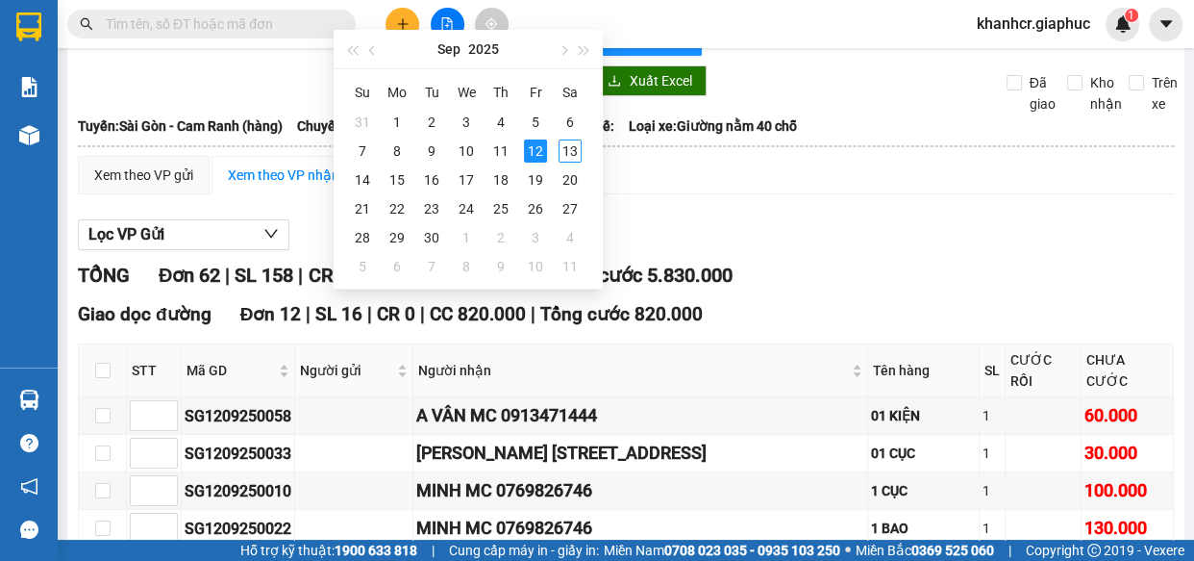
scroll to position [0, 18]
type input "12/09/2025"
drag, startPoint x: 317, startPoint y: 48, endPoint x: 300, endPoint y: 33, distance: 23.2
click at [300, 33] on span at bounding box center [211, 24] width 289 height 29
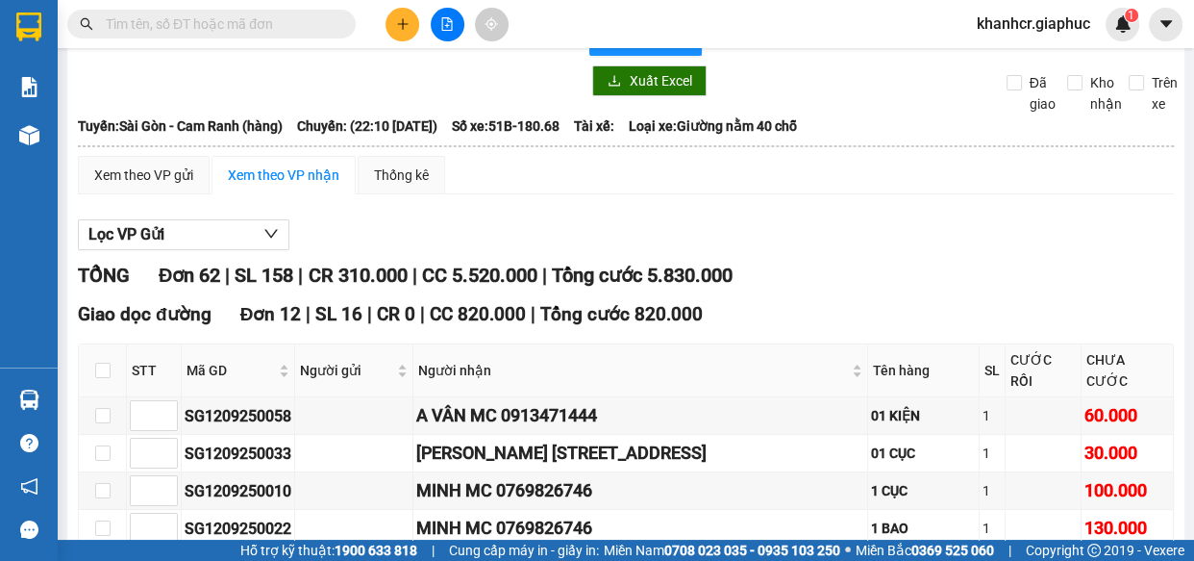
click at [284, 31] on input "text" at bounding box center [219, 23] width 227 height 21
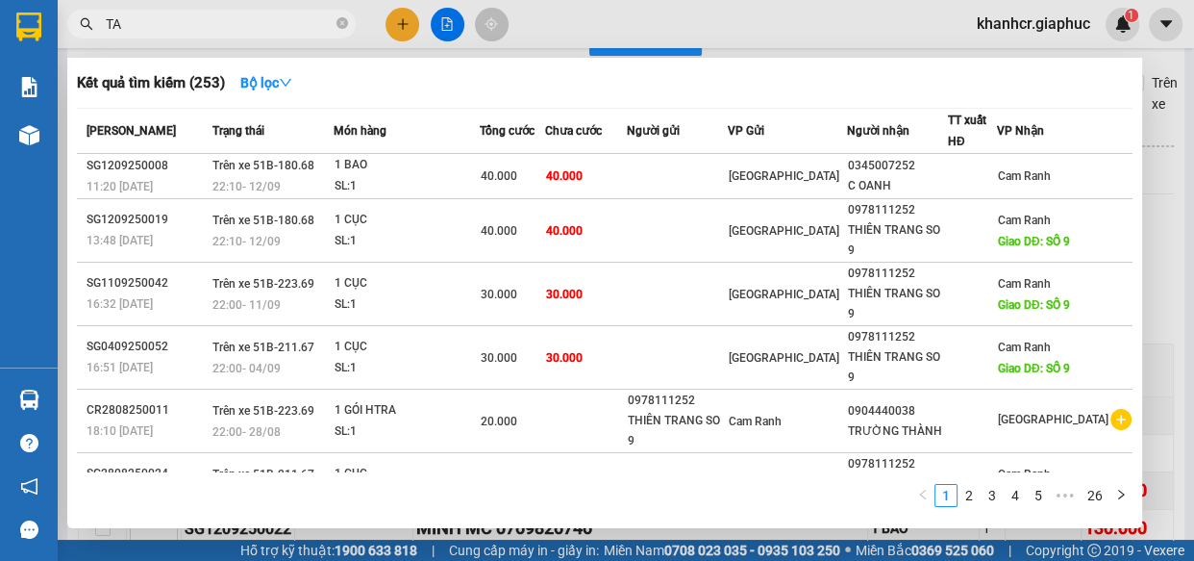
type input "TAO"
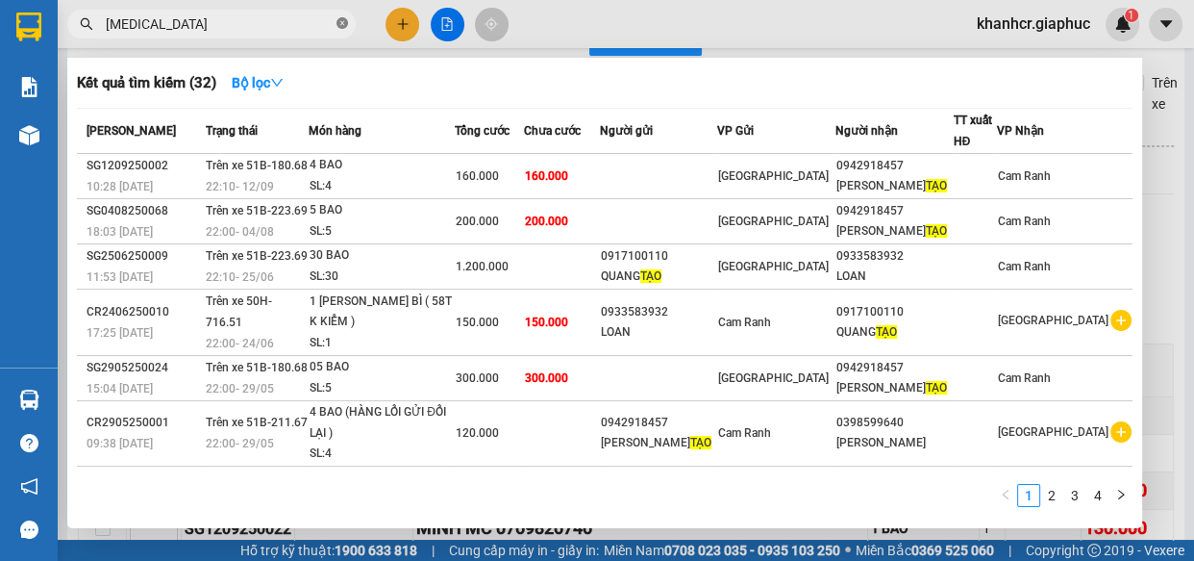
click at [344, 20] on icon "close-circle" at bounding box center [343, 23] width 12 height 12
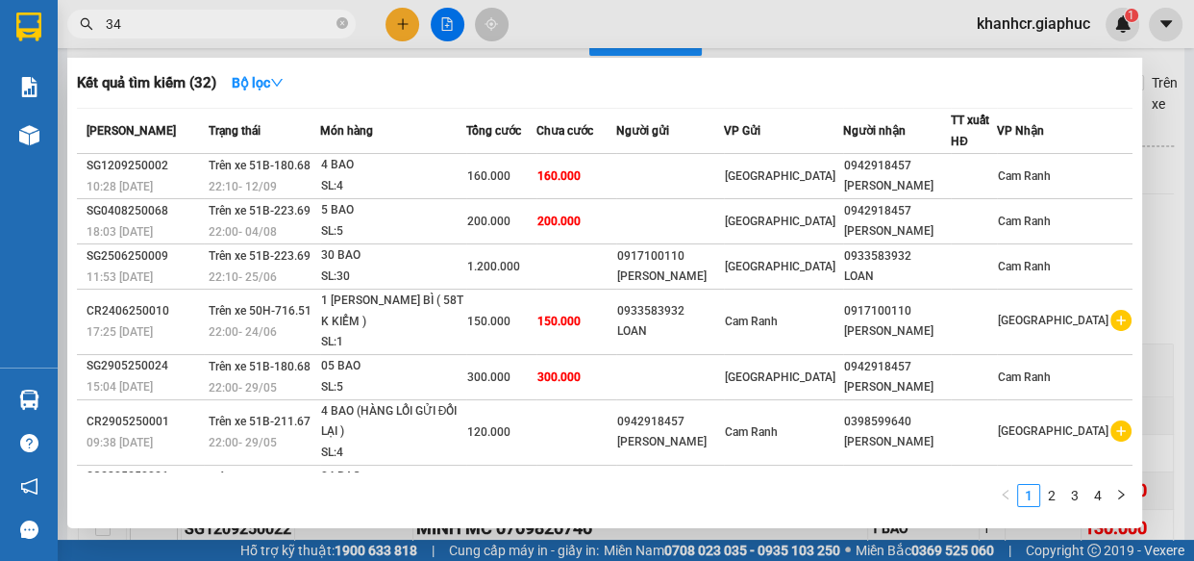
type input "345"
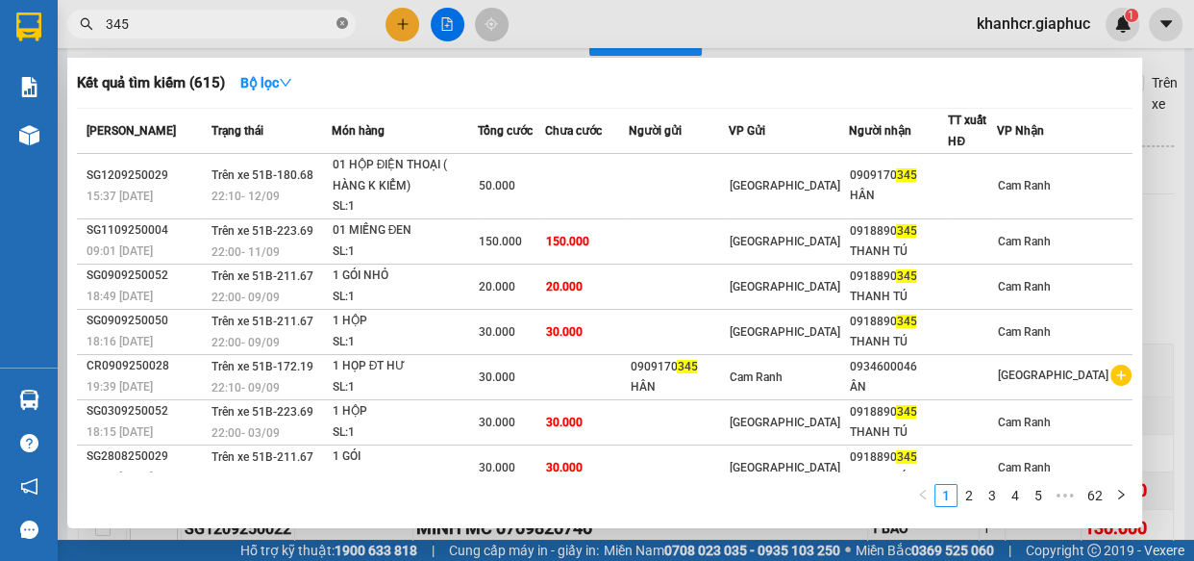
click at [337, 22] on icon "close-circle" at bounding box center [343, 23] width 12 height 12
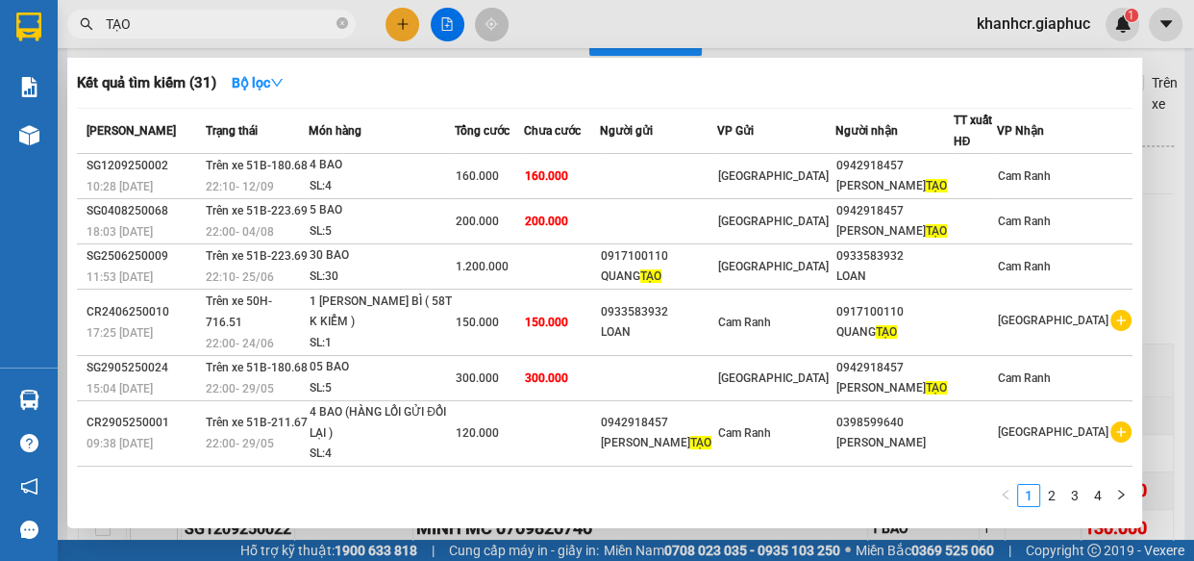
type input "TẠO"
